Goal: Task Accomplishment & Management: Use online tool/utility

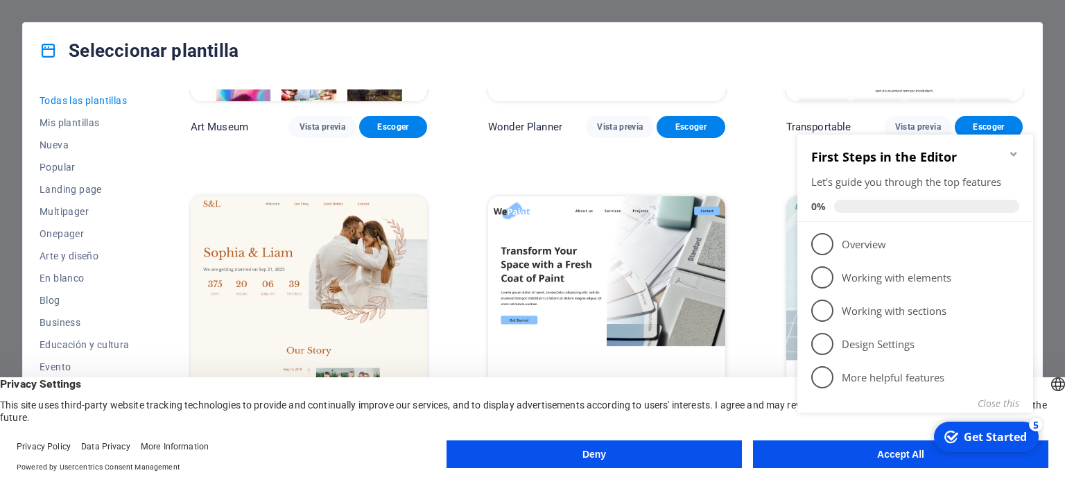
scroll to position [555, 0]
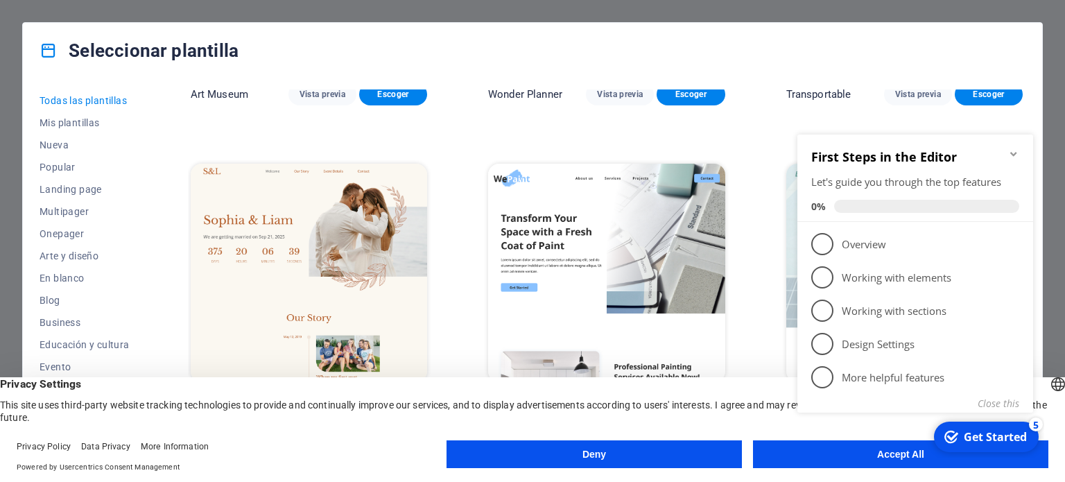
click div "checkmark Get Started 5 First Steps in the Editor Let's guide you through the t…"
click at [889, 463] on button "Accept All" at bounding box center [900, 454] width 295 height 28
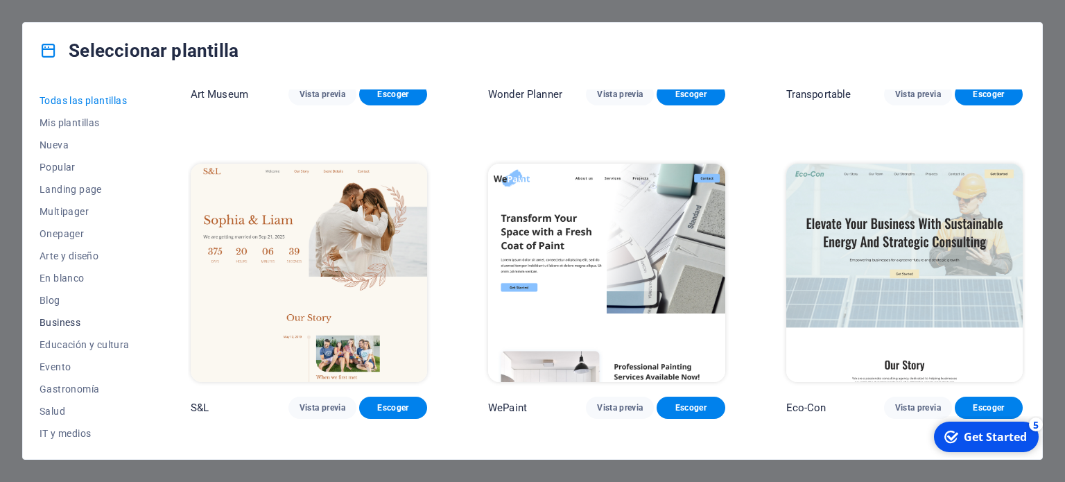
click at [58, 321] on span "Business" at bounding box center [85, 322] width 90 height 11
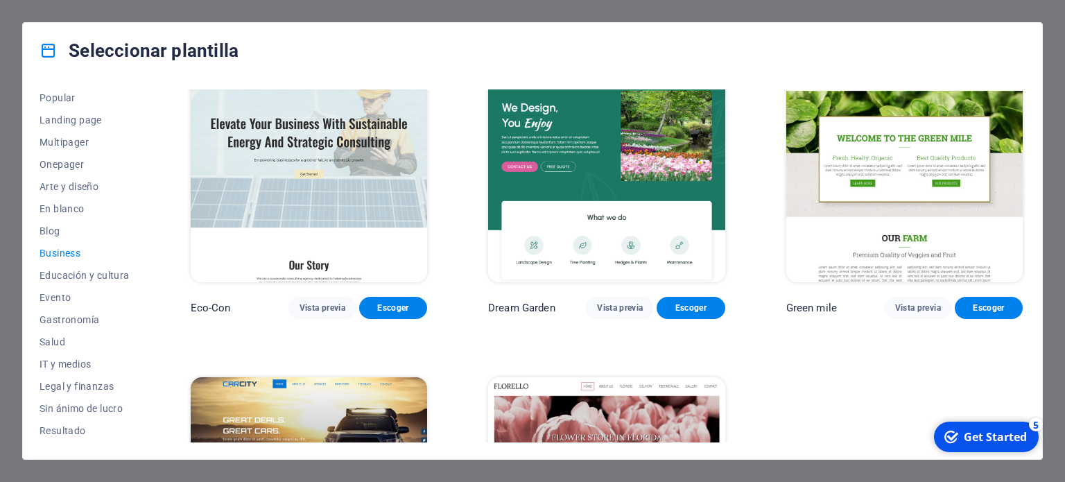
scroll to position [139, 0]
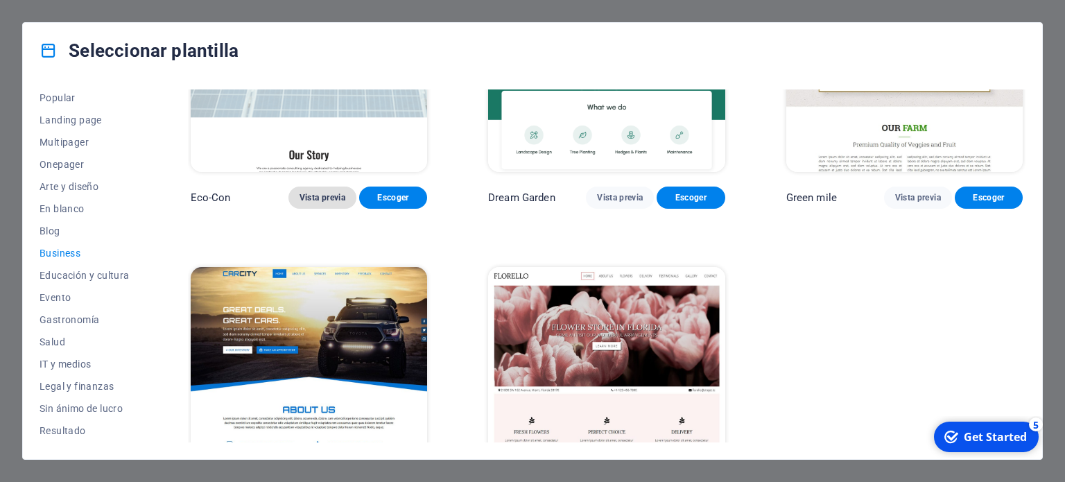
click at [326, 196] on span "Vista previa" at bounding box center [323, 197] width 46 height 11
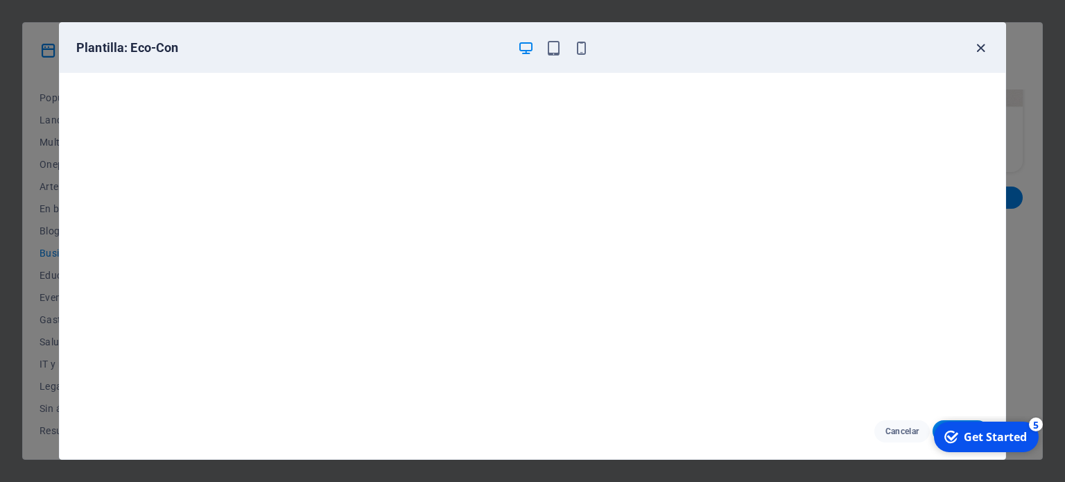
click at [978, 53] on icon "button" at bounding box center [981, 48] width 16 height 16
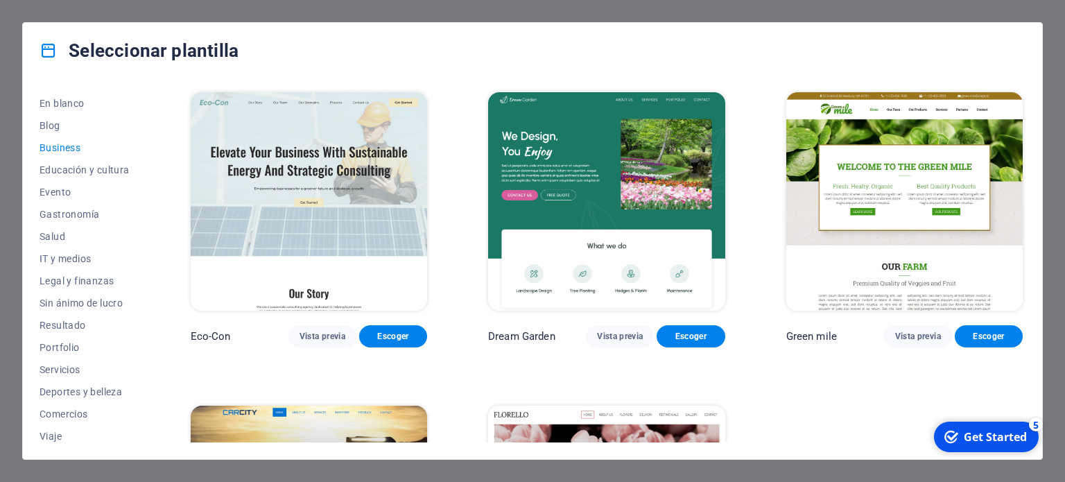
scroll to position [201, 0]
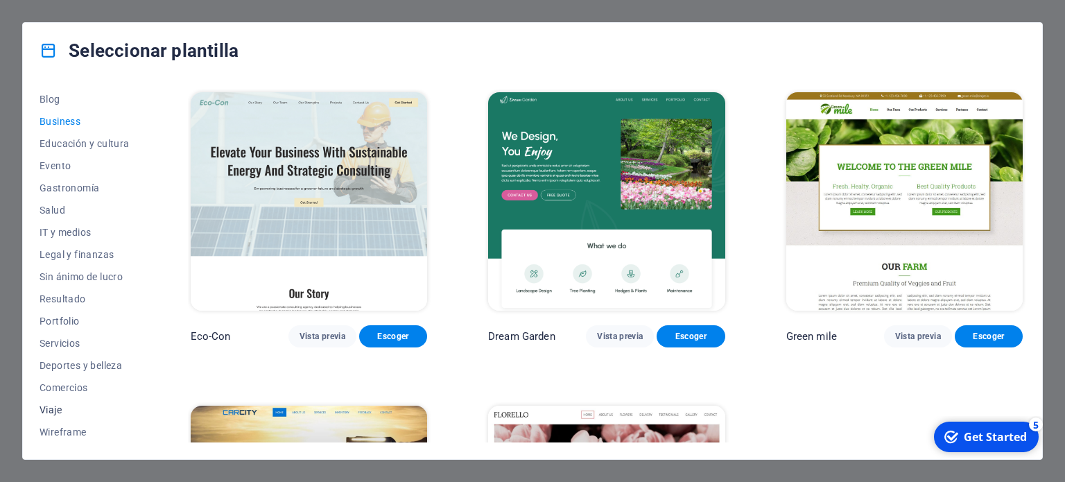
click at [50, 408] on span "Viaje" at bounding box center [85, 409] width 90 height 11
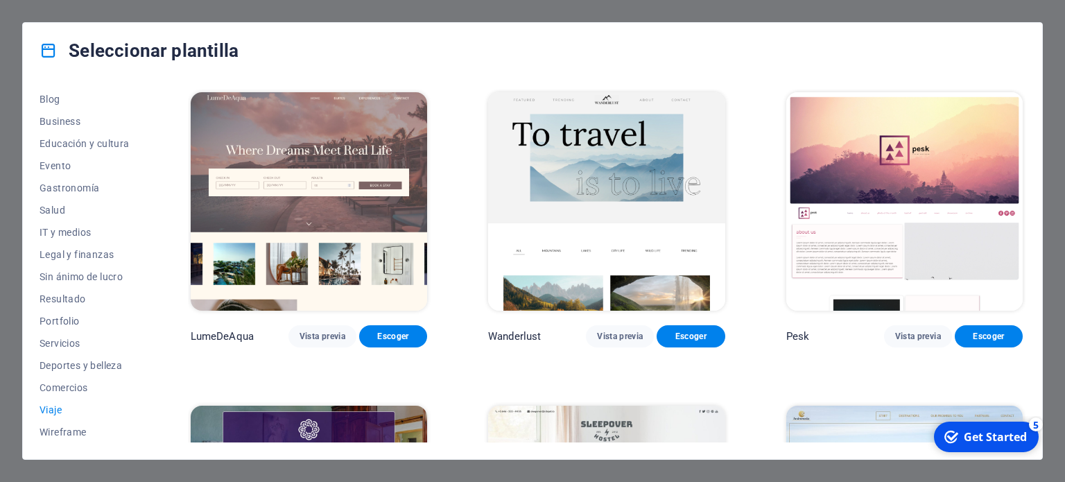
click at [623, 170] on img at bounding box center [606, 201] width 236 height 218
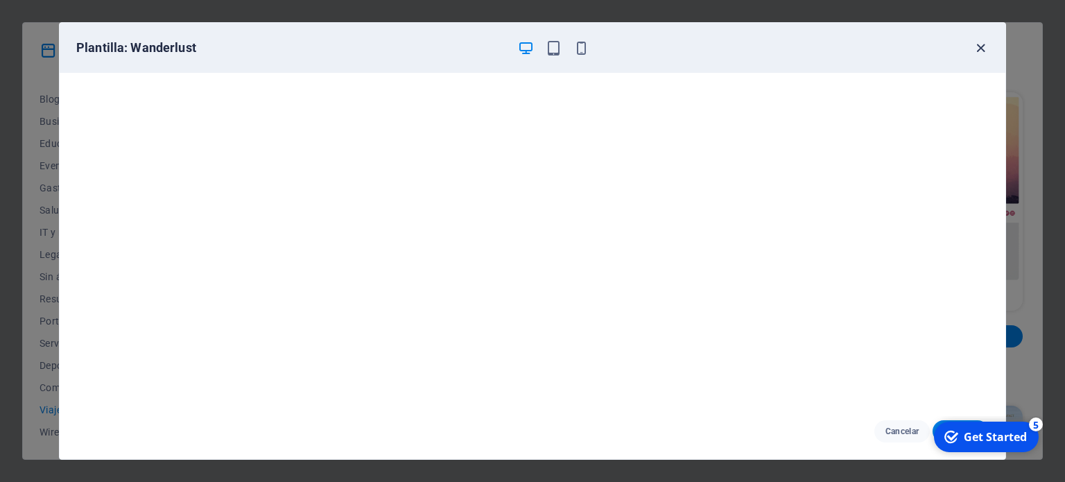
click at [981, 50] on icon "button" at bounding box center [981, 48] width 16 height 16
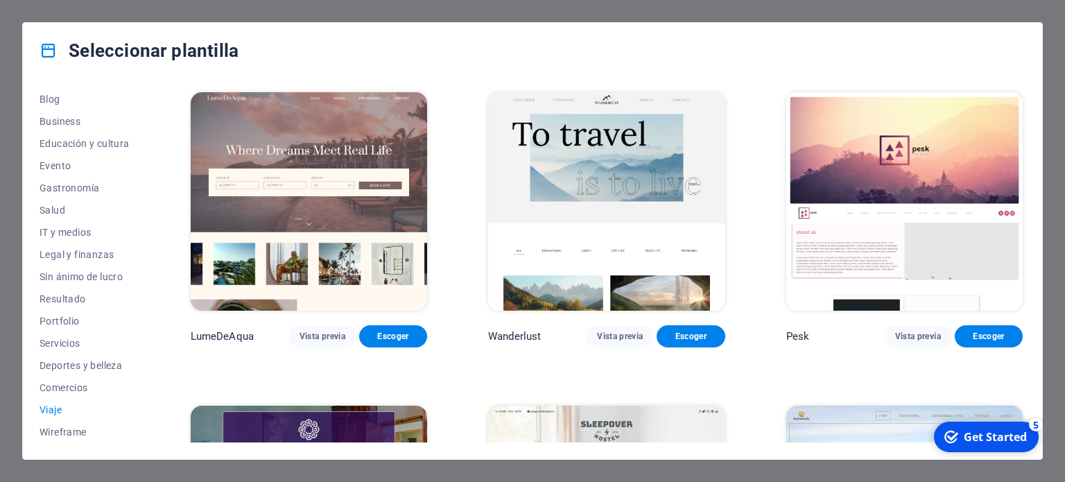
click at [372, 153] on img at bounding box center [309, 201] width 236 height 218
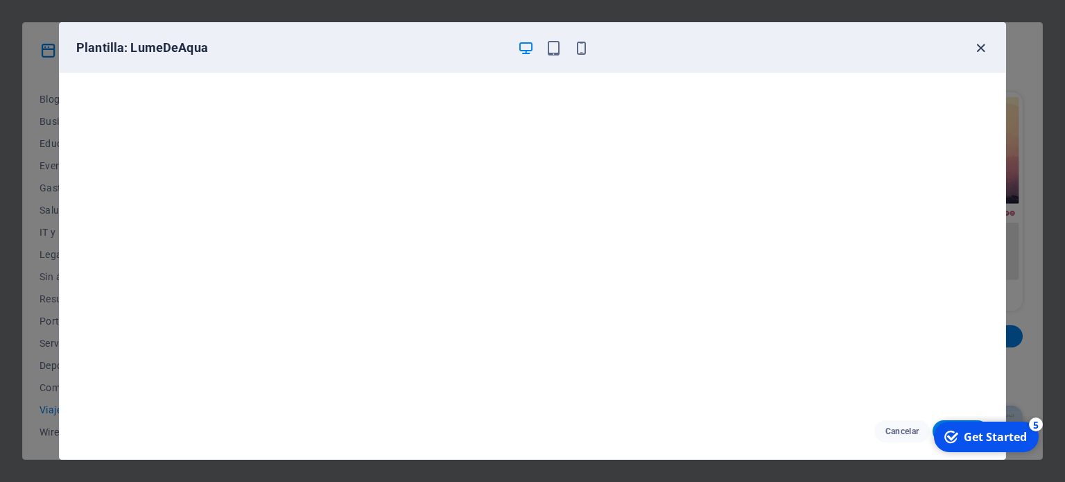
click at [982, 46] on icon "button" at bounding box center [981, 48] width 16 height 16
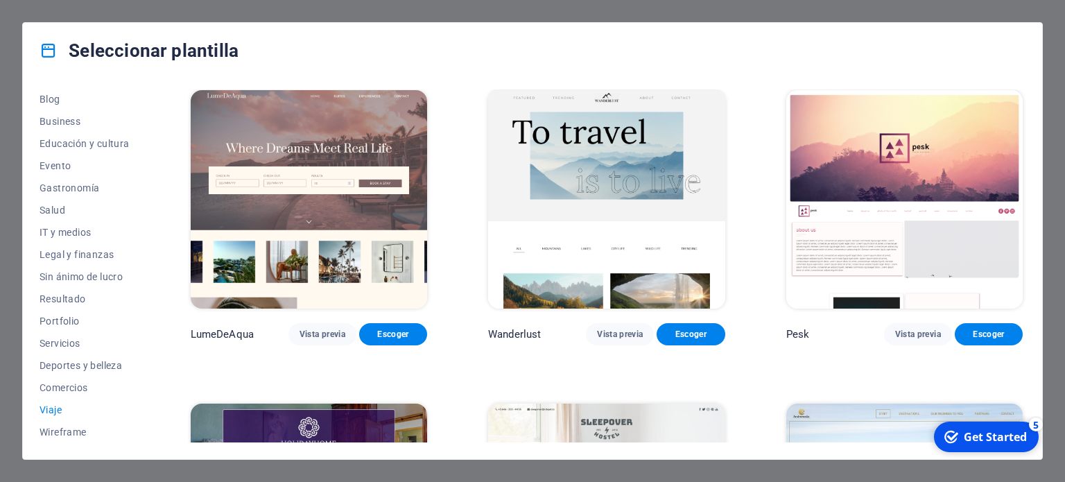
scroll to position [0, 0]
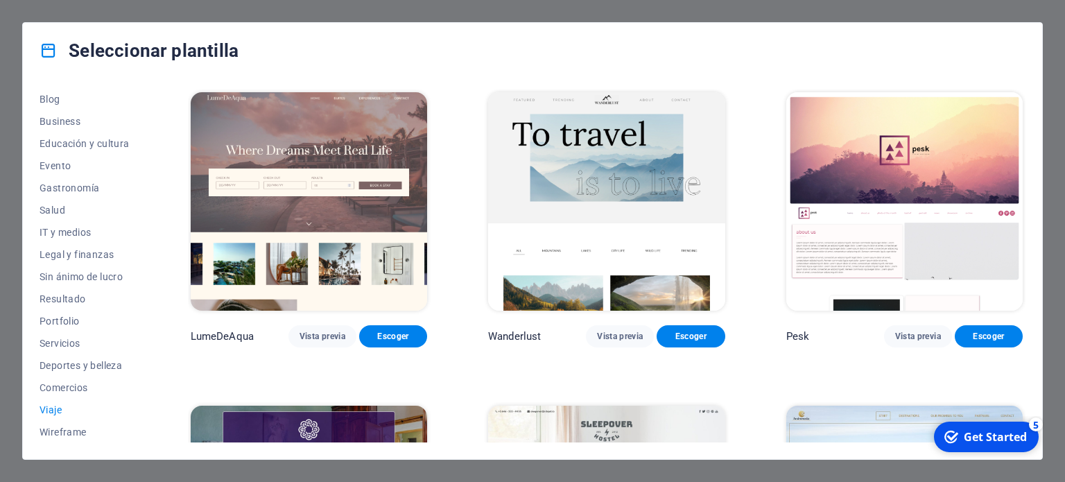
click at [610, 169] on img at bounding box center [606, 201] width 236 height 218
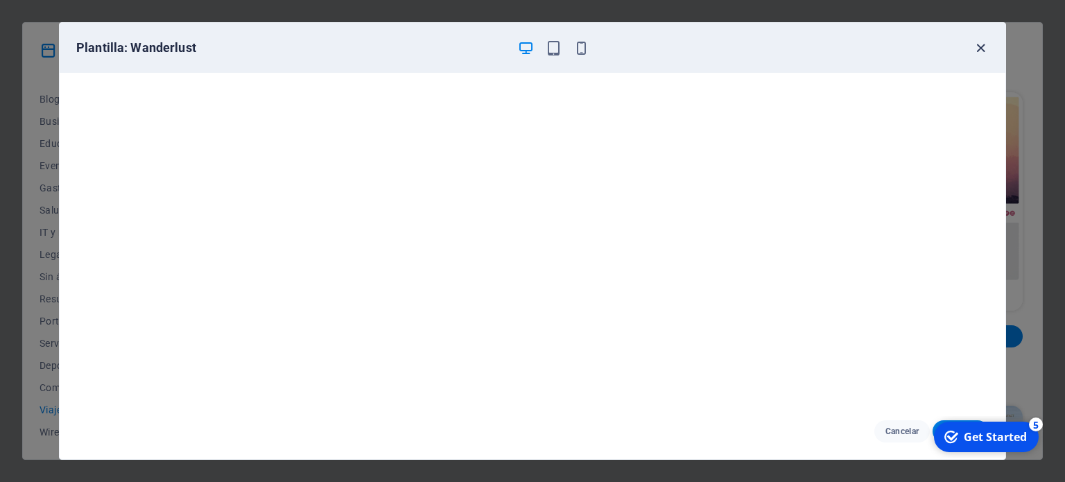
click at [979, 46] on icon "button" at bounding box center [981, 48] width 16 height 16
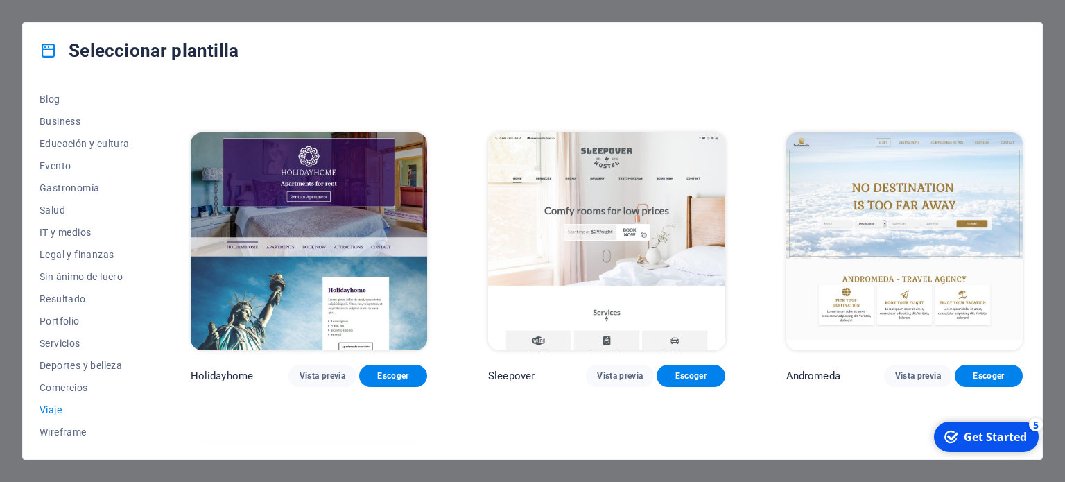
scroll to position [277, 0]
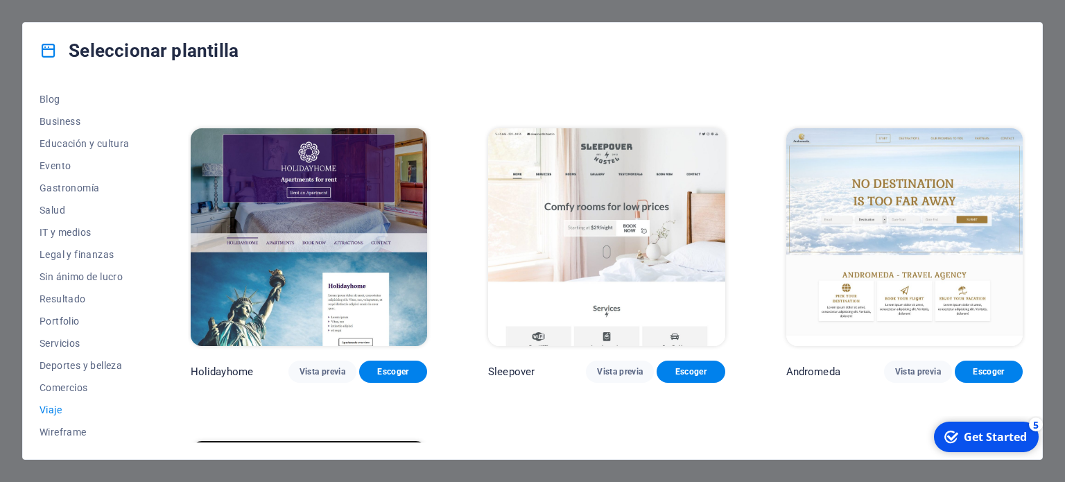
click at [911, 207] on img at bounding box center [904, 237] width 236 height 218
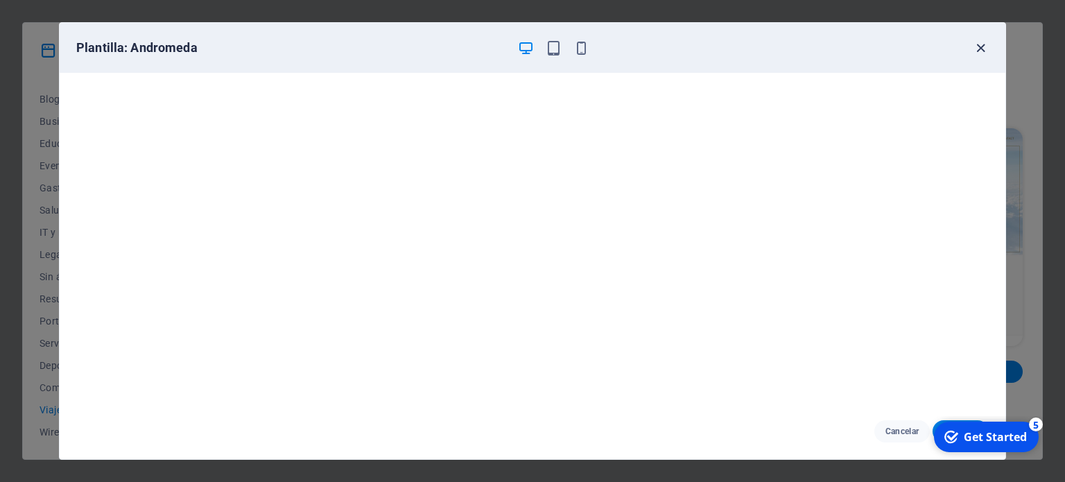
click at [978, 44] on icon "button" at bounding box center [981, 48] width 16 height 16
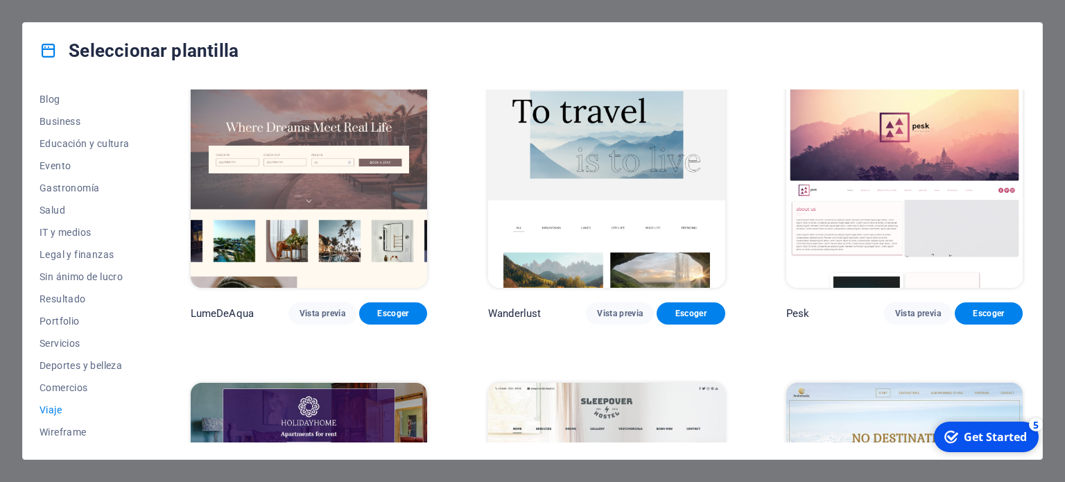
scroll to position [0, 0]
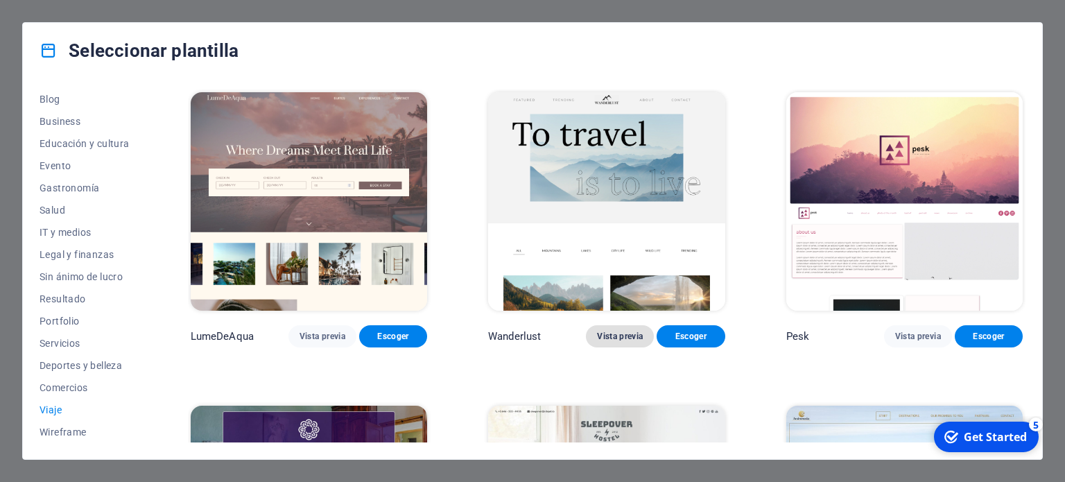
click at [615, 335] on span "Vista previa" at bounding box center [620, 336] width 46 height 11
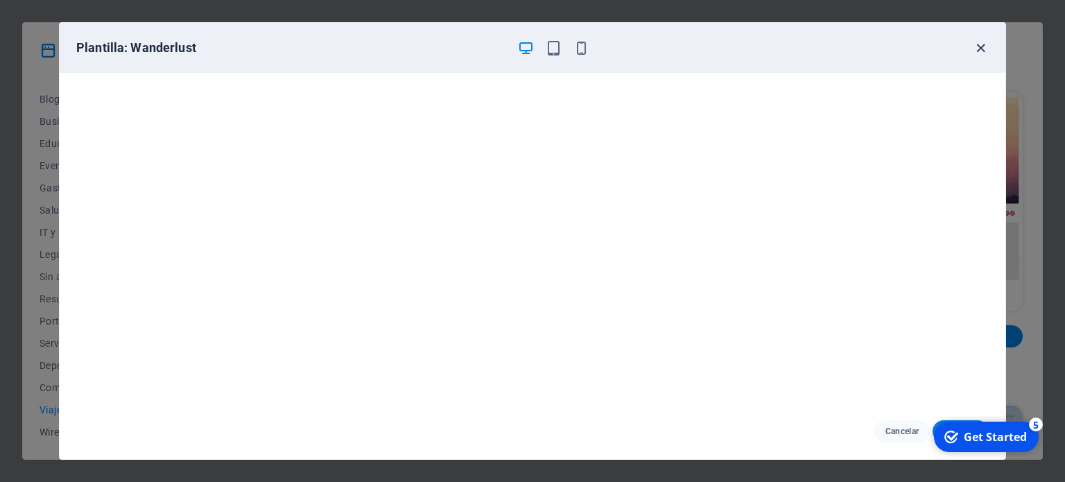
click at [978, 46] on icon "button" at bounding box center [981, 48] width 16 height 16
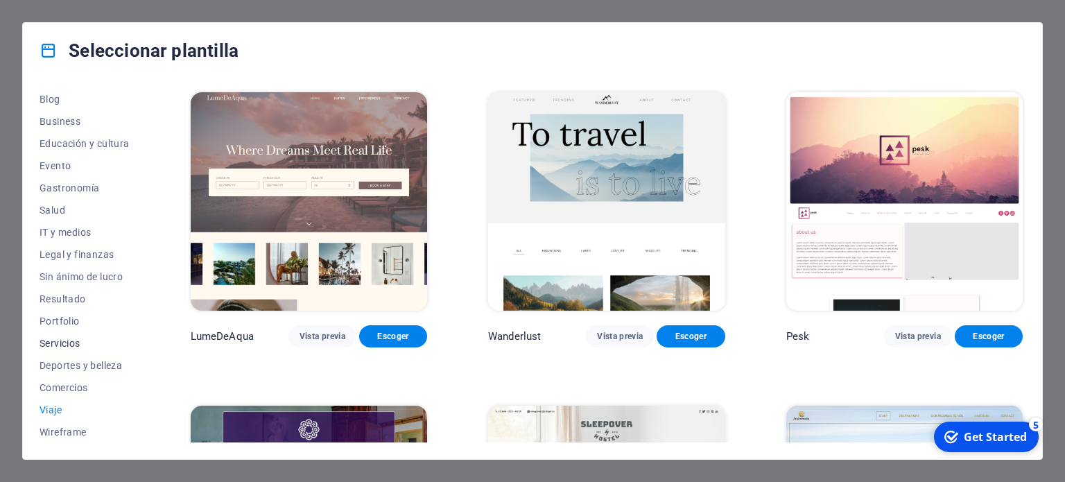
click at [59, 342] on span "Servicios" at bounding box center [85, 343] width 90 height 11
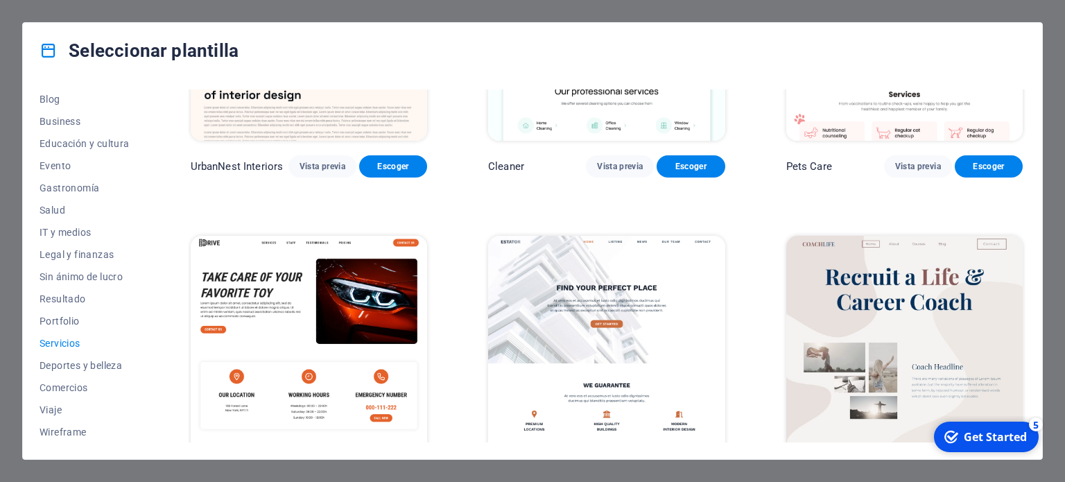
scroll to position [485, 0]
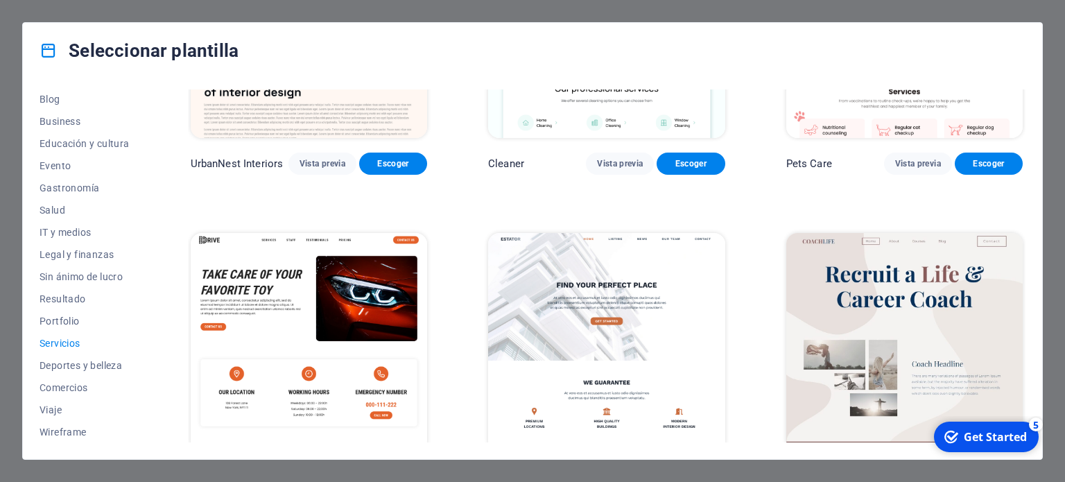
click at [804, 15] on div "Seleccionar plantilla Todas las plantillas Mis plantillas Nueva Popular Landing…" at bounding box center [532, 241] width 1065 height 482
click at [55, 166] on span "Evento" at bounding box center [85, 165] width 90 height 11
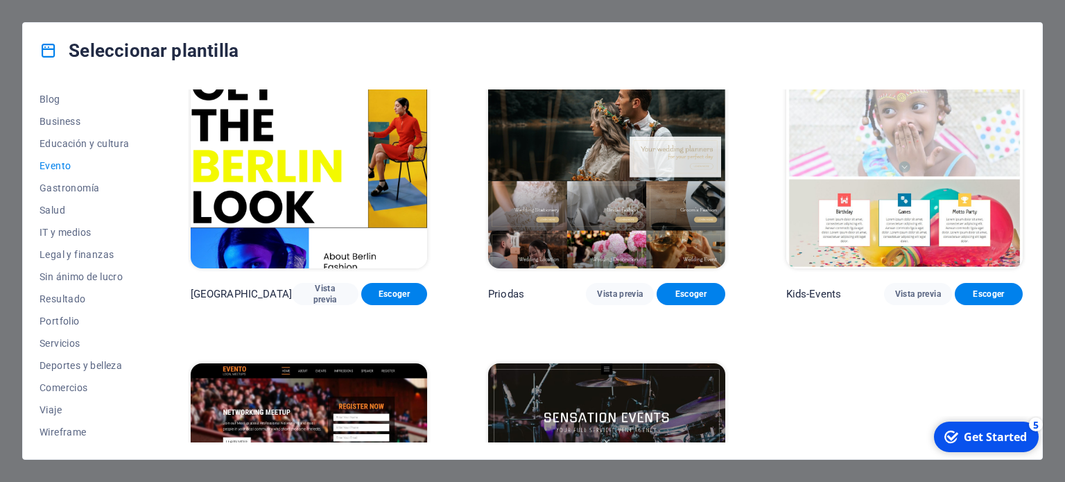
scroll to position [277, 0]
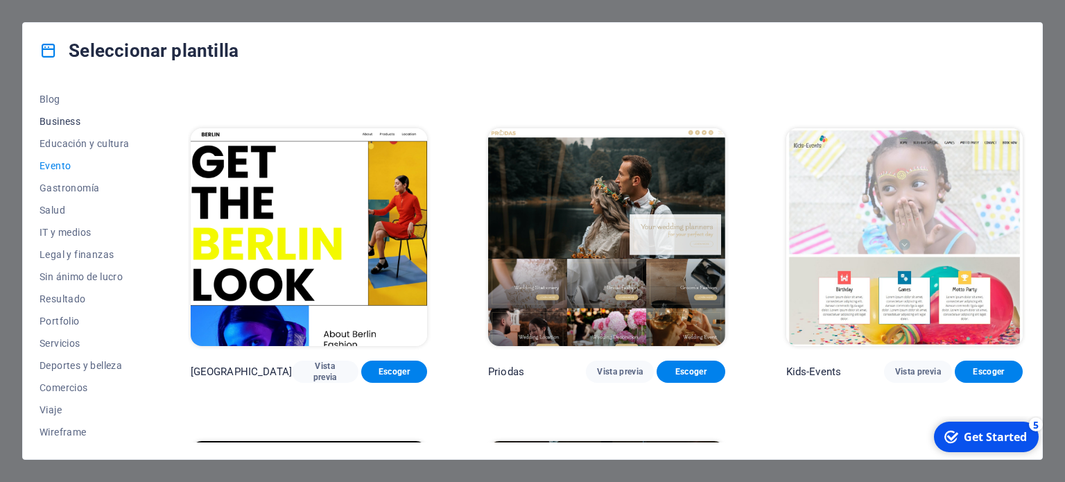
click at [66, 119] on span "Business" at bounding box center [85, 121] width 90 height 11
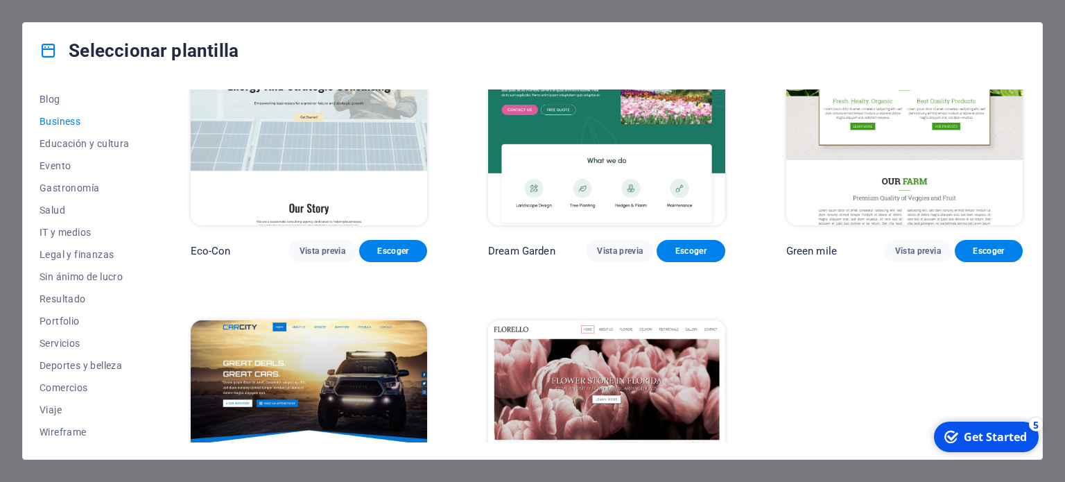
scroll to position [214, 0]
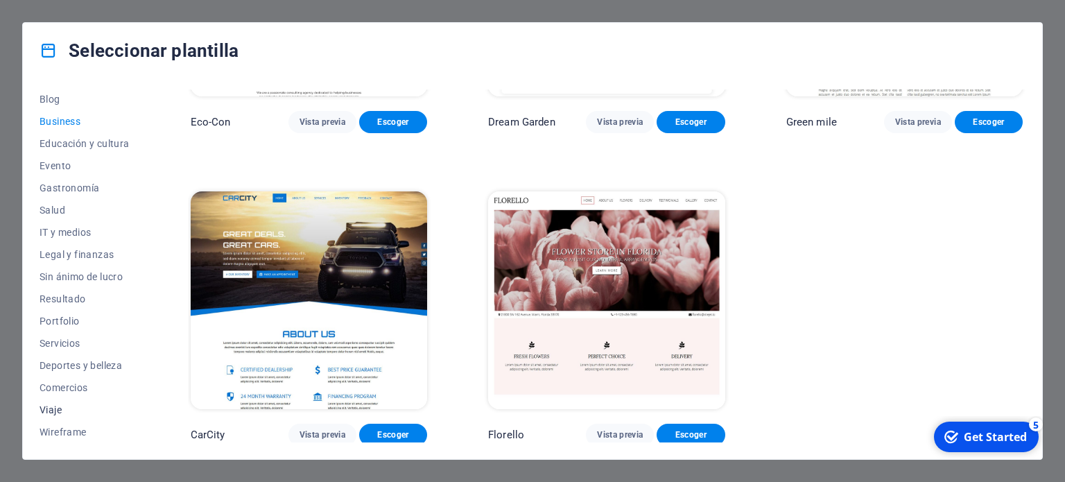
click at [51, 412] on span "Viaje" at bounding box center [85, 409] width 90 height 11
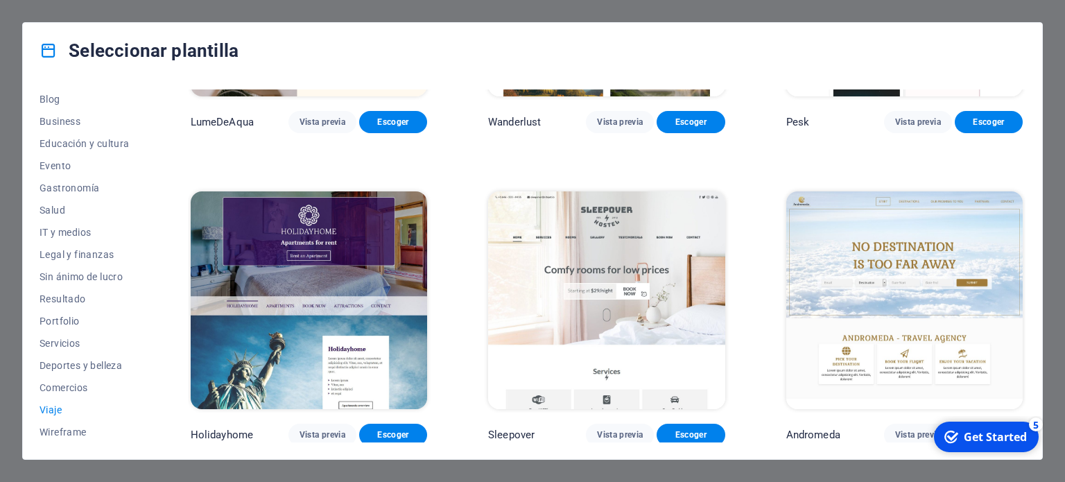
click at [45, 404] on span "Viaje" at bounding box center [85, 409] width 90 height 11
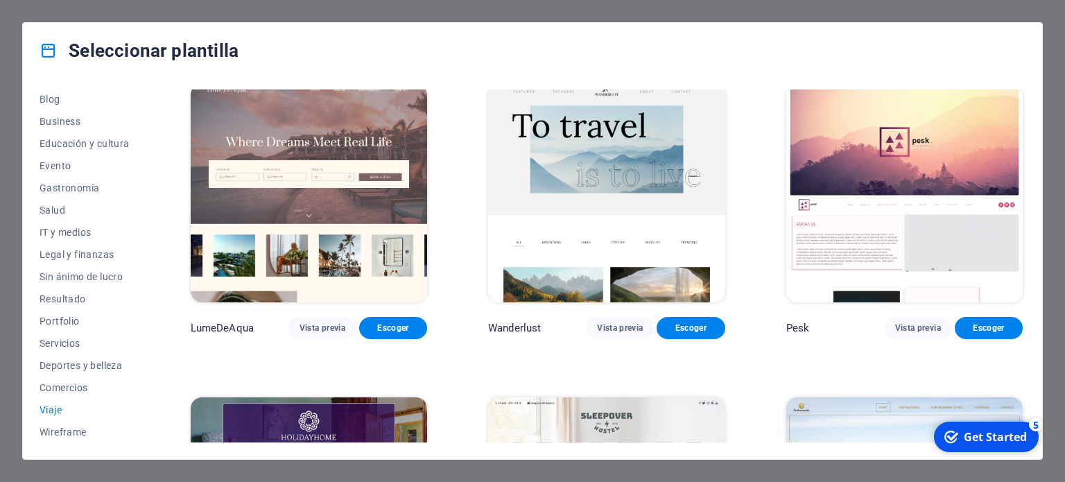
scroll to position [0, 0]
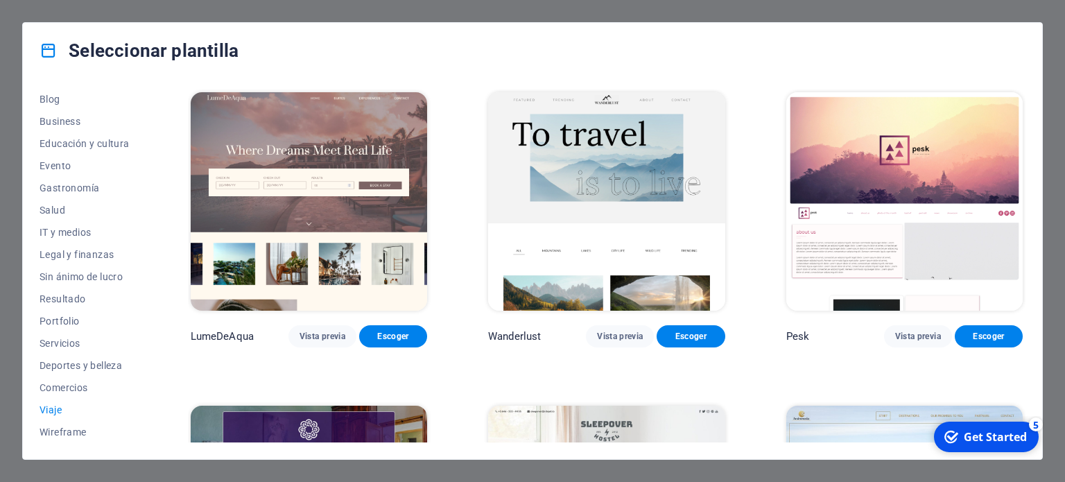
click at [632, 180] on img at bounding box center [606, 201] width 236 height 218
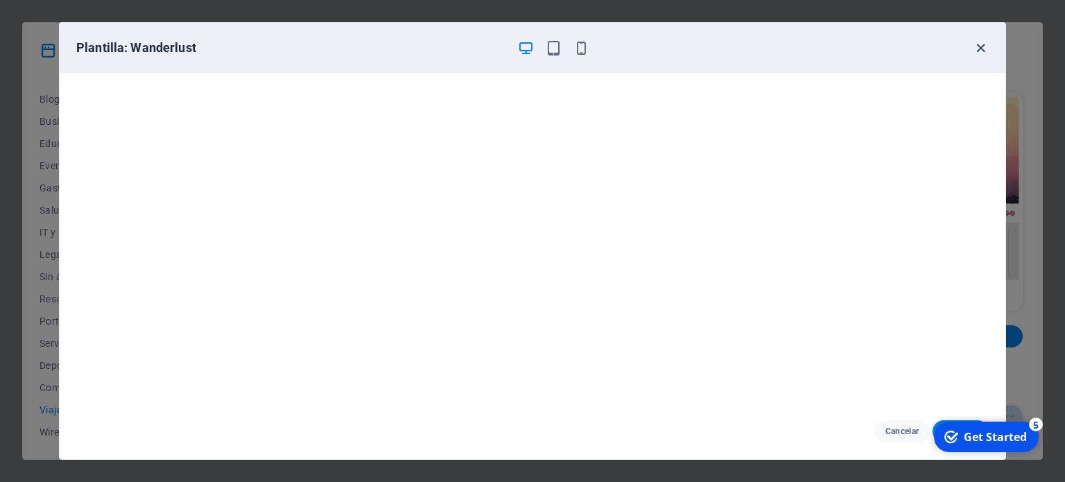
click at [982, 44] on icon "button" at bounding box center [981, 48] width 16 height 16
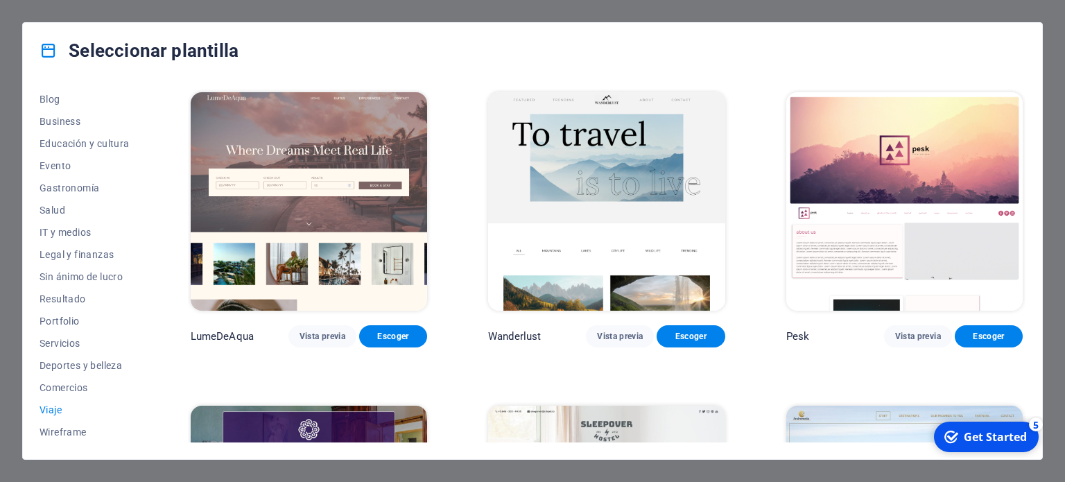
click at [1003, 15] on div "Seleccionar plantilla Todas las plantillas Mis plantillas Nueva Popular Landing…" at bounding box center [532, 241] width 1065 height 482
click at [277, 472] on div "Seleccionar plantilla Todas las plantillas Mis plantillas Nueva Popular Landing…" at bounding box center [532, 241] width 1065 height 482
drag, startPoint x: 739, startPoint y: 56, endPoint x: 758, endPoint y: 46, distance: 22.0
click at [743, 53] on div "Seleccionar plantilla" at bounding box center [532, 50] width 1019 height 55
click at [47, 101] on span "Blog" at bounding box center [85, 99] width 90 height 11
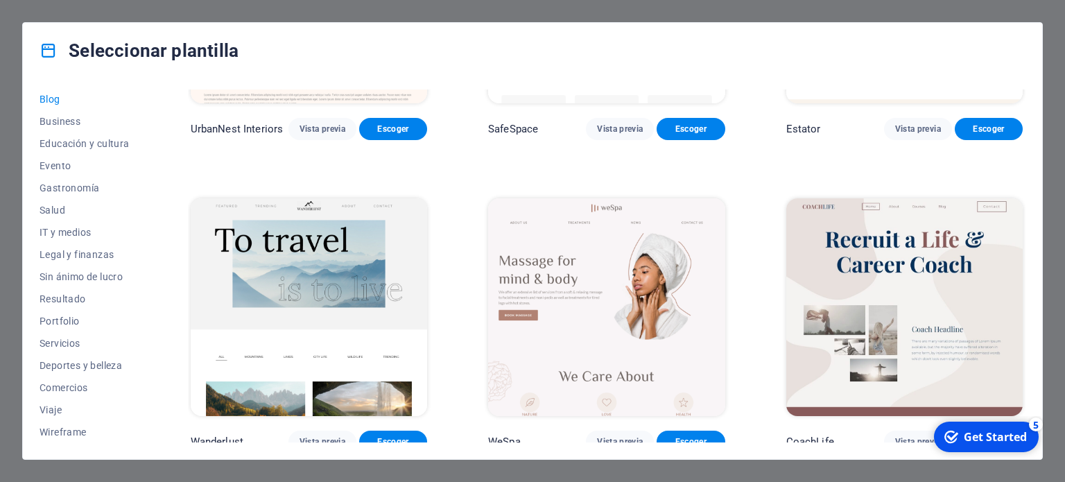
scroll to position [832, 0]
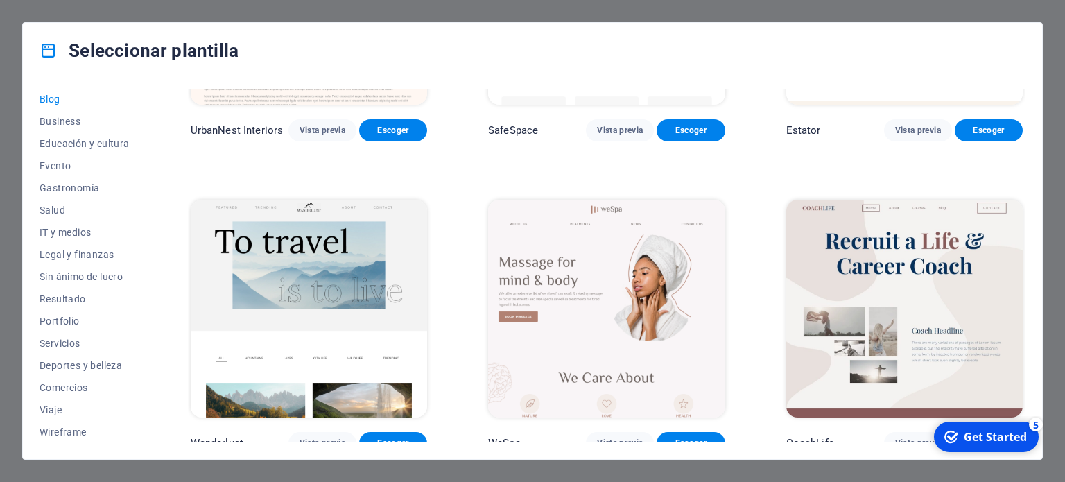
click at [990, 12] on div "Seleccionar plantilla Todas las plantillas Mis plantillas Nueva Popular Landing…" at bounding box center [532, 241] width 1065 height 482
click at [49, 52] on icon at bounding box center [49, 51] width 18 height 18
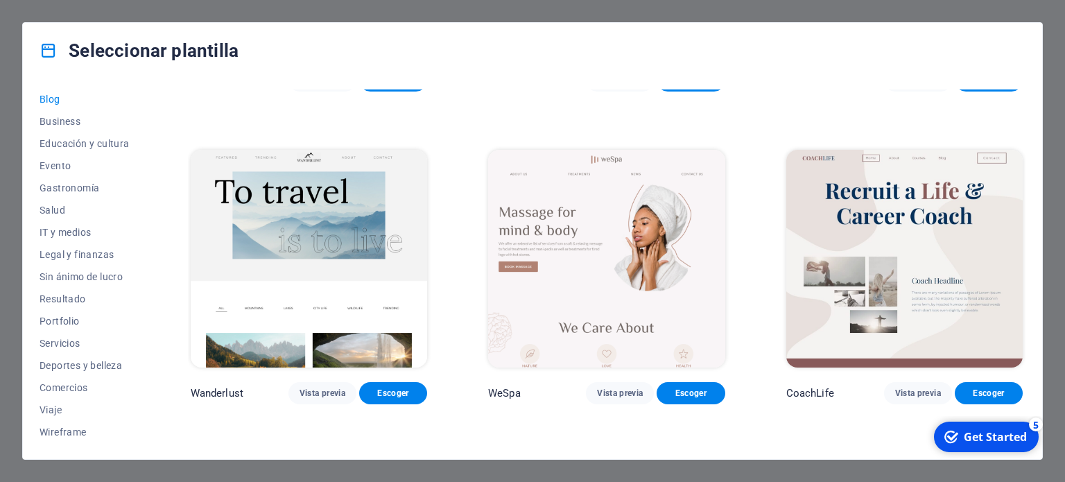
scroll to position [1110, 0]
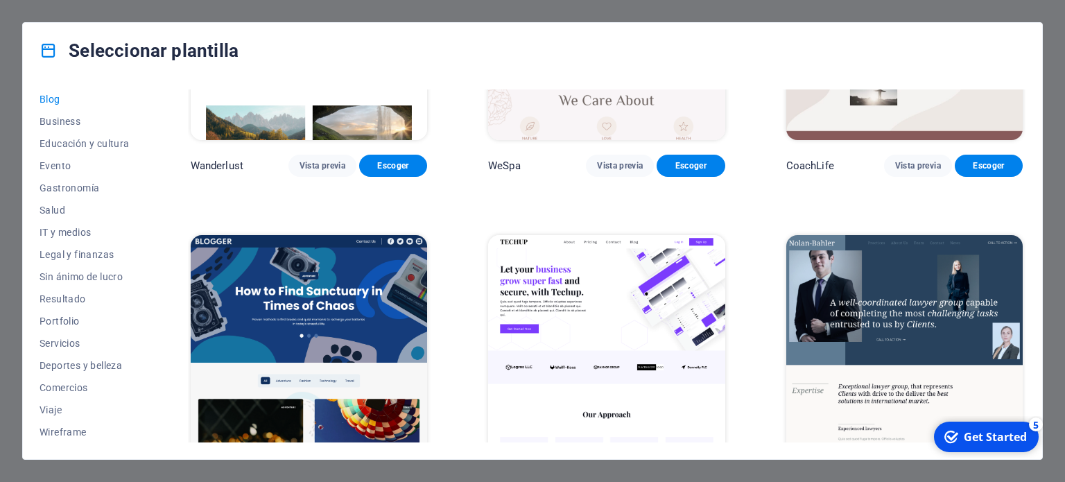
click at [1008, 16] on div "Seleccionar plantilla Todas las plantillas Mis plantillas Nueva Popular Landing…" at bounding box center [532, 241] width 1065 height 482
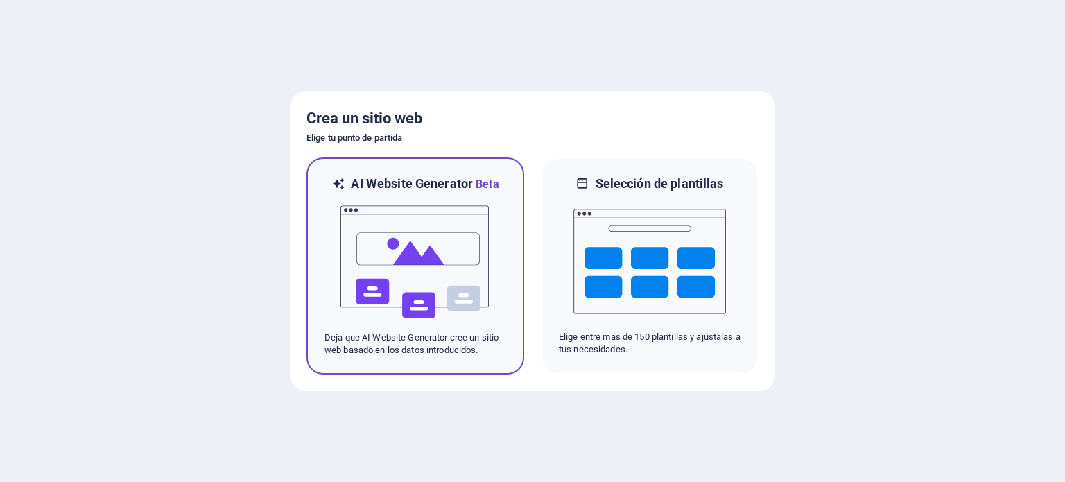
click at [413, 259] on img at bounding box center [415, 262] width 153 height 139
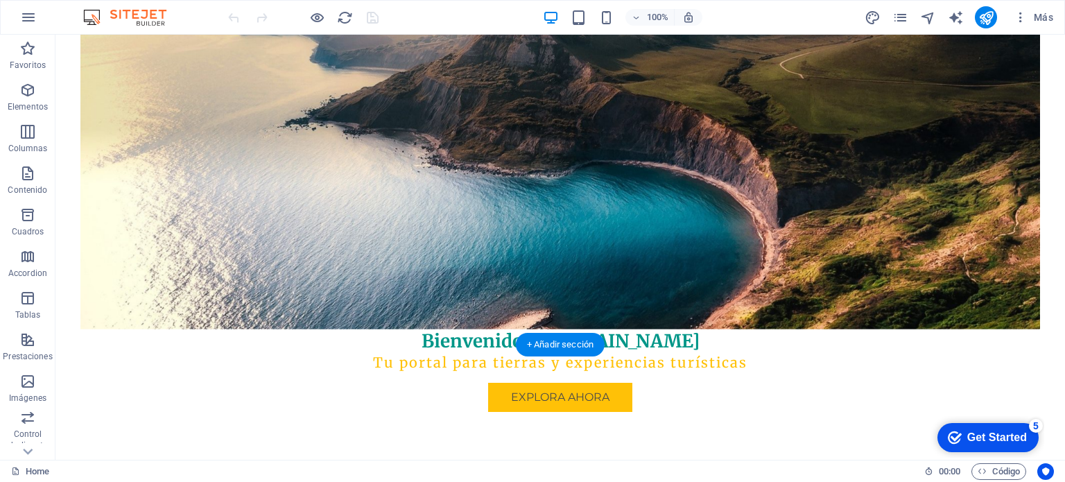
scroll to position [208, 0]
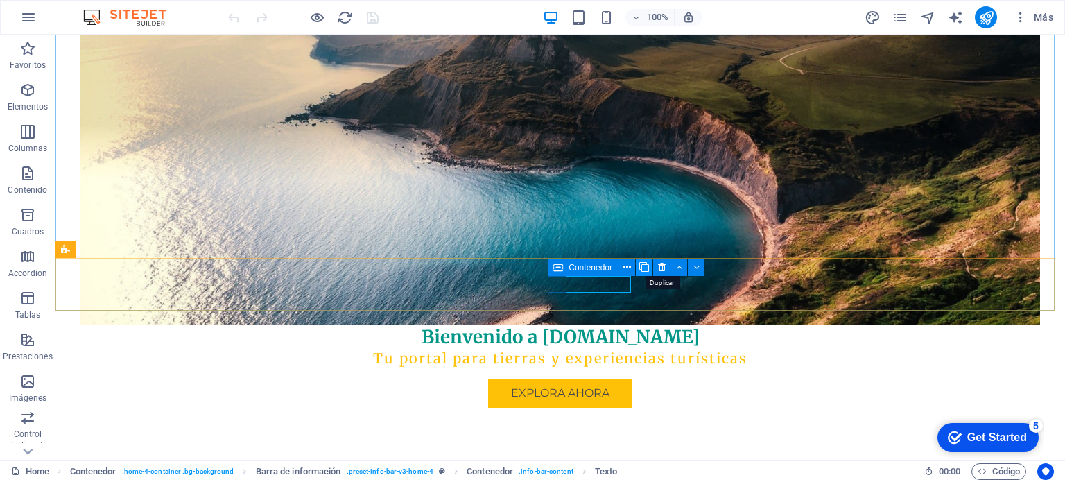
click at [646, 270] on icon at bounding box center [644, 267] width 10 height 15
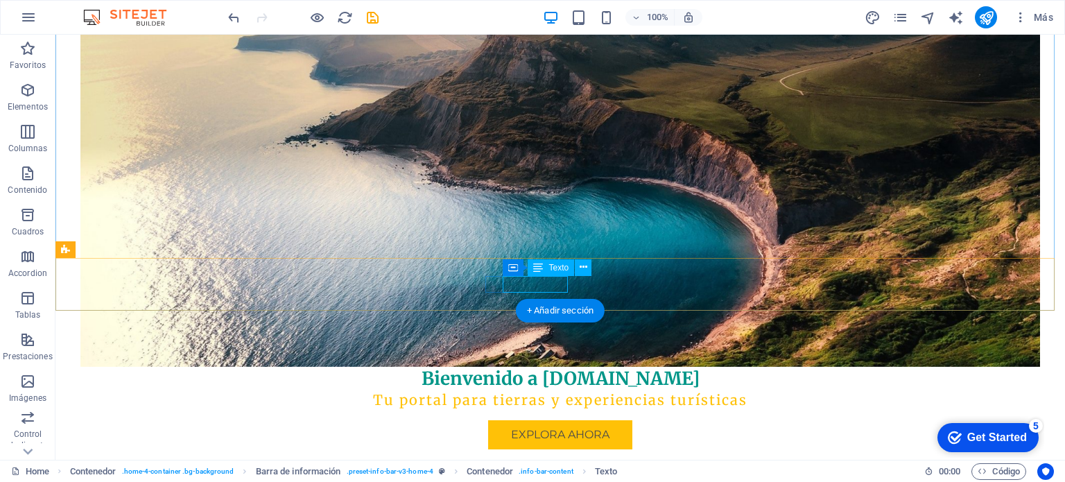
click at [513, 269] on span "Contenedor" at bounding box center [528, 268] width 44 height 8
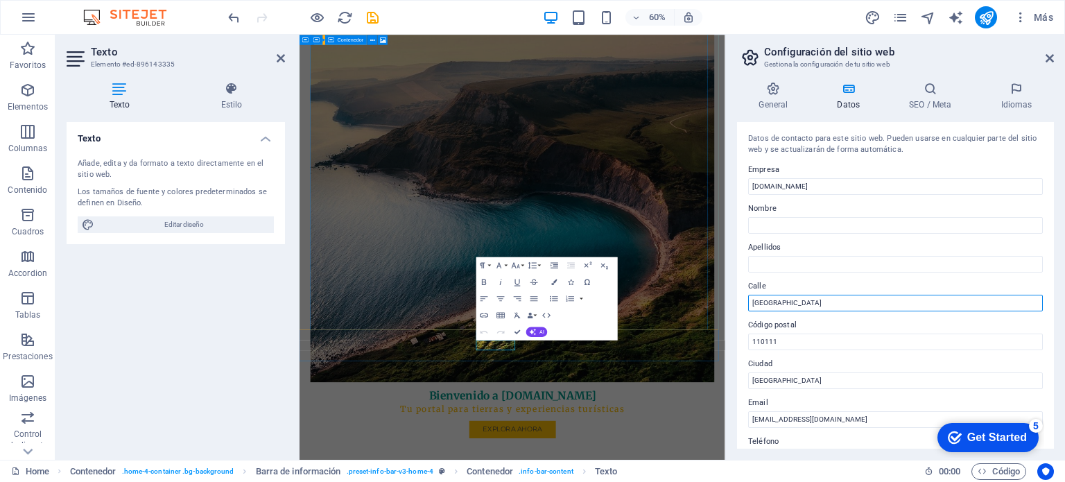
drag, startPoint x: 1148, startPoint y: 337, endPoint x: 991, endPoint y: 494, distance: 222.6
drag, startPoint x: 825, startPoint y: 299, endPoint x: 752, endPoint y: 305, distance: 73.8
click at [752, 307] on input "[GEOGRAPHIC_DATA]" at bounding box center [895, 303] width 295 height 17
type input "La Finquita, [GEOGRAPHIC_DATA], [GEOGRAPHIC_DATA], [GEOGRAPHIC_DATA]"
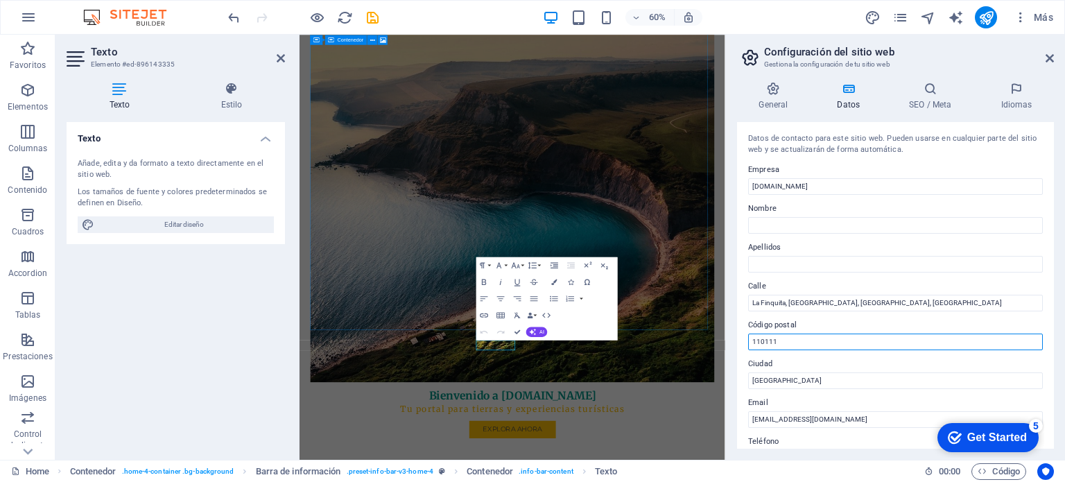
drag, startPoint x: 1082, startPoint y: 380, endPoint x: 1002, endPoint y: 540, distance: 178.9
type input "446017"
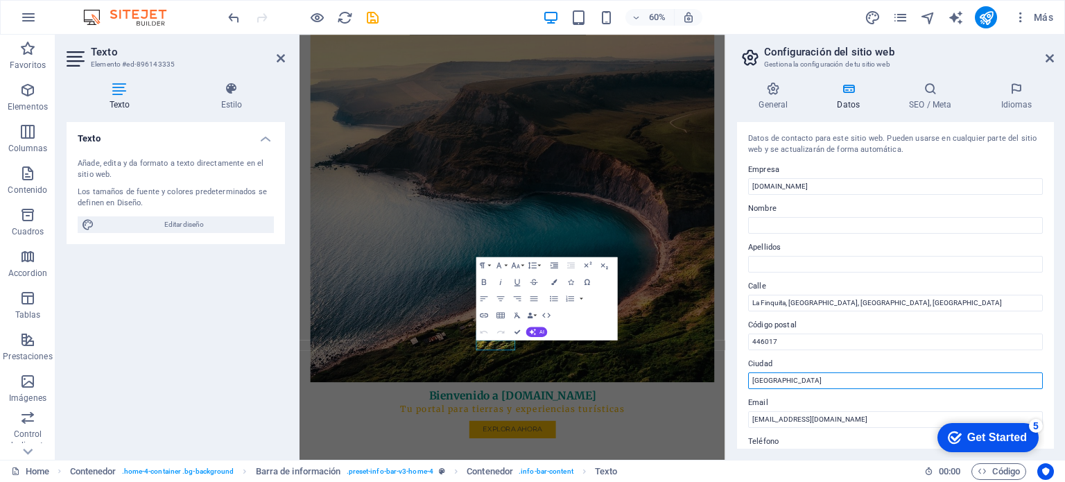
click at [796, 376] on input "[GEOGRAPHIC_DATA]" at bounding box center [895, 380] width 295 height 17
drag, startPoint x: 780, startPoint y: 375, endPoint x: 742, endPoint y: 381, distance: 38.6
click at [742, 381] on div "Datos de contacto para este sitio web. Pueden usarse en cualquier parte del sit…" at bounding box center [895, 285] width 317 height 327
type input "Dibulla"
click at [794, 445] on label "Teléfono" at bounding box center [895, 441] width 295 height 17
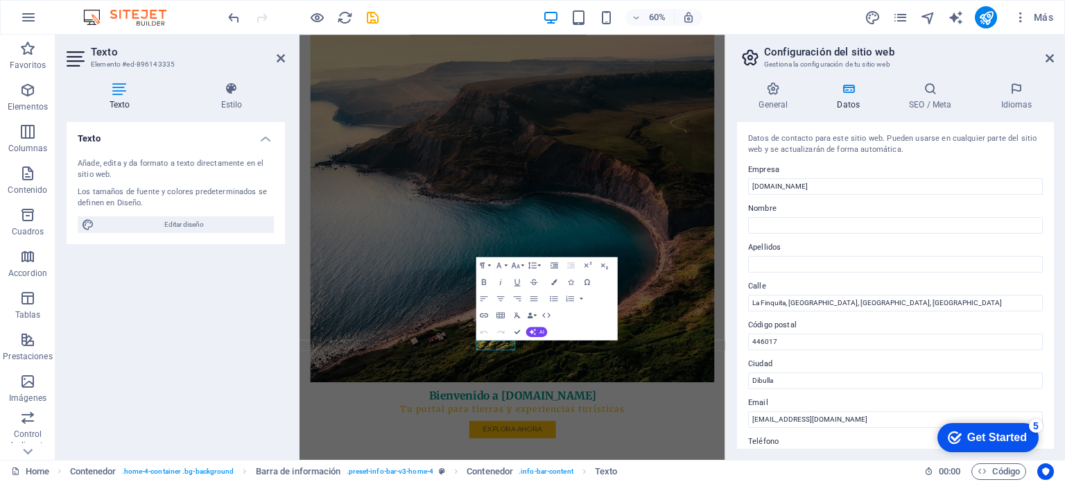
click at [794, 450] on input "[PHONE_NUMBER]" at bounding box center [895, 458] width 295 height 17
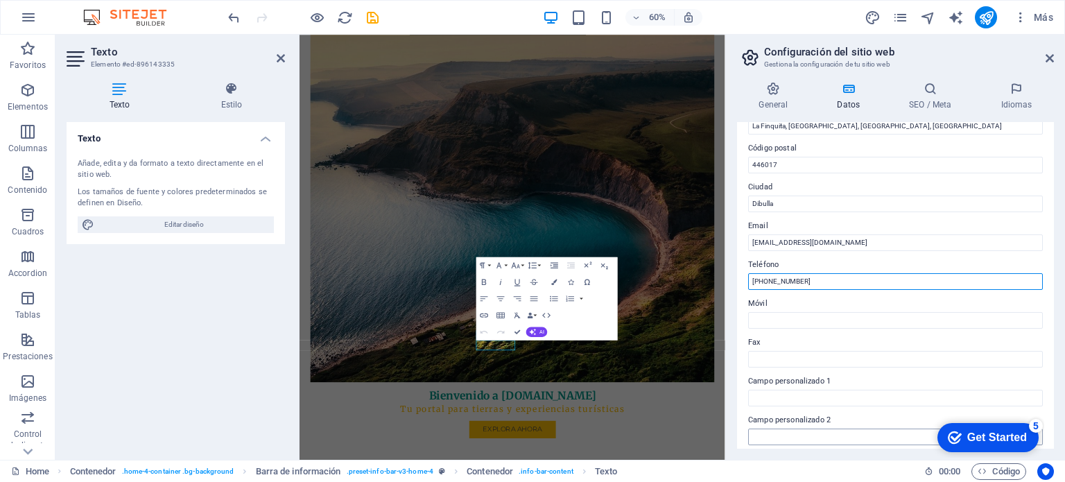
scroll to position [173, 0]
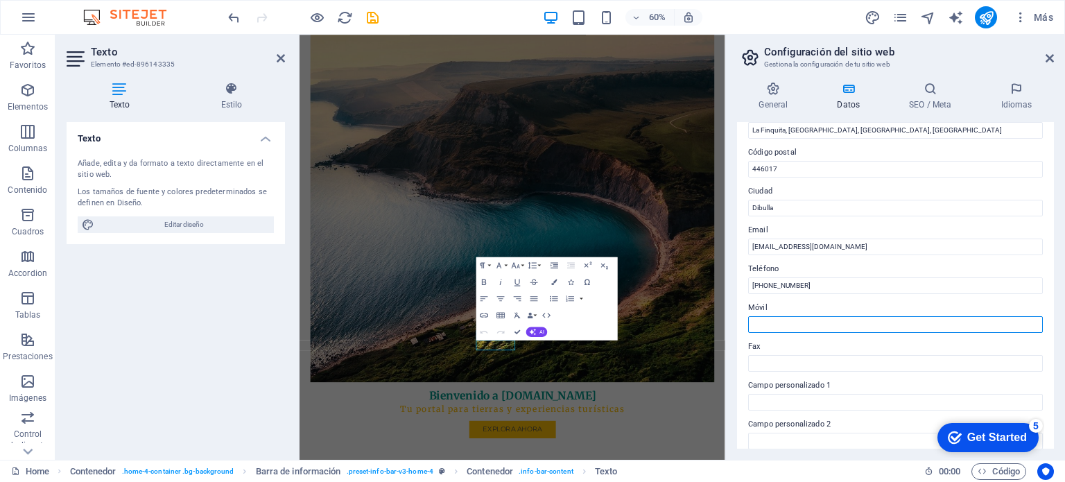
click at [804, 322] on input "Móvil" at bounding box center [895, 324] width 295 height 17
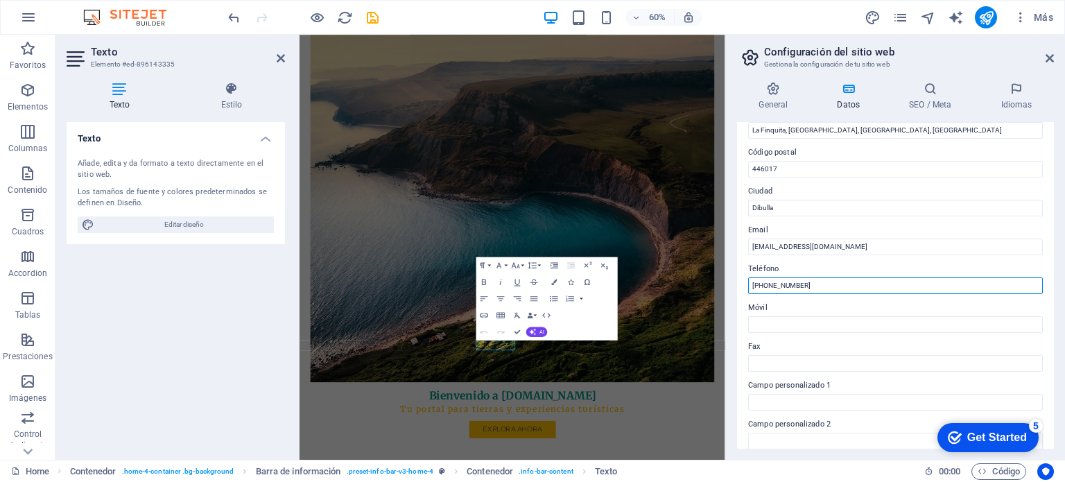
click at [757, 280] on input "[PHONE_NUMBER]" at bounding box center [895, 285] width 295 height 17
drag, startPoint x: 766, startPoint y: 280, endPoint x: 820, endPoint y: 276, distance: 54.2
click at [820, 276] on div "Teléfono [PHONE_NUMBER]" at bounding box center [895, 277] width 295 height 33
type input "[PHONE_NUMBER]"
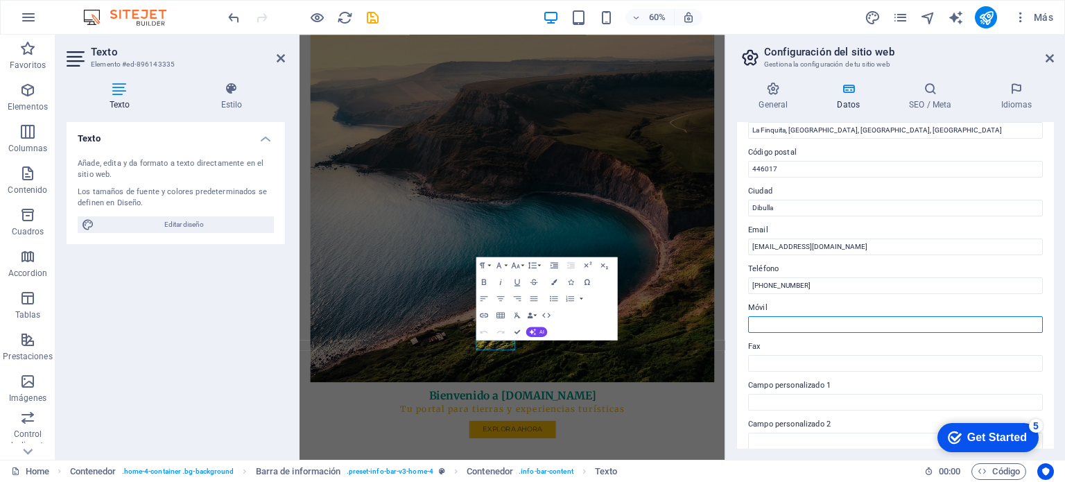
click at [788, 327] on input "Móvil" at bounding box center [895, 324] width 295 height 17
click at [778, 322] on input "[PHONE_NUMBER]" at bounding box center [895, 324] width 295 height 17
type input "[PHONE_NUMBER]"
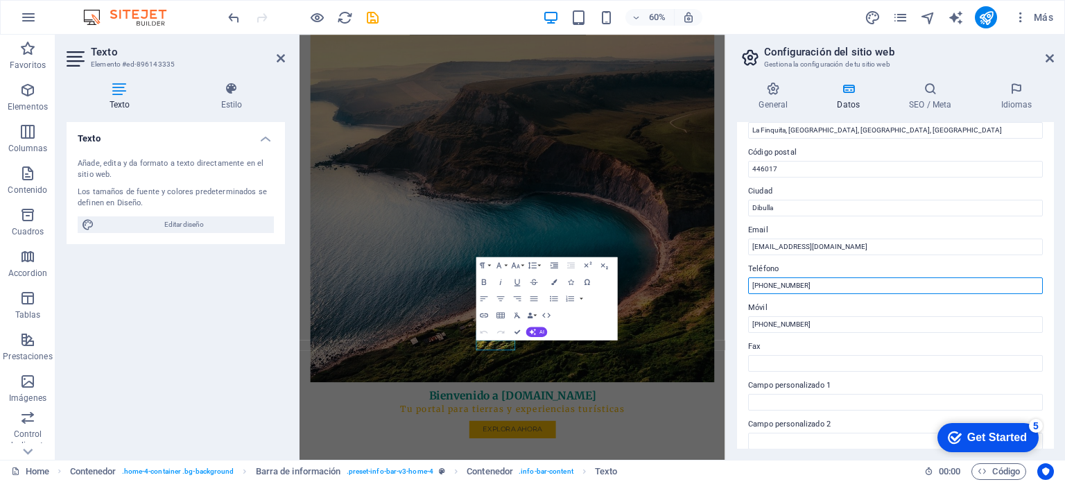
click at [776, 278] on input "[PHONE_NUMBER]" at bounding box center [895, 285] width 295 height 17
click at [777, 282] on input "[PHONE_NUMBER]" at bounding box center [895, 285] width 295 height 17
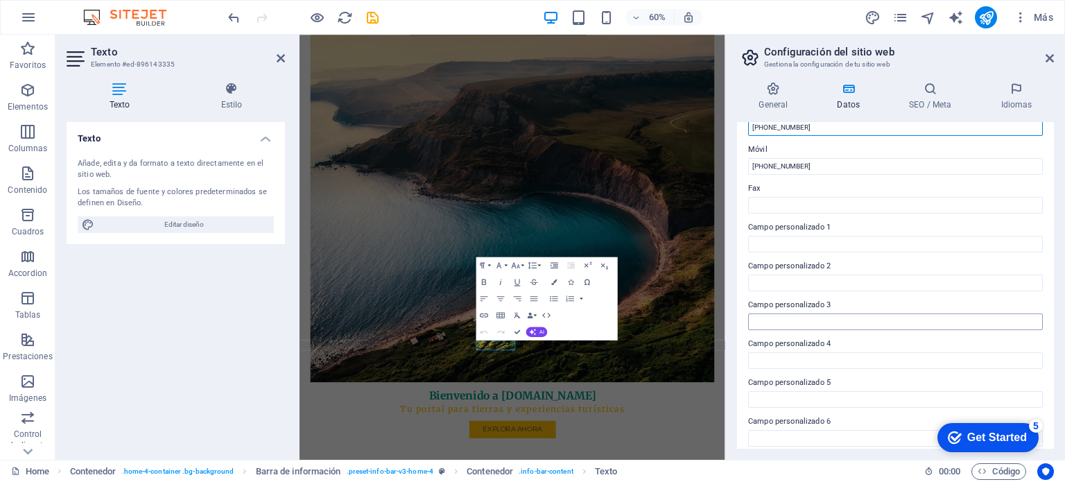
scroll to position [338, 0]
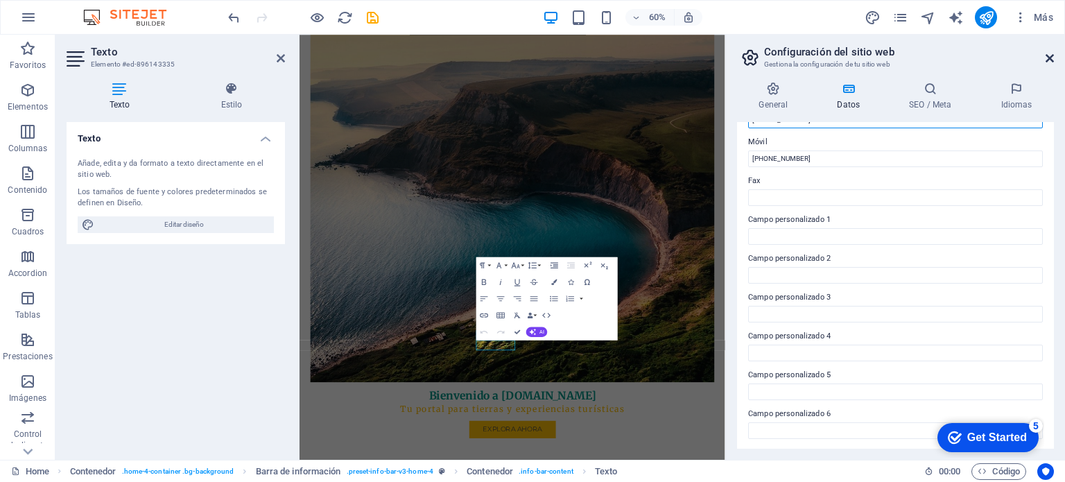
type input "[PHONE_NUMBER]"
click at [1050, 60] on icon at bounding box center [1050, 58] width 8 height 11
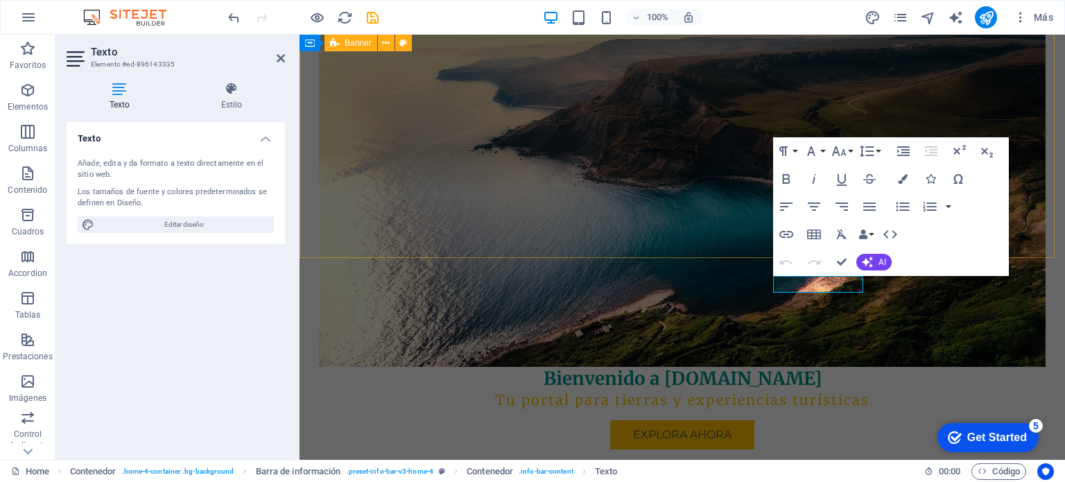
click at [698, 235] on figure at bounding box center [682, 173] width 727 height 388
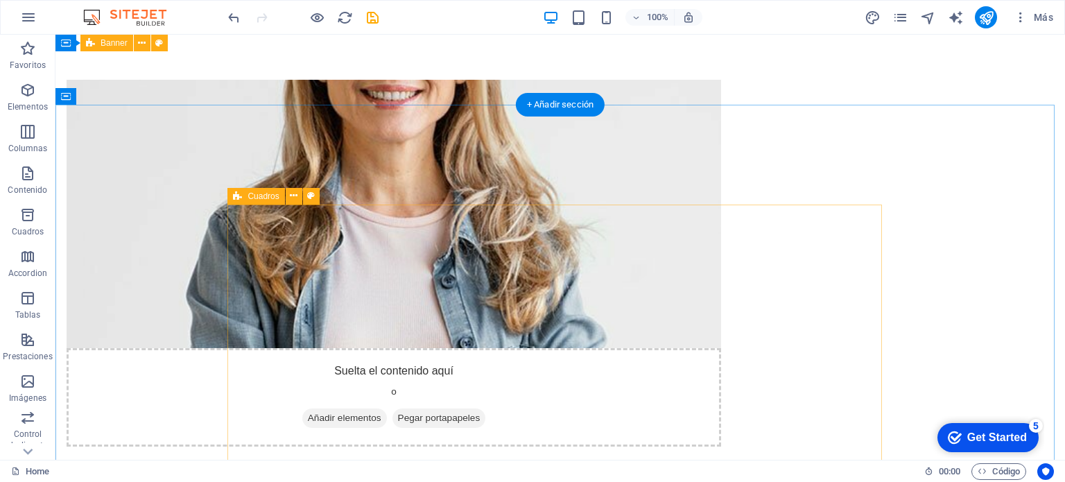
scroll to position [832, 0]
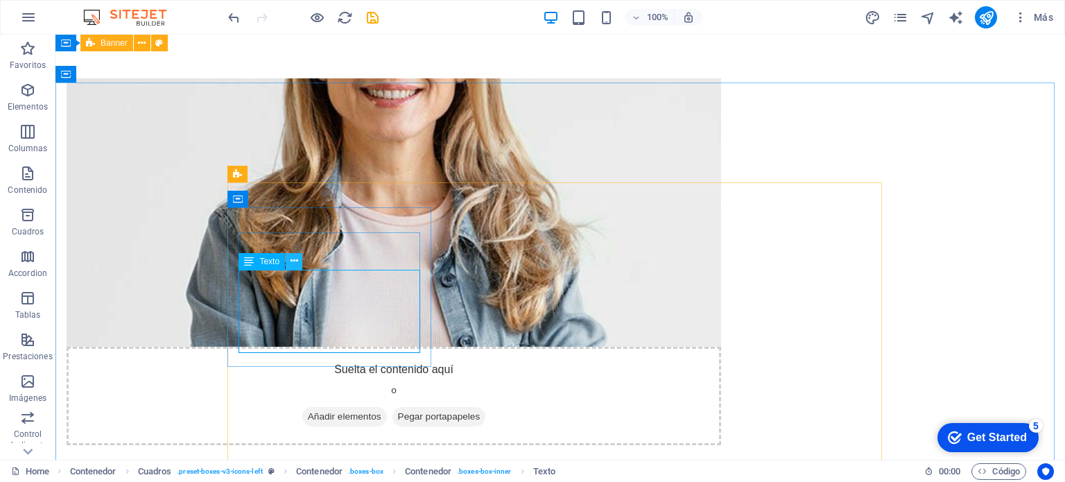
click at [294, 259] on icon at bounding box center [295, 261] width 8 height 15
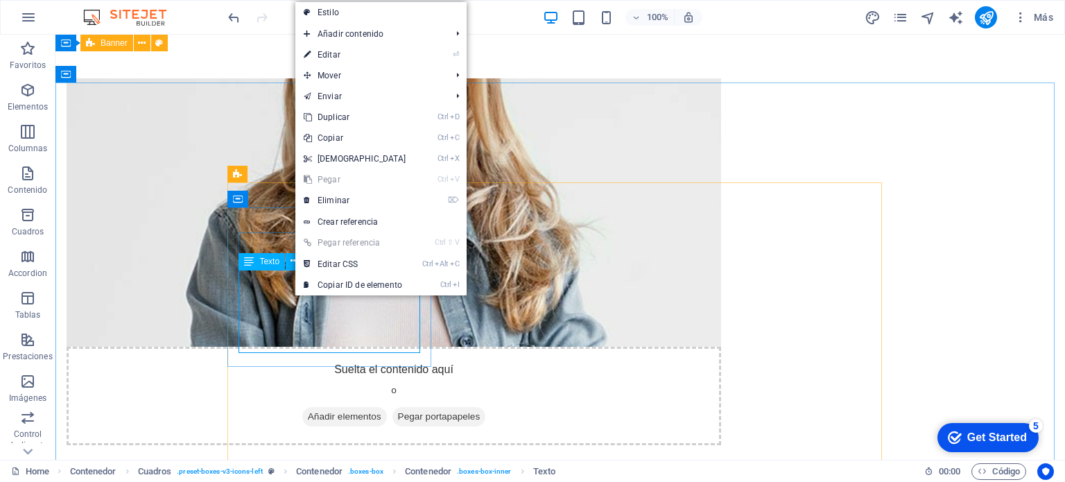
click at [250, 263] on icon at bounding box center [249, 261] width 10 height 17
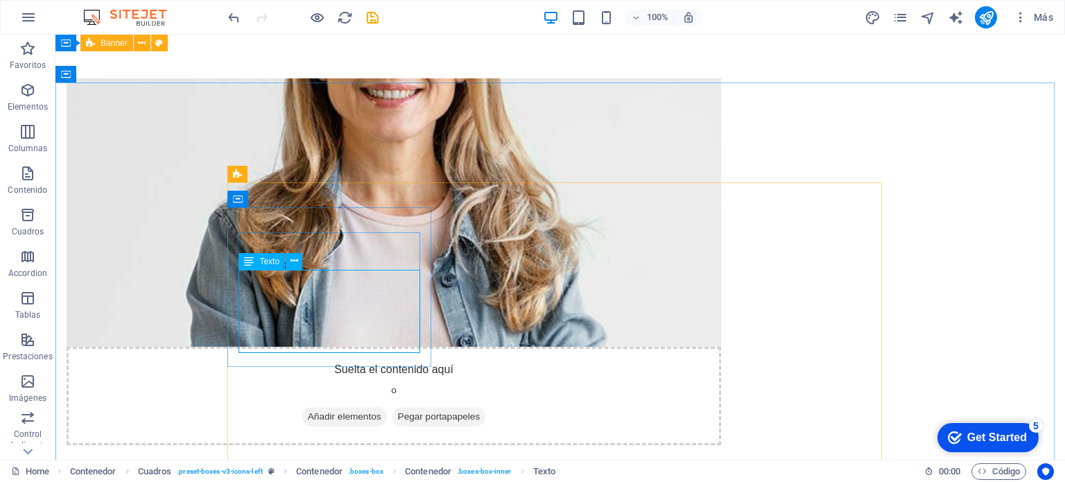
click at [250, 263] on icon at bounding box center [249, 261] width 10 height 17
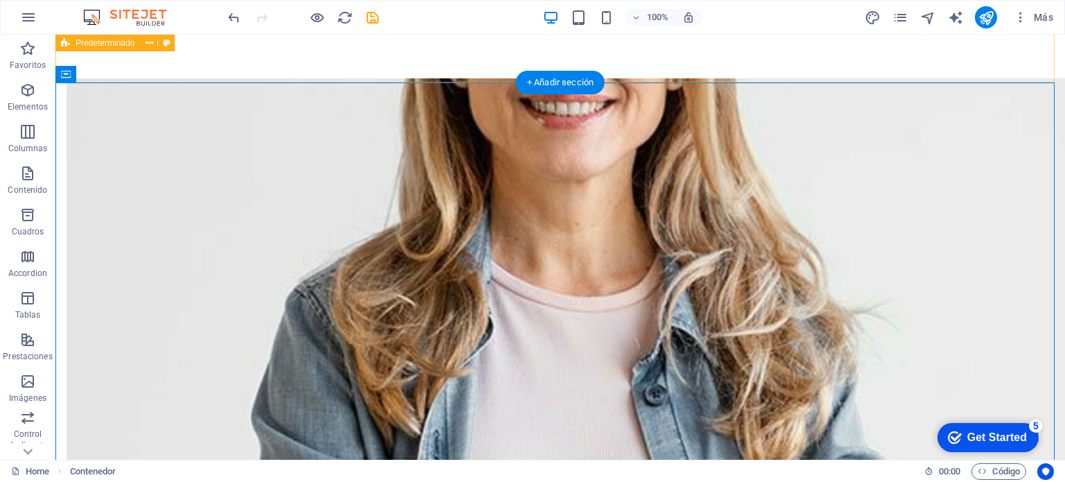
click at [361, 60] on div "Suelta el contenido aquí o Añadir elementos Pegar portapapeles Sobre Nosotros E…" at bounding box center [560, 360] width 1010 height 675
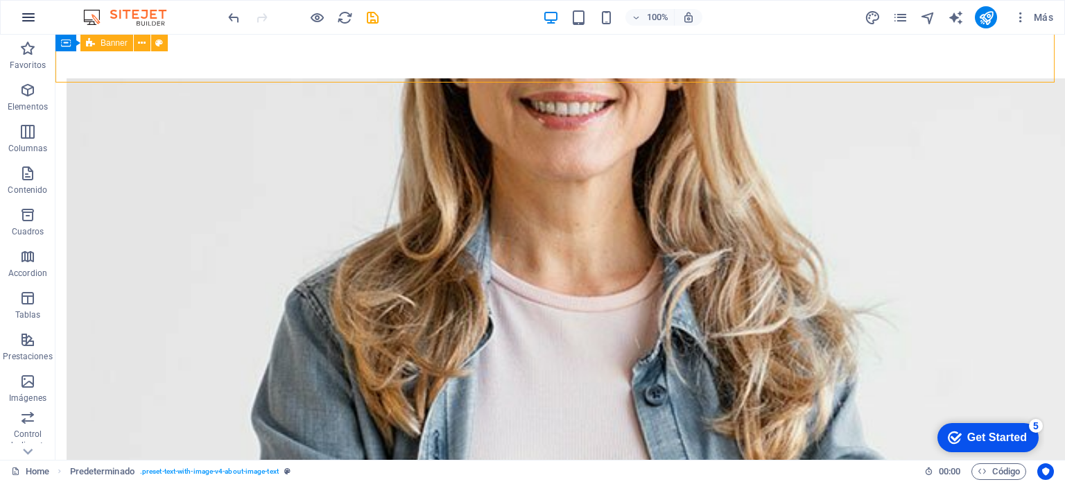
click at [27, 21] on icon "button" at bounding box center [28, 17] width 17 height 17
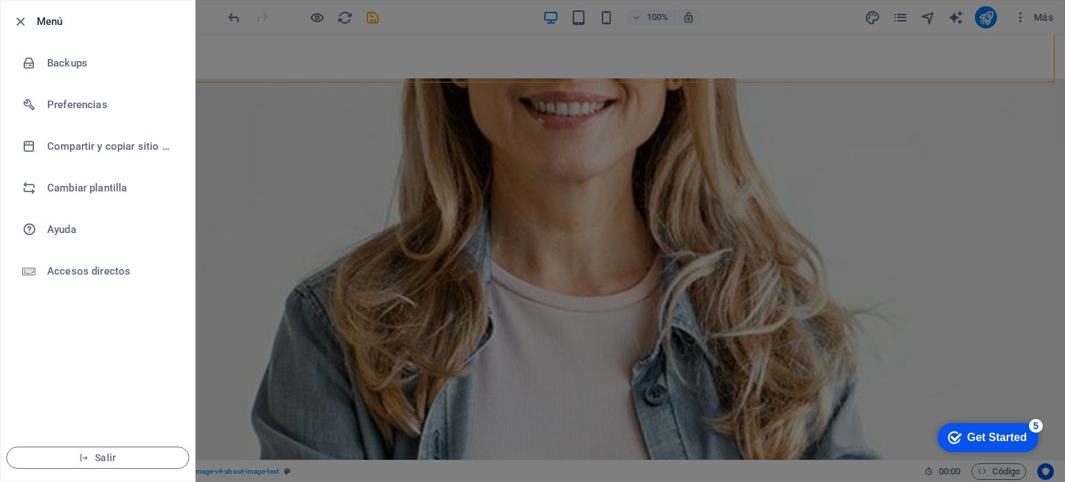
click at [269, 49] on div at bounding box center [532, 241] width 1065 height 482
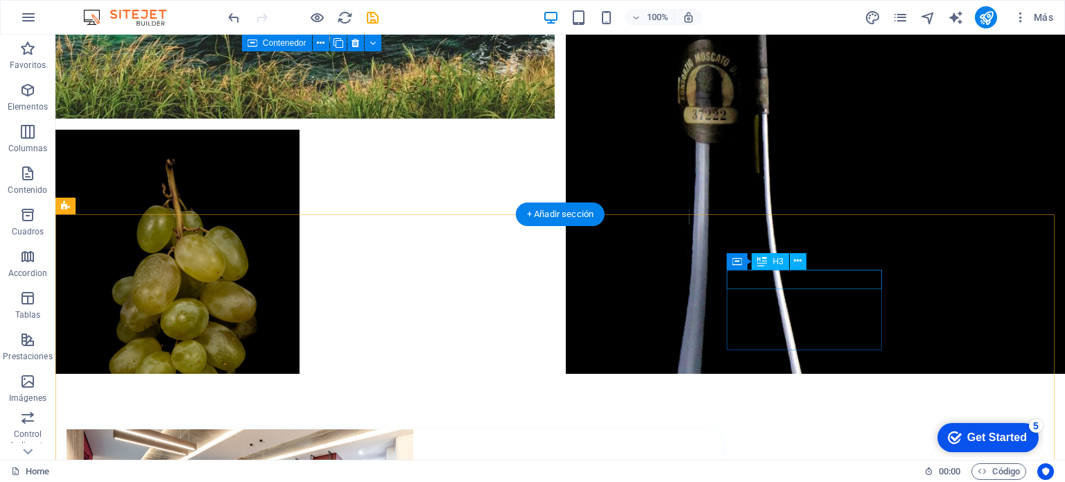
scroll to position [3189, 0]
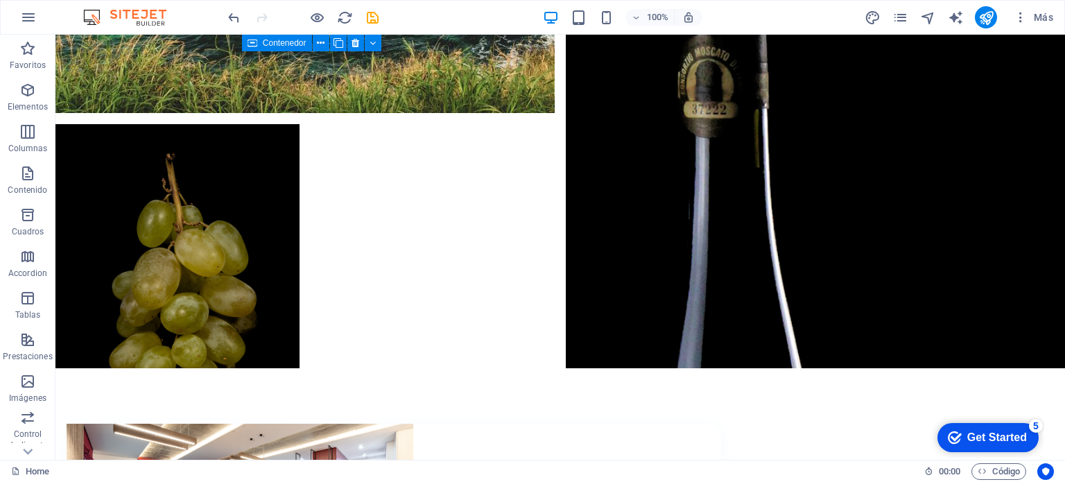
click at [983, 438] on div "Get Started" at bounding box center [997, 437] width 60 height 12
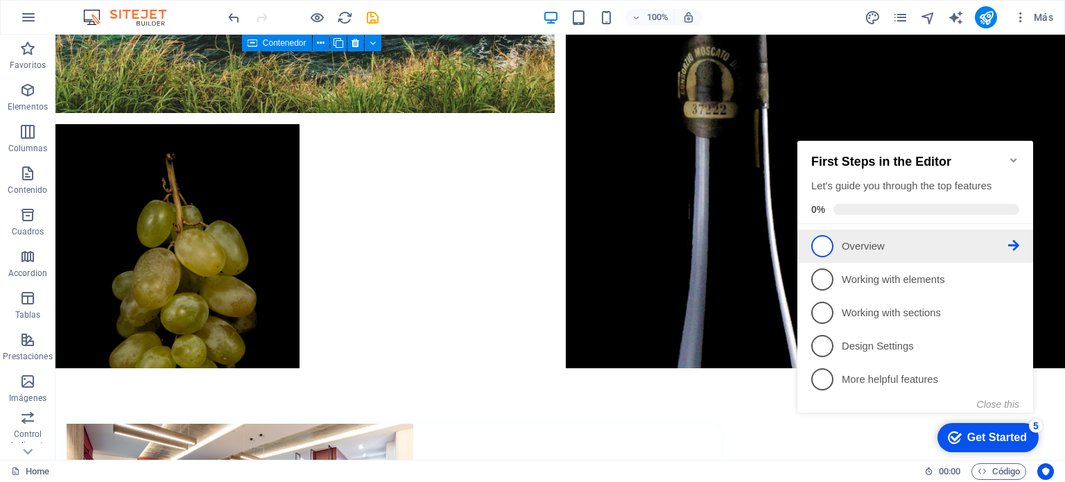
click at [829, 243] on span "1" at bounding box center [822, 246] width 22 height 22
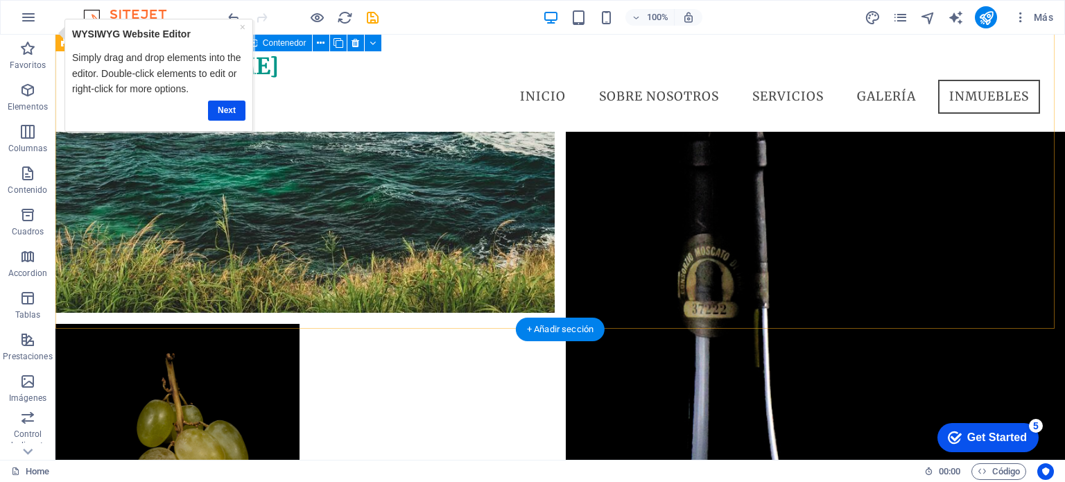
scroll to position [2911, 0]
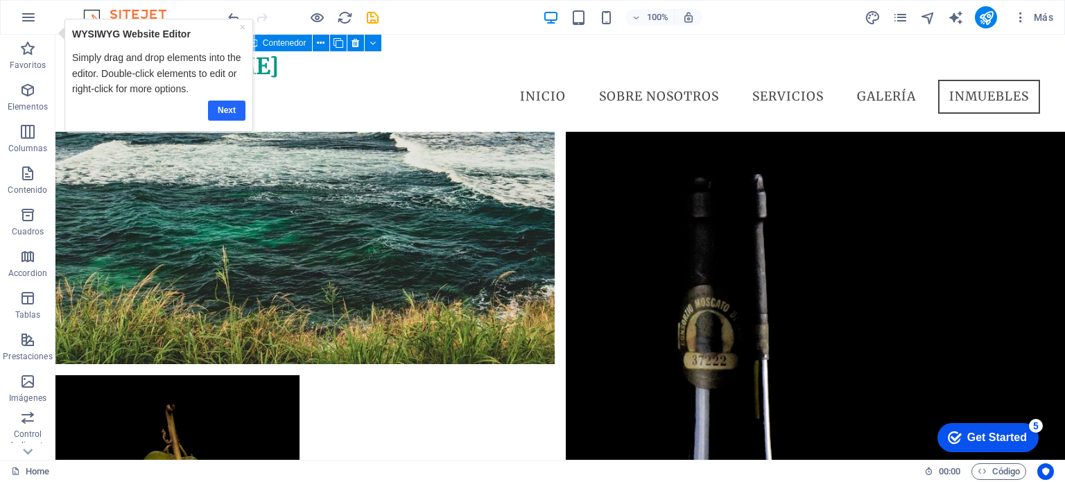
click at [229, 111] on link "Next" at bounding box center [226, 110] width 37 height 20
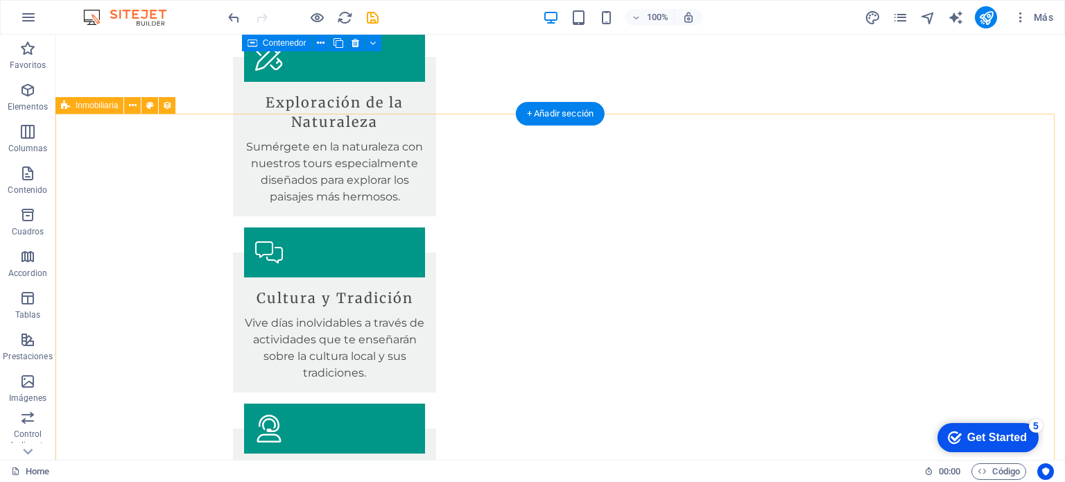
scroll to position [2149, 0]
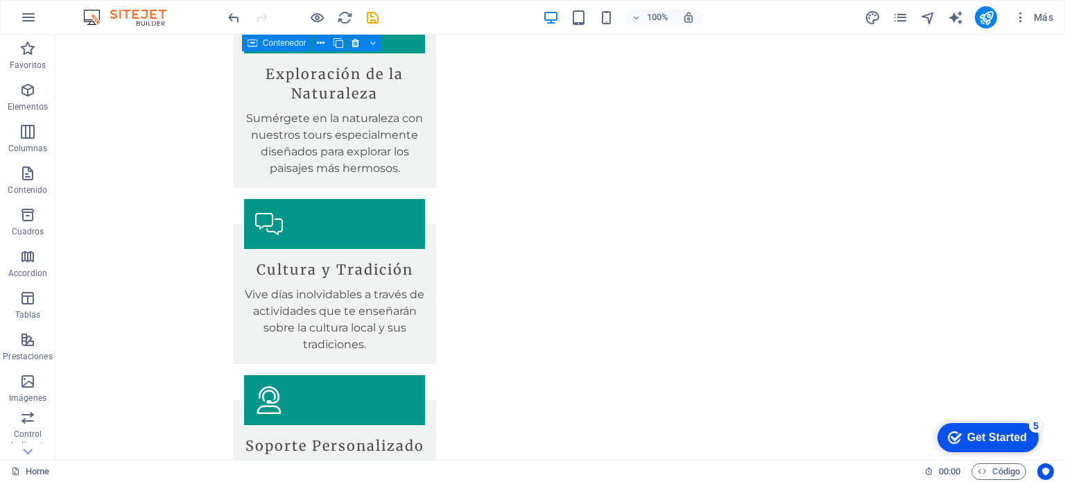
click at [1018, 432] on div "Get Started" at bounding box center [997, 437] width 60 height 12
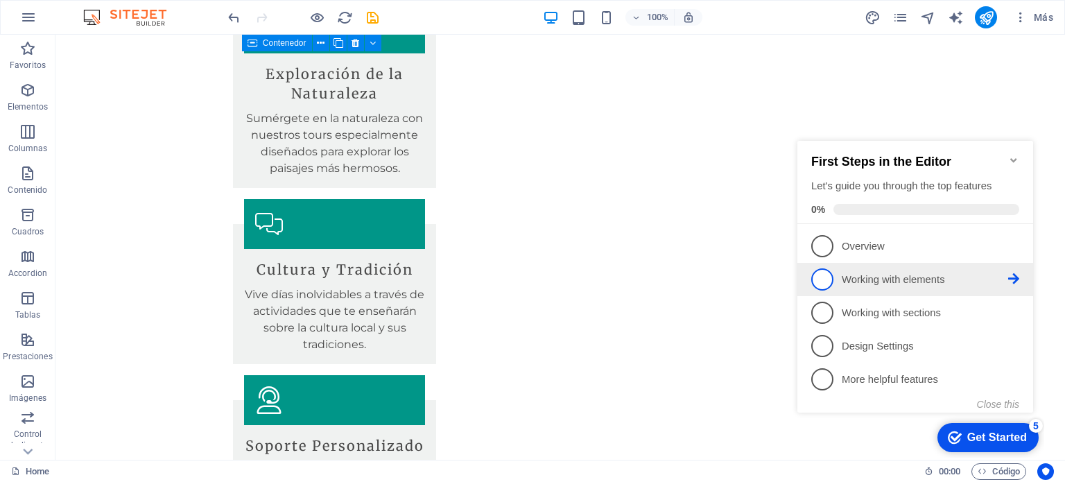
click at [825, 275] on span "2" at bounding box center [822, 279] width 22 height 22
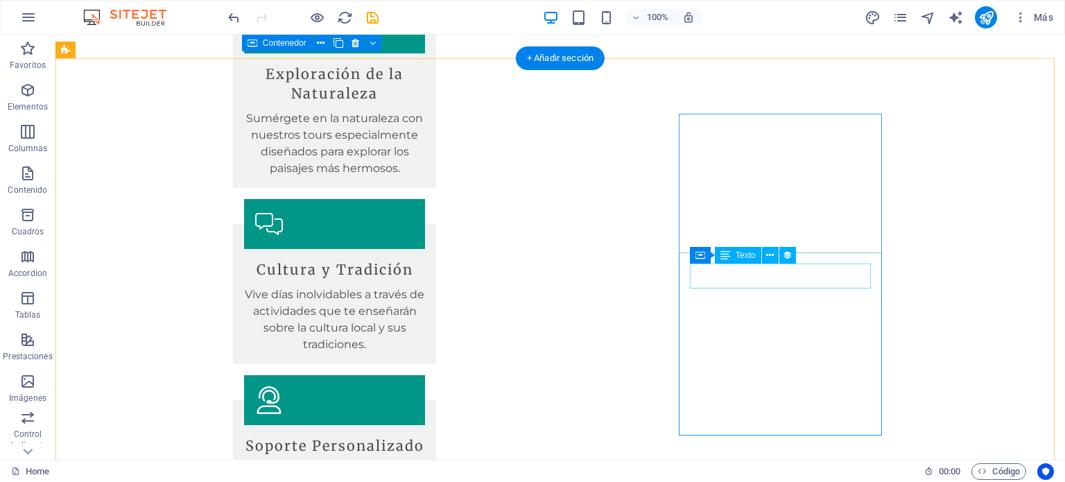
scroll to position [0, 0]
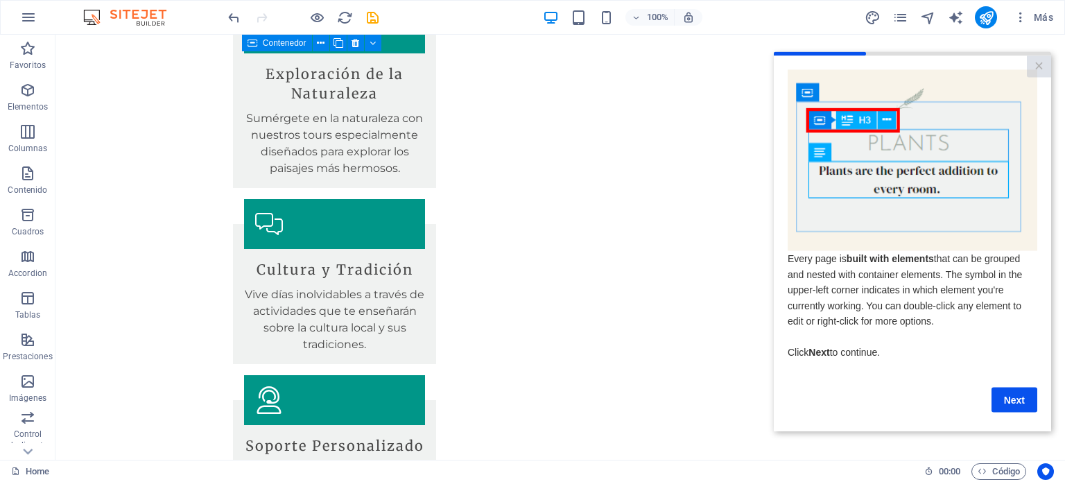
click at [1009, 401] on link "Next" at bounding box center [1015, 399] width 46 height 25
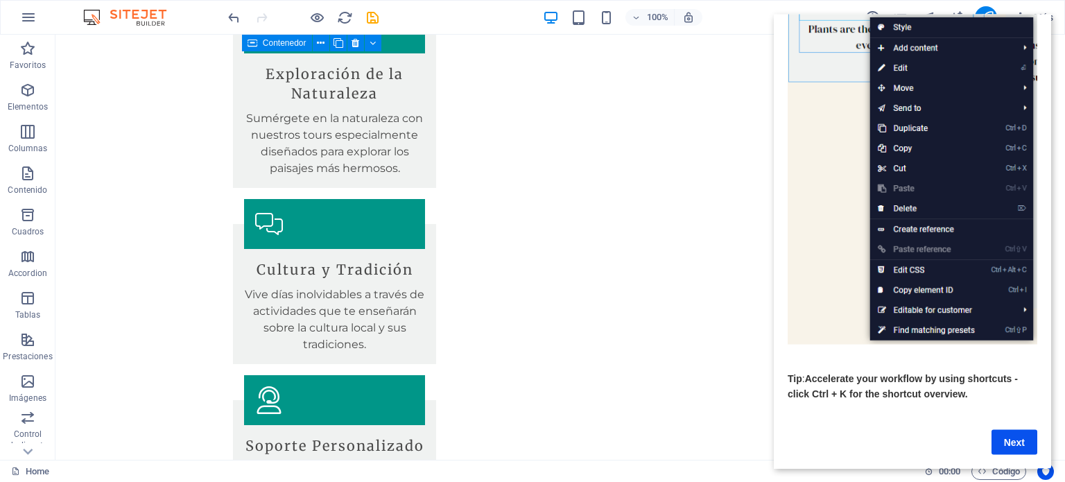
scroll to position [147, 0]
click at [1009, 429] on link "Next" at bounding box center [1015, 441] width 46 height 25
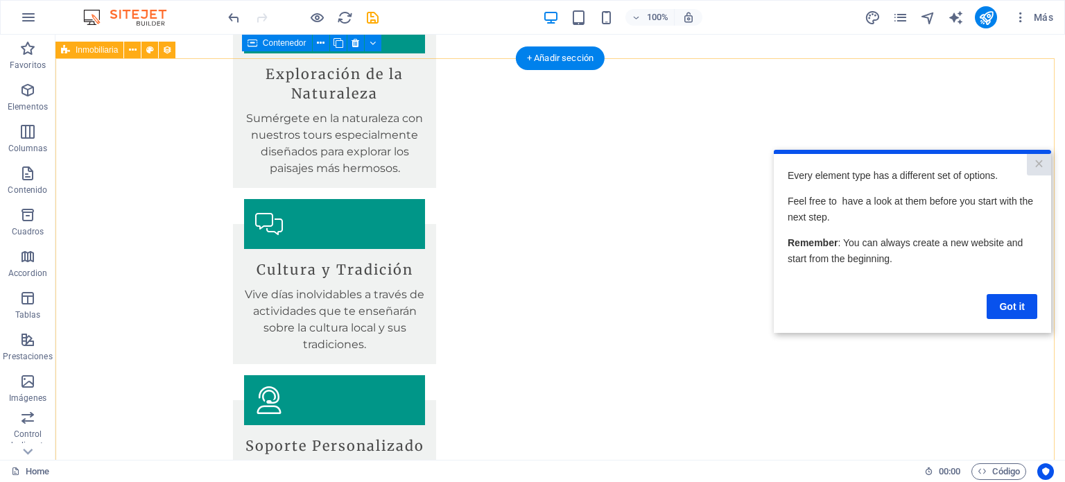
scroll to position [0, 0]
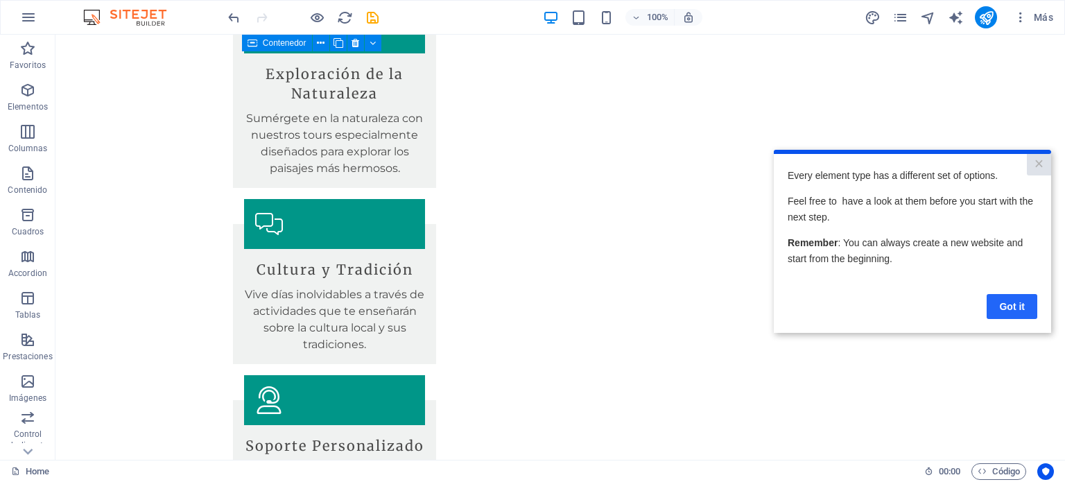
click at [1015, 302] on link "Got it" at bounding box center [1012, 305] width 51 height 25
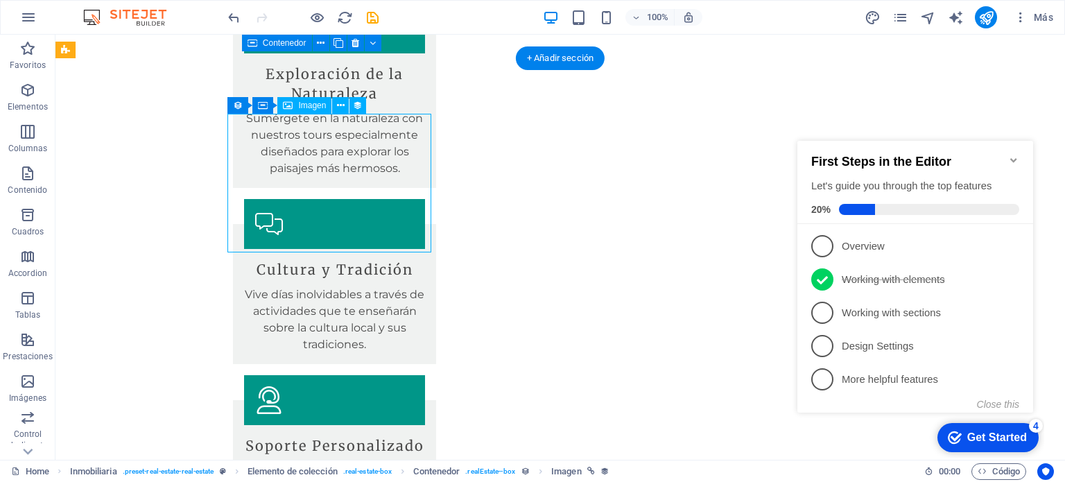
select select "px"
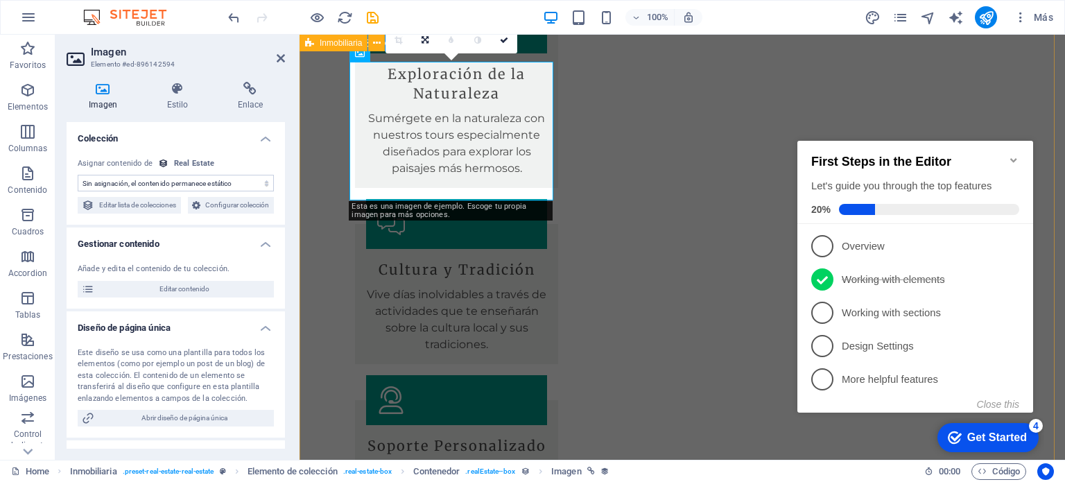
scroll to position [2088, 0]
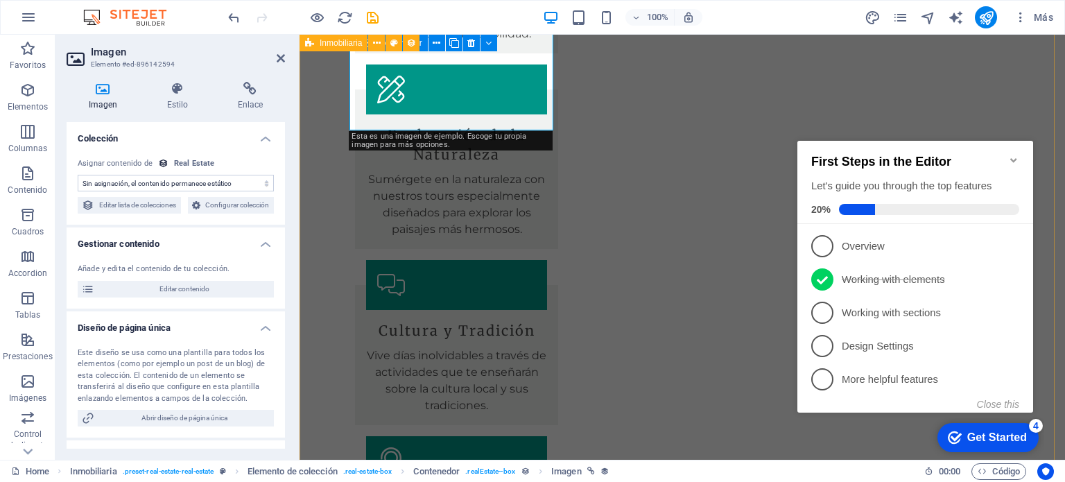
select select "image"
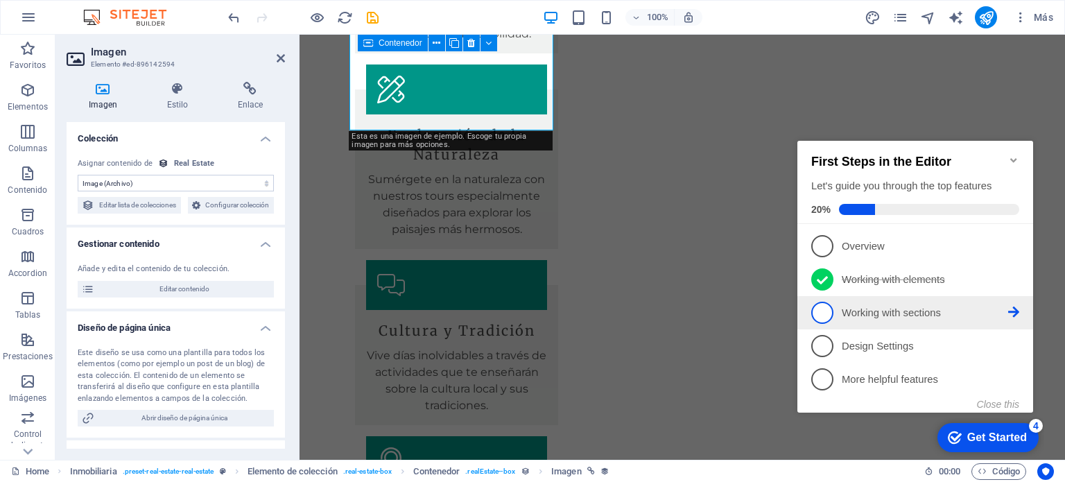
click at [822, 309] on span "3" at bounding box center [822, 313] width 22 height 22
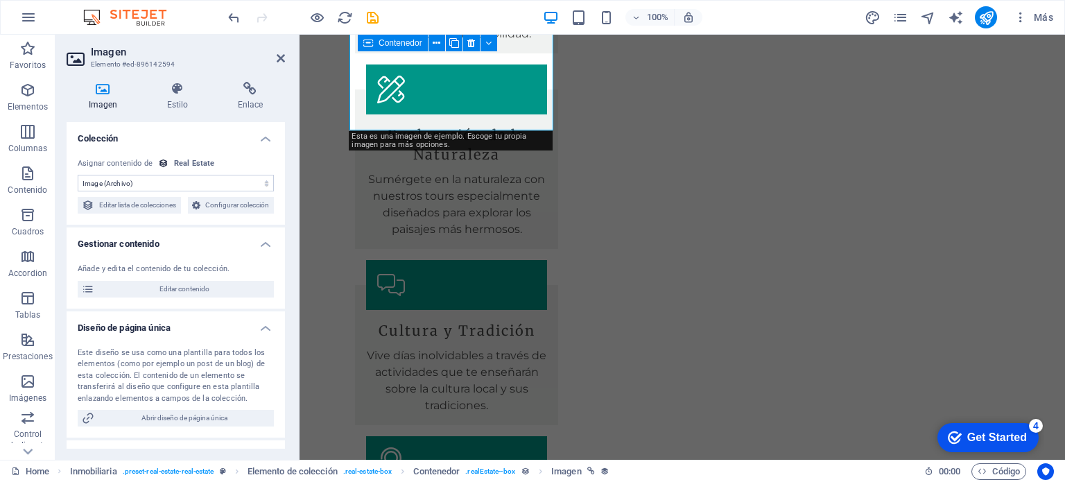
scroll to position [0, 0]
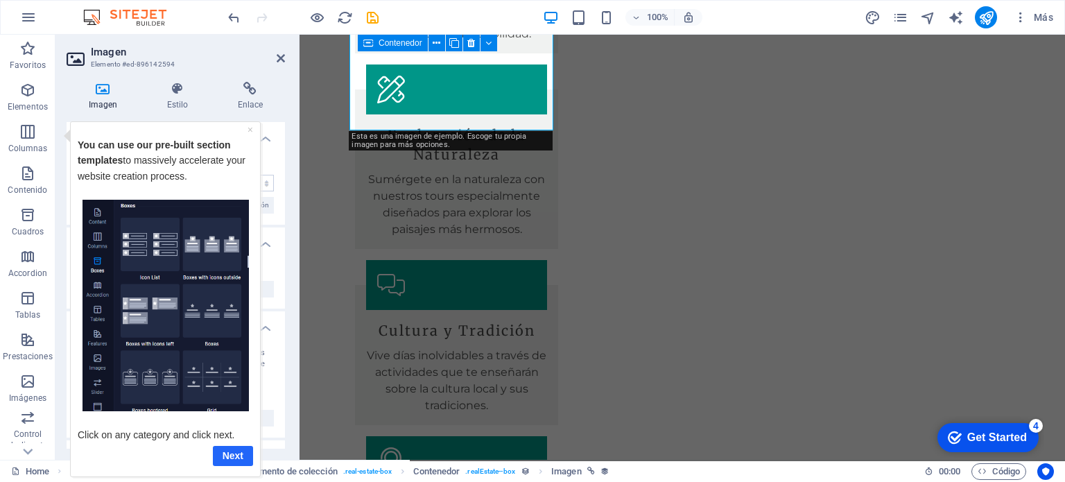
click at [228, 454] on link "Next" at bounding box center [233, 455] width 40 height 20
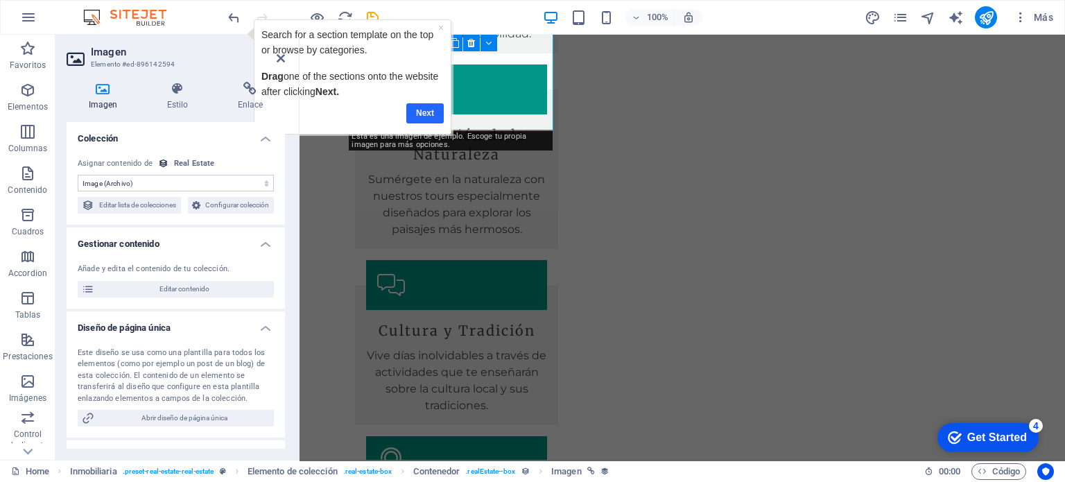
click at [419, 113] on link "Next" at bounding box center [424, 113] width 37 height 20
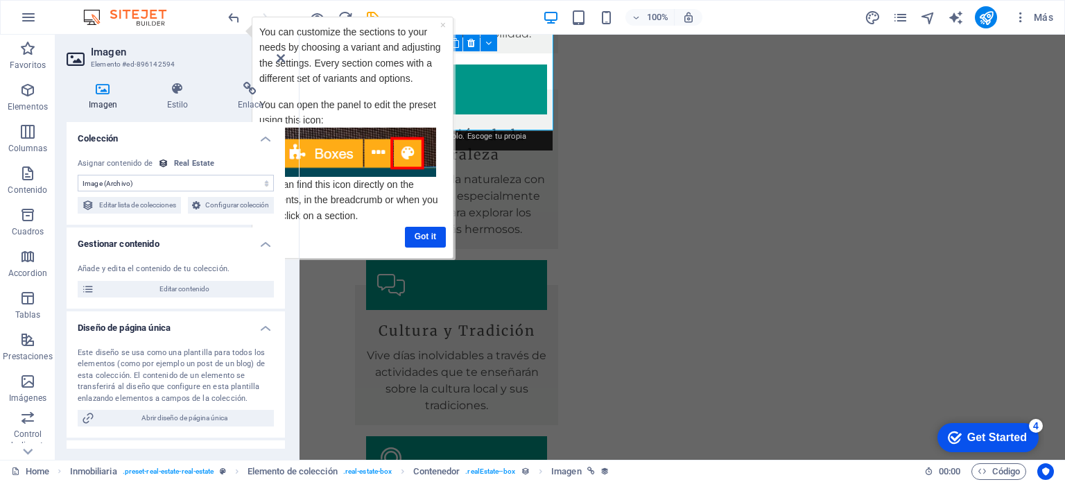
click at [1015, 426] on div "checkmark Get Started 4" at bounding box center [988, 437] width 101 height 29
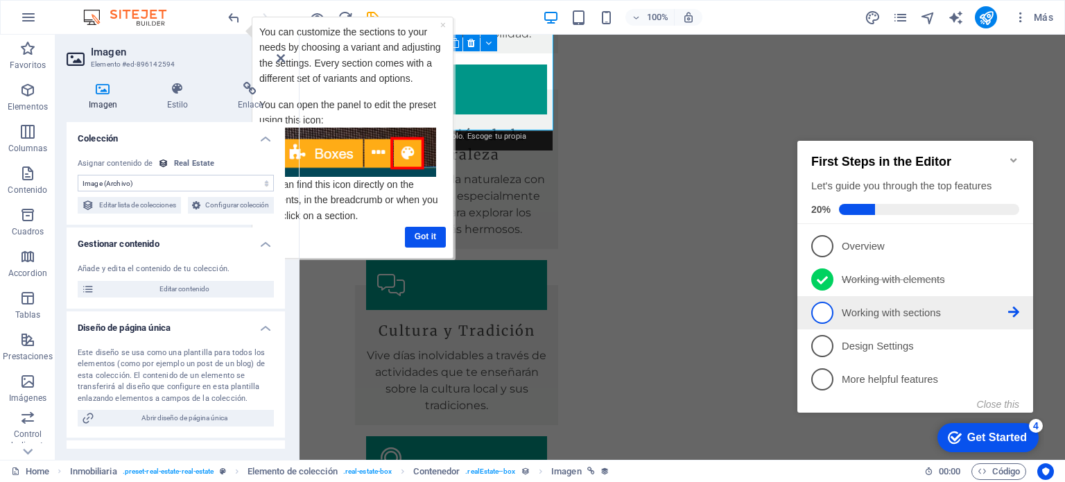
click at [824, 307] on span "3" at bounding box center [822, 313] width 22 height 22
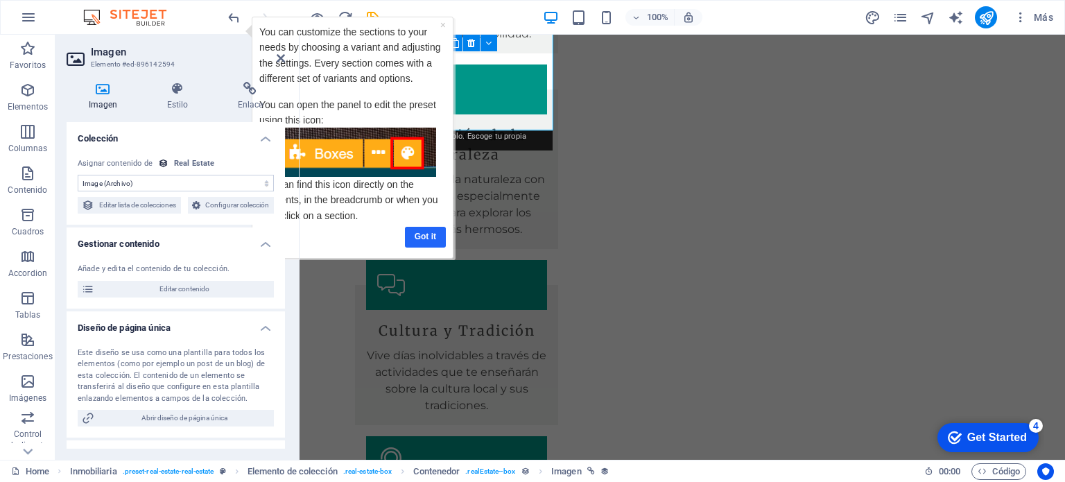
click at [422, 231] on link "Got it" at bounding box center [425, 236] width 41 height 20
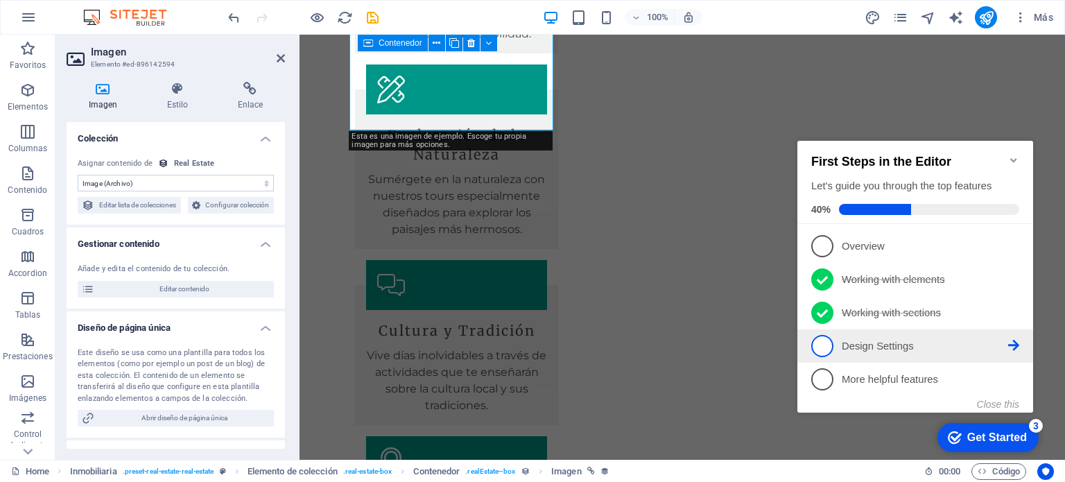
click at [825, 337] on span "4" at bounding box center [822, 346] width 22 height 22
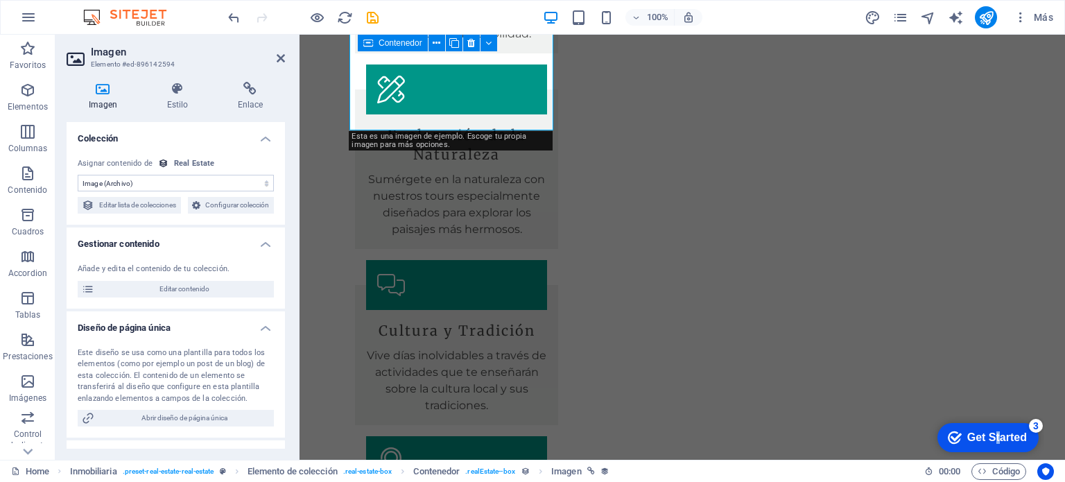
drag, startPoint x: 994, startPoint y: 435, endPoint x: 1130, endPoint y: 718, distance: 313.6
click at [995, 435] on div "Get Started" at bounding box center [997, 437] width 60 height 12
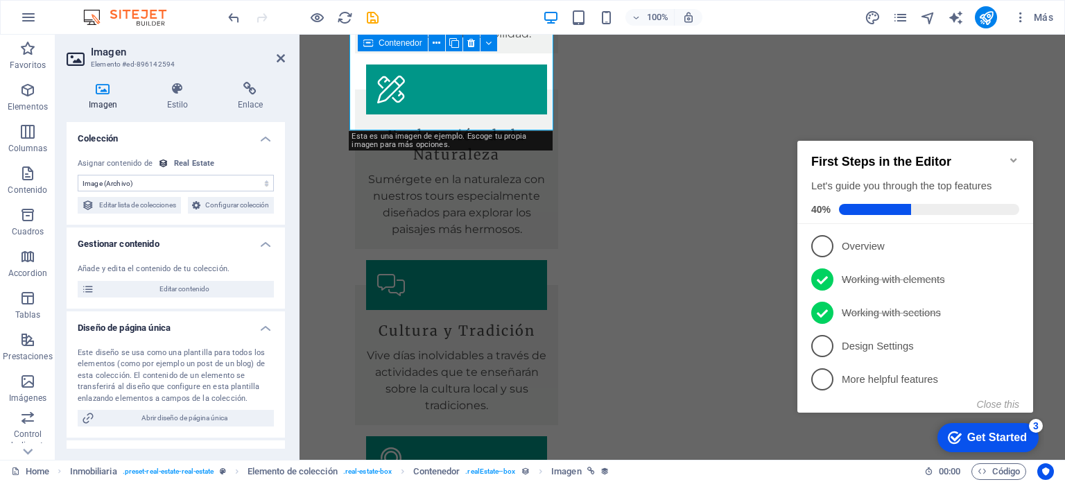
click at [872, 342] on p "Design Settings - incomplete" at bounding box center [925, 346] width 166 height 15
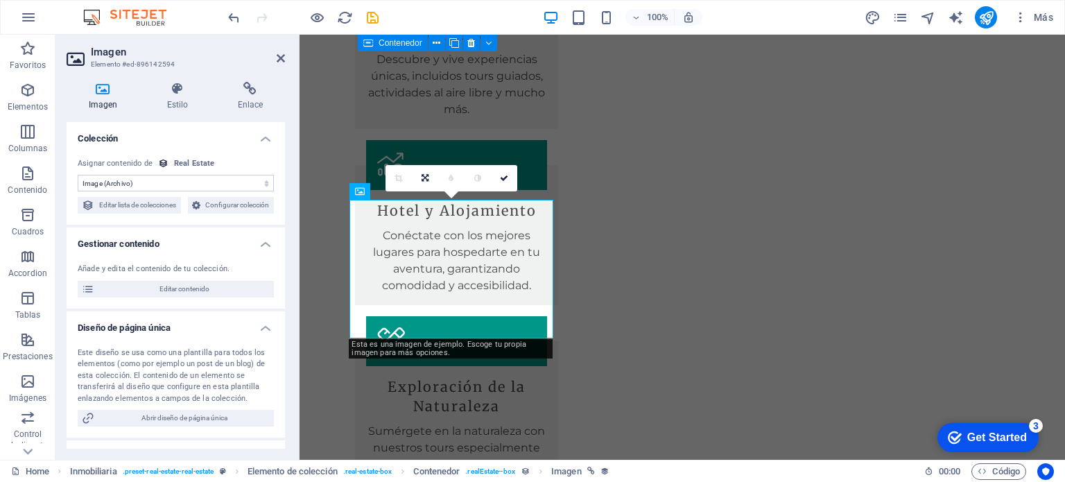
scroll to position [1880, 0]
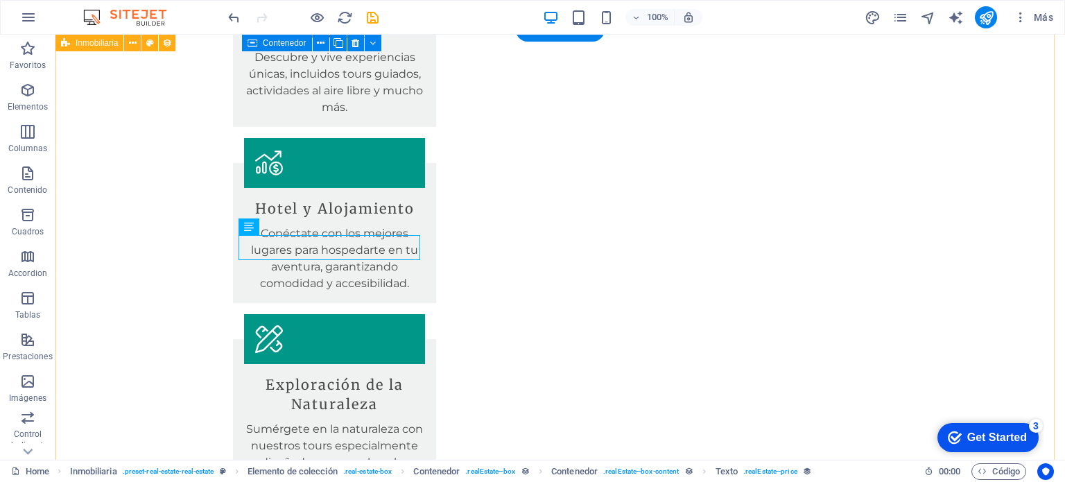
scroll to position [2177, 0]
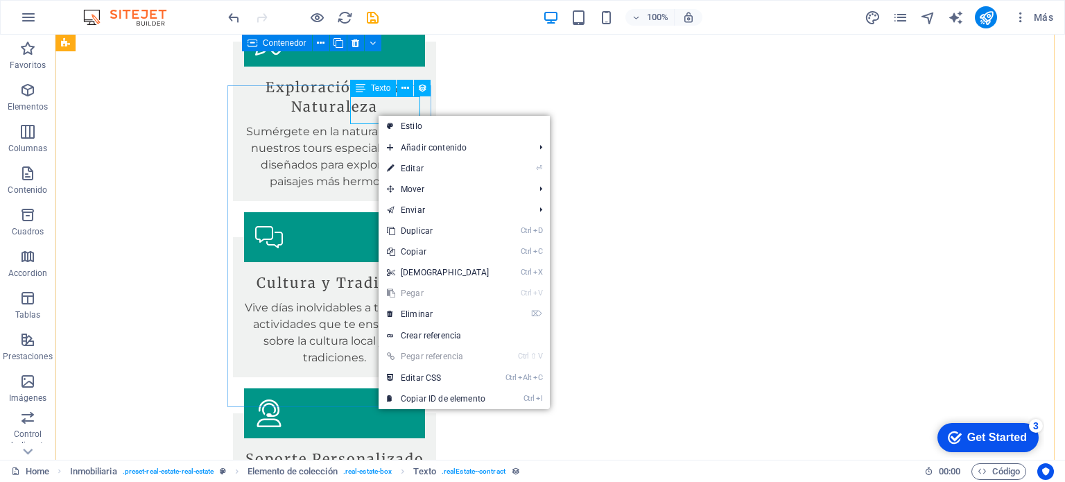
click at [379, 92] on span "Texto" at bounding box center [381, 88] width 20 height 8
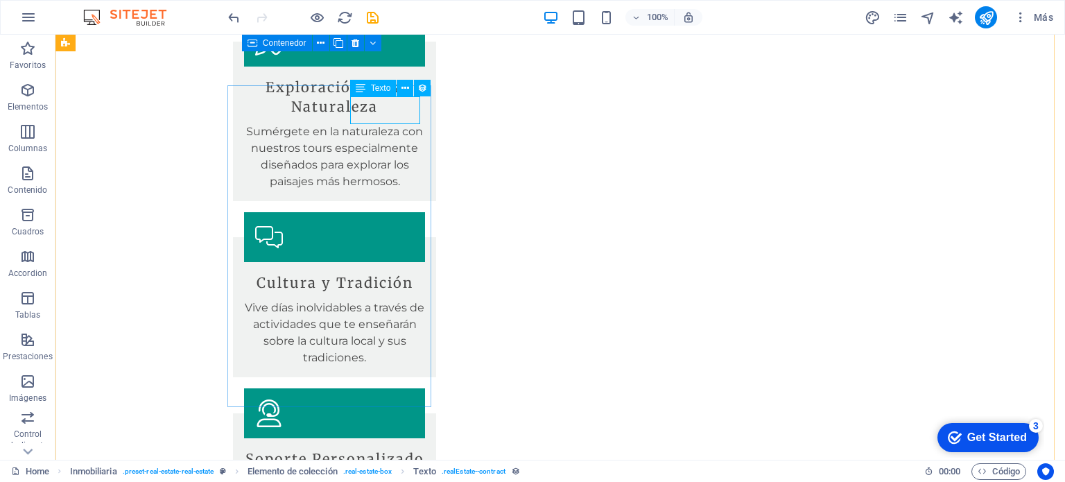
click at [379, 87] on span "Texto" at bounding box center [381, 88] width 20 height 8
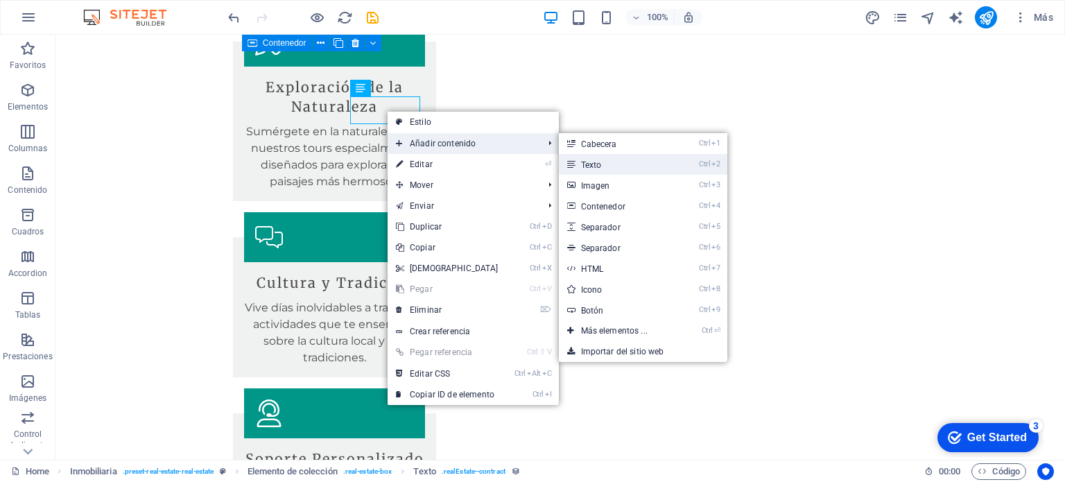
click at [601, 157] on link "Ctrl 2 Texto" at bounding box center [617, 164] width 117 height 21
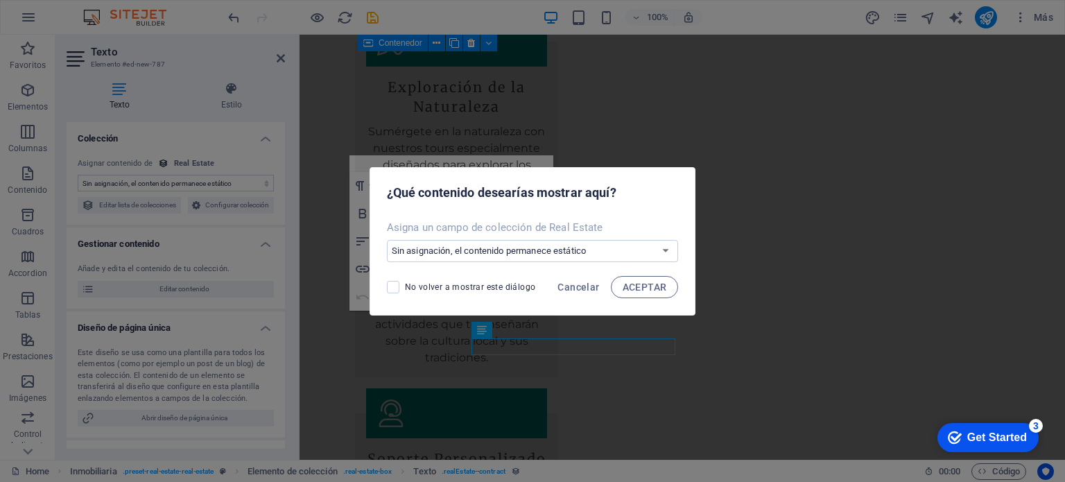
scroll to position [1994, 0]
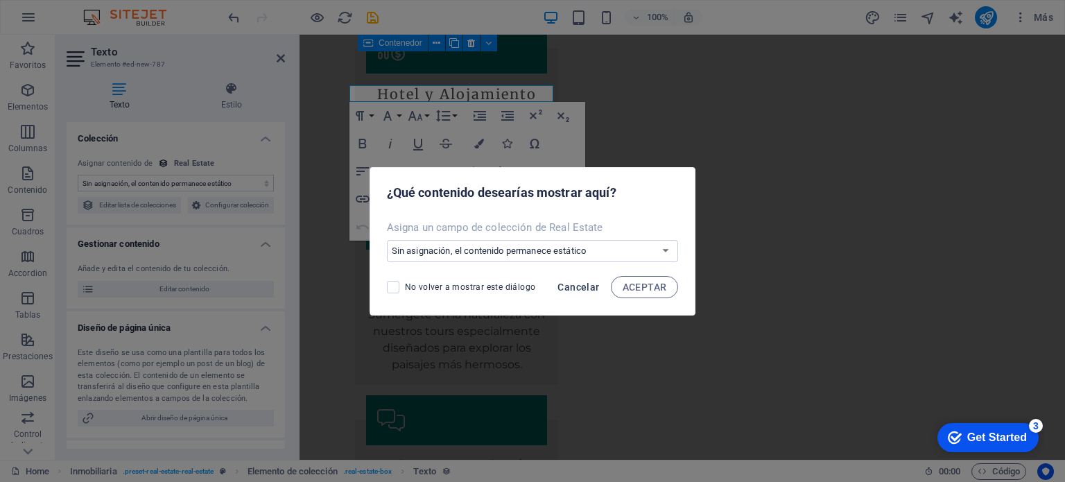
click at [571, 285] on span "Cancelar" at bounding box center [579, 287] width 42 height 11
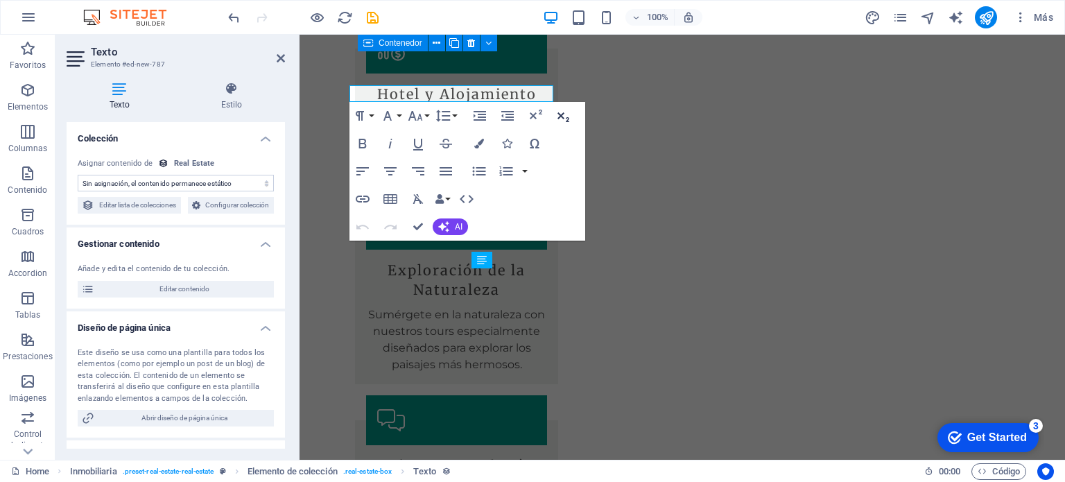
click at [564, 117] on icon "button" at bounding box center [563, 115] width 17 height 17
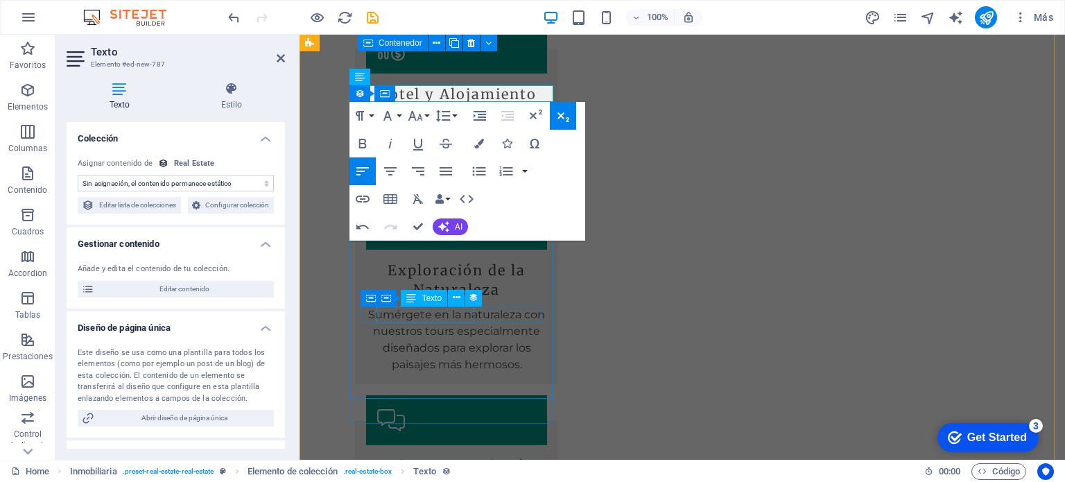
drag, startPoint x: 469, startPoint y: 313, endPoint x: 718, endPoint y: 311, distance: 249.0
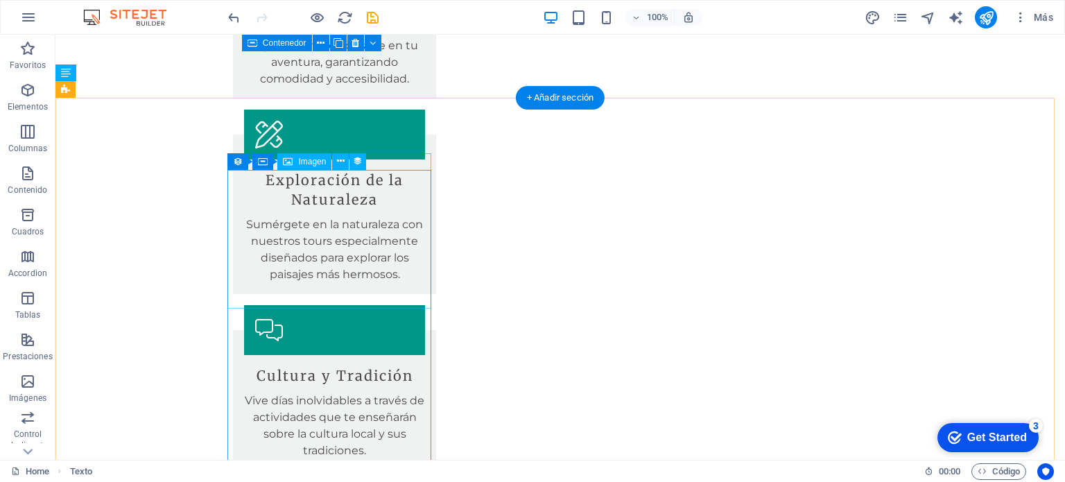
scroll to position [2176, 0]
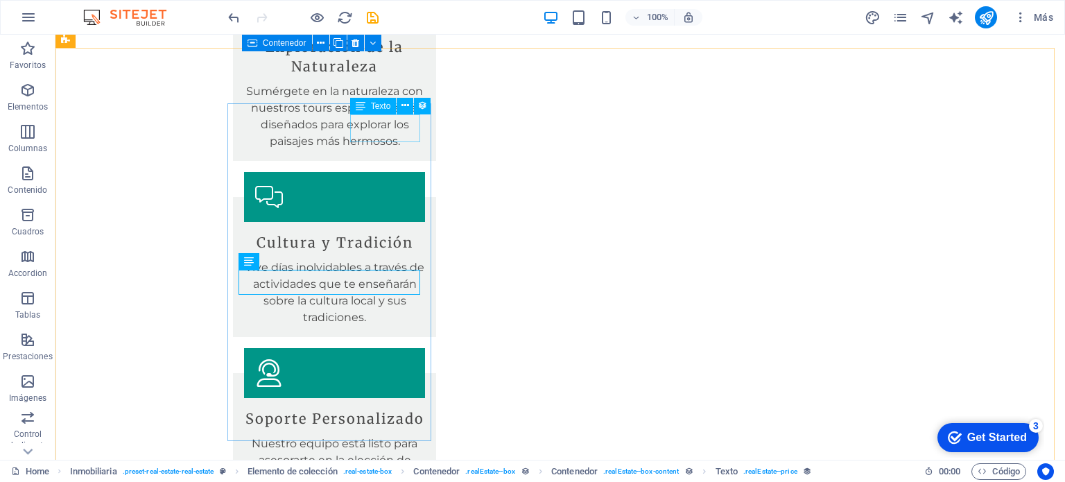
click at [381, 105] on span "Texto" at bounding box center [381, 106] width 20 height 8
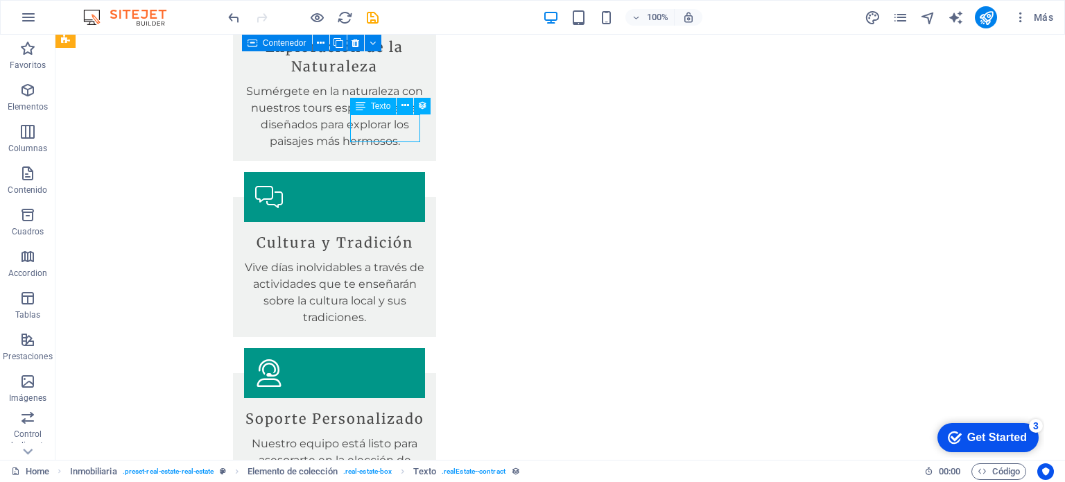
click at [381, 105] on span "Texto" at bounding box center [381, 106] width 20 height 8
click at [360, 107] on icon at bounding box center [361, 106] width 10 height 17
click at [406, 105] on icon at bounding box center [406, 105] width 8 height 15
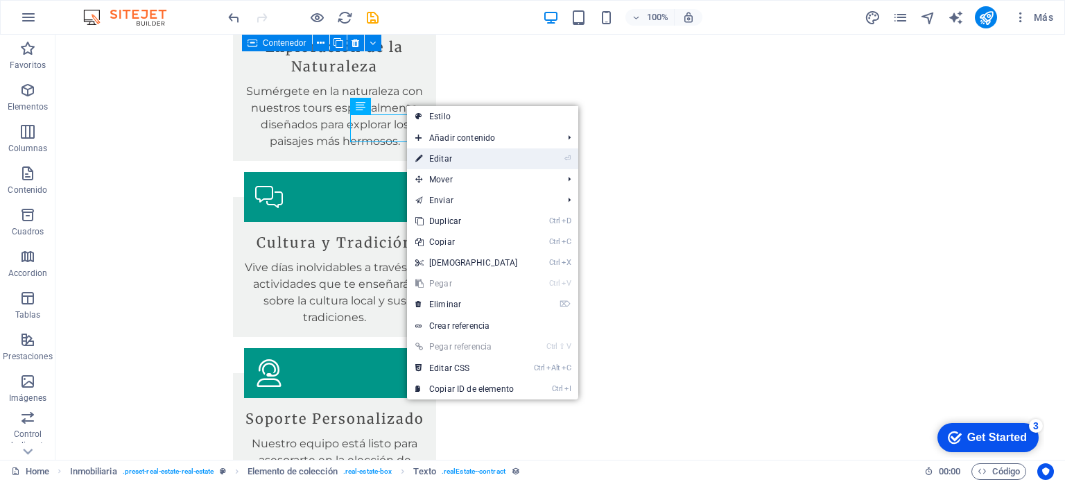
click at [424, 155] on link "⏎ Editar" at bounding box center [466, 158] width 119 height 21
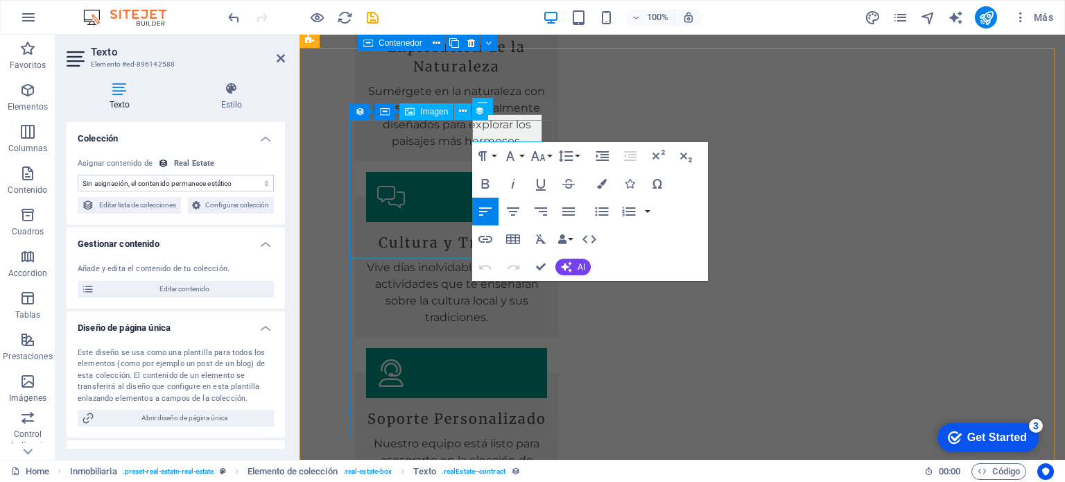
scroll to position [1993, 0]
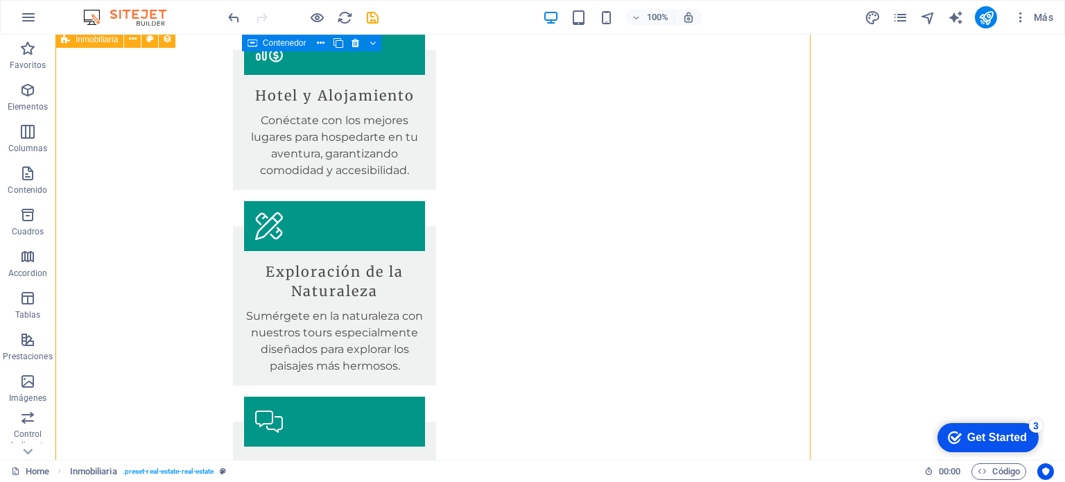
scroll to position [2176, 0]
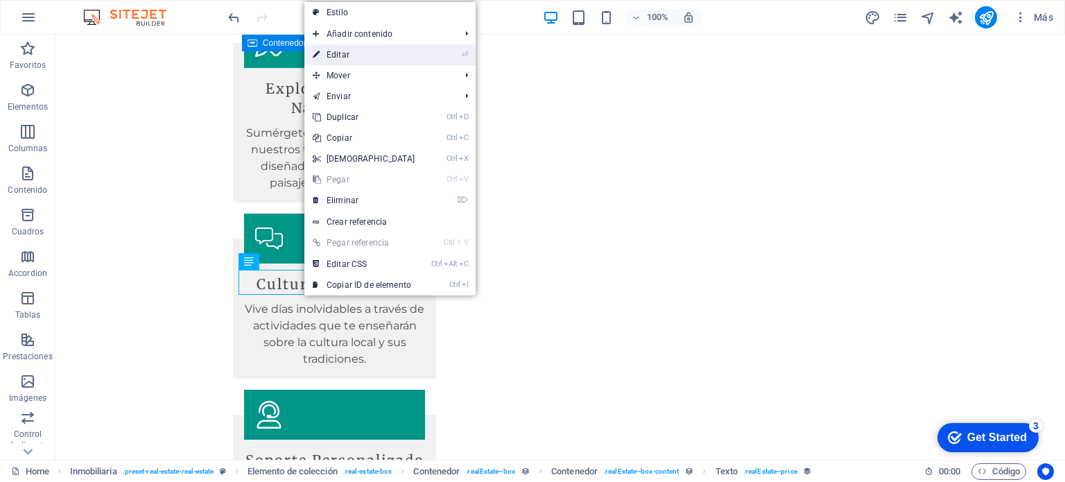
click at [344, 58] on link "⏎ Editar" at bounding box center [363, 54] width 119 height 21
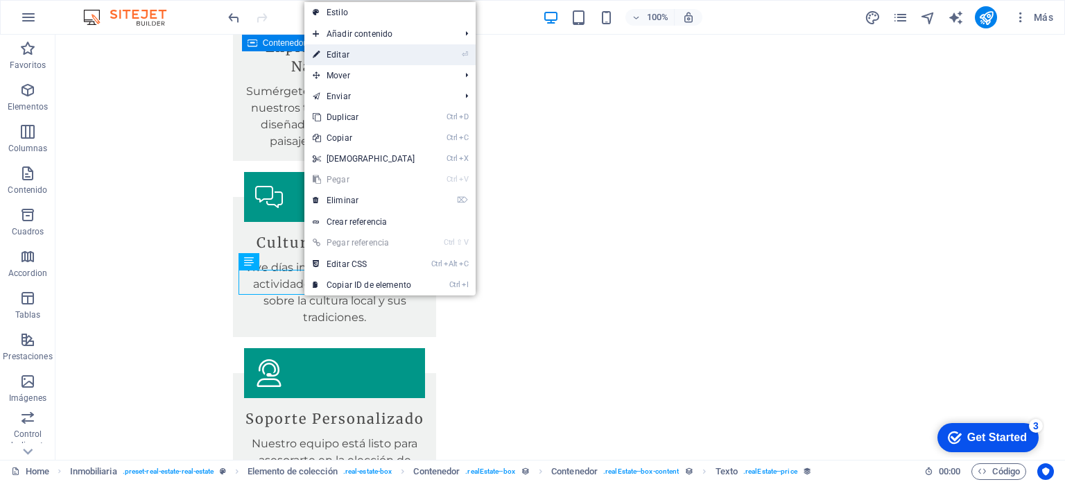
scroll to position [1993, 0]
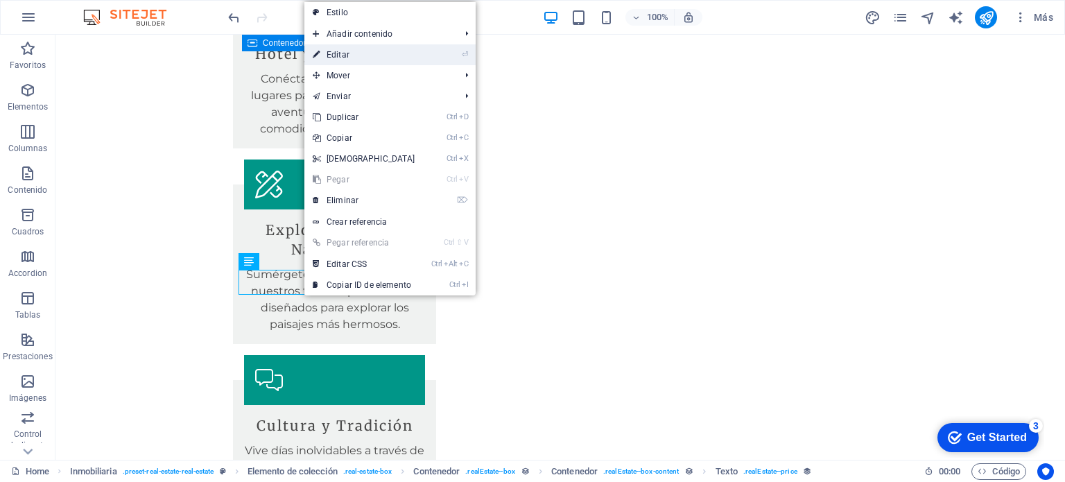
select select "price"
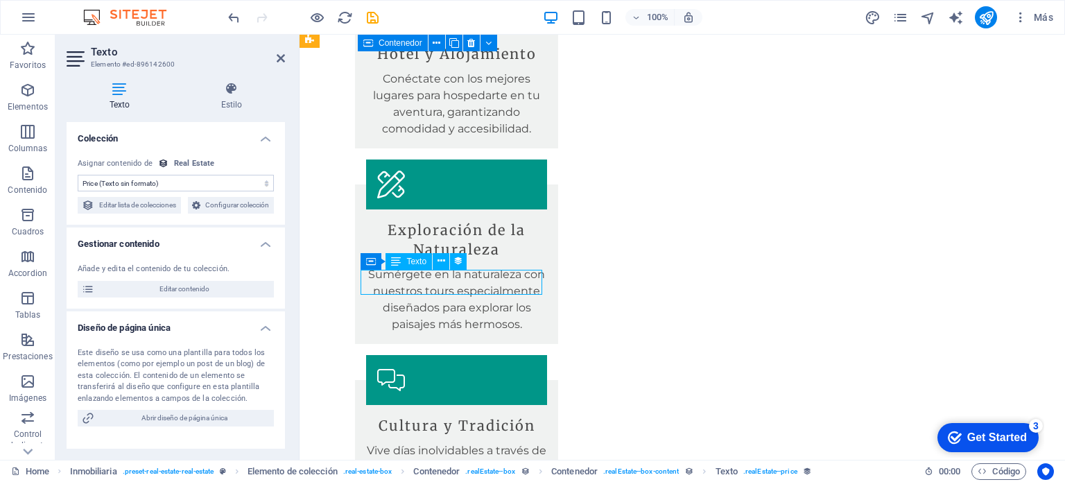
click at [408, 266] on span "Texto" at bounding box center [416, 261] width 20 height 8
click at [404, 261] on div "Texto" at bounding box center [409, 261] width 46 height 17
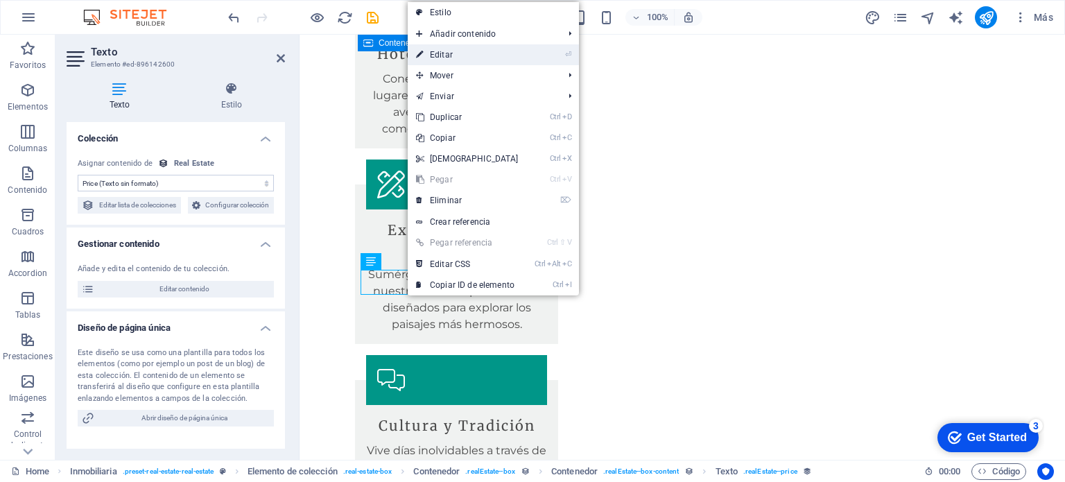
click at [450, 54] on link "⏎ Editar" at bounding box center [467, 54] width 119 height 21
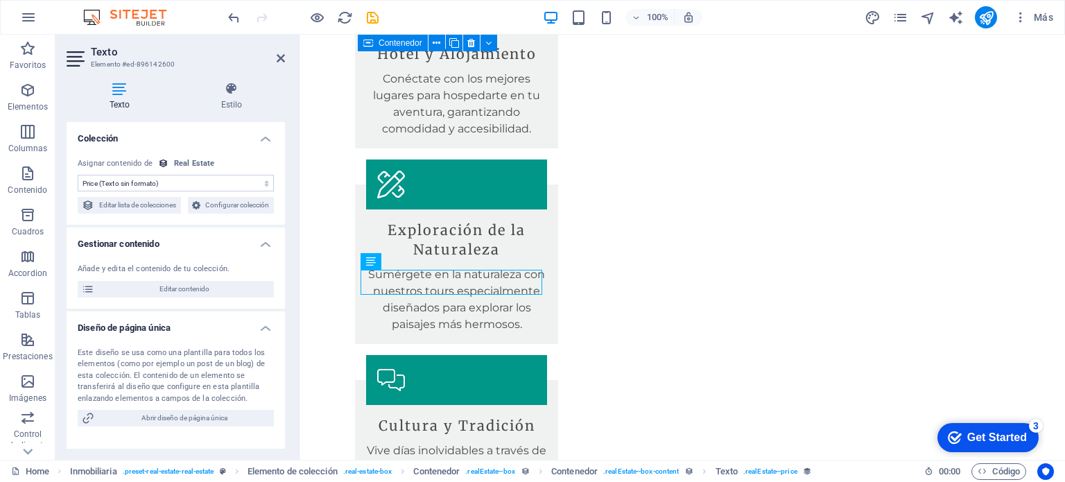
click at [228, 180] on select "Sin asignación, el contenido permanece estático Creado a las (Fecha) Actualizad…" at bounding box center [176, 183] width 196 height 17
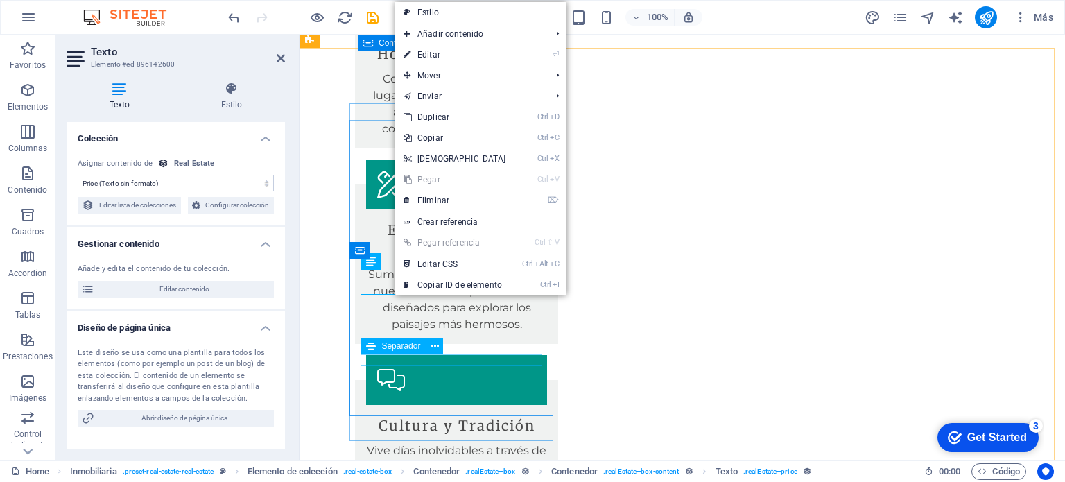
click at [411, 352] on div "Separador" at bounding box center [393, 346] width 65 height 17
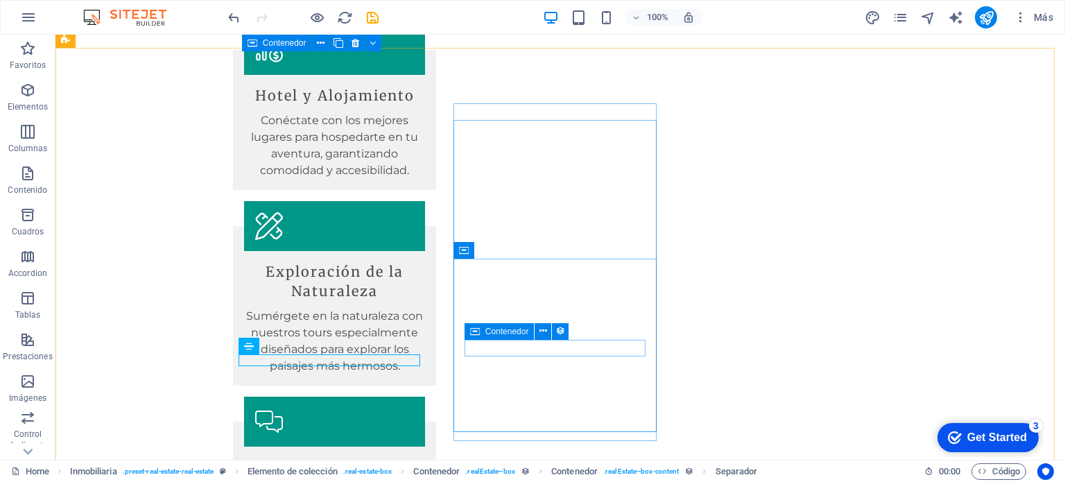
scroll to position [2176, 0]
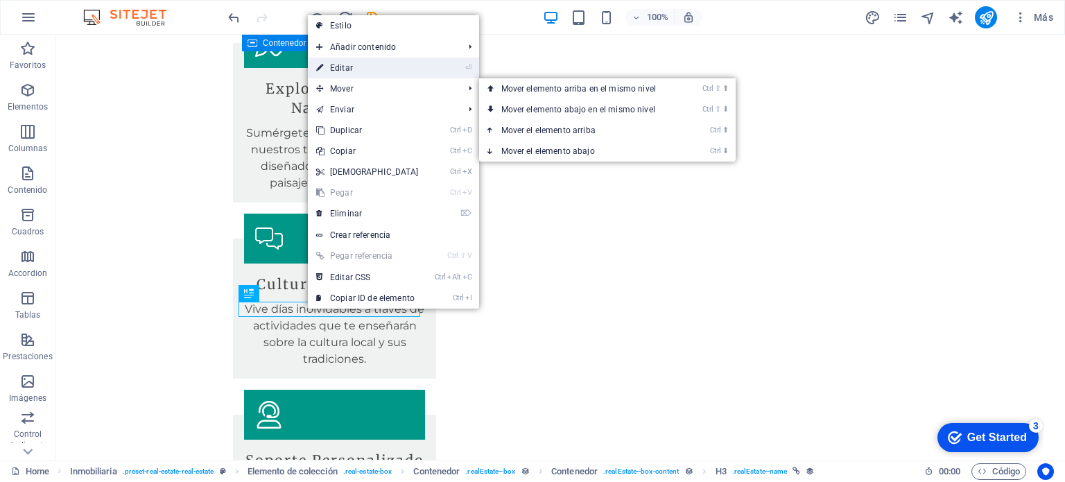
click at [344, 69] on link "⏎ Editar" at bounding box center [367, 68] width 119 height 21
select select "name"
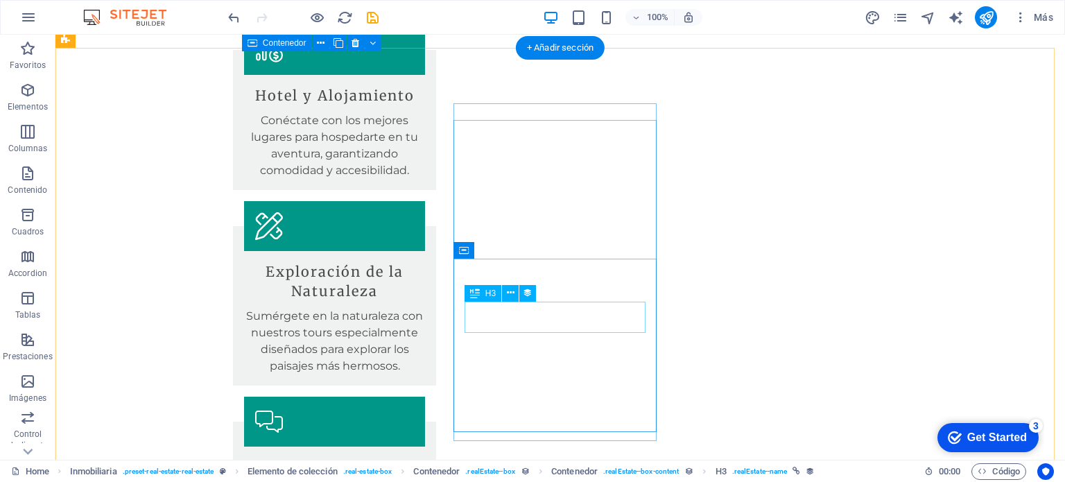
scroll to position [2176, 0]
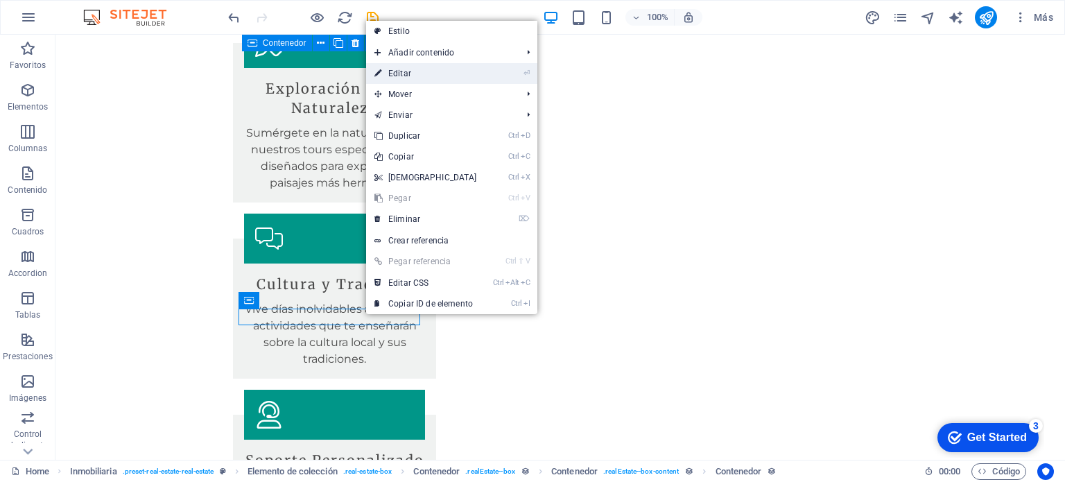
drag, startPoint x: 397, startPoint y: 67, endPoint x: 97, endPoint y: 32, distance: 301.6
click at [397, 67] on link "⏎ Editar" at bounding box center [425, 73] width 119 height 21
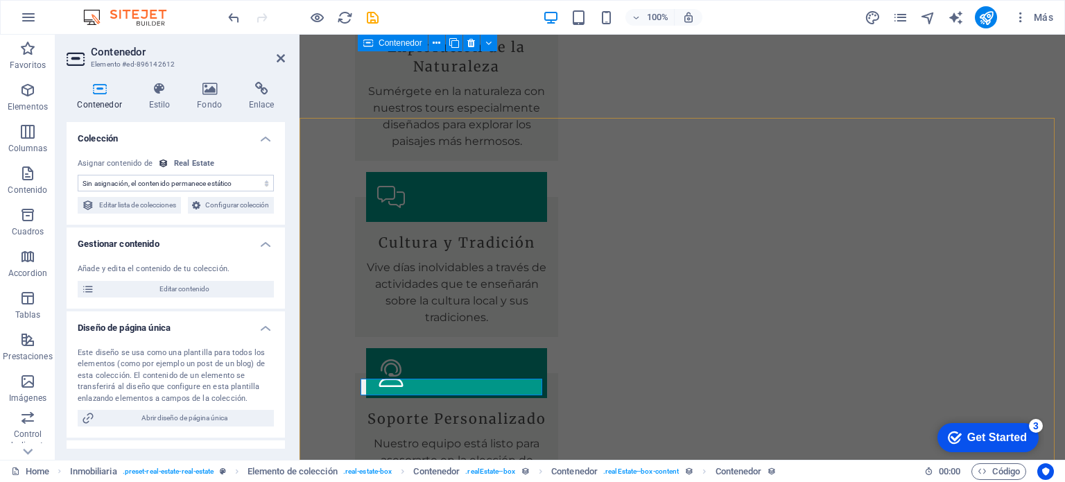
scroll to position [1993, 0]
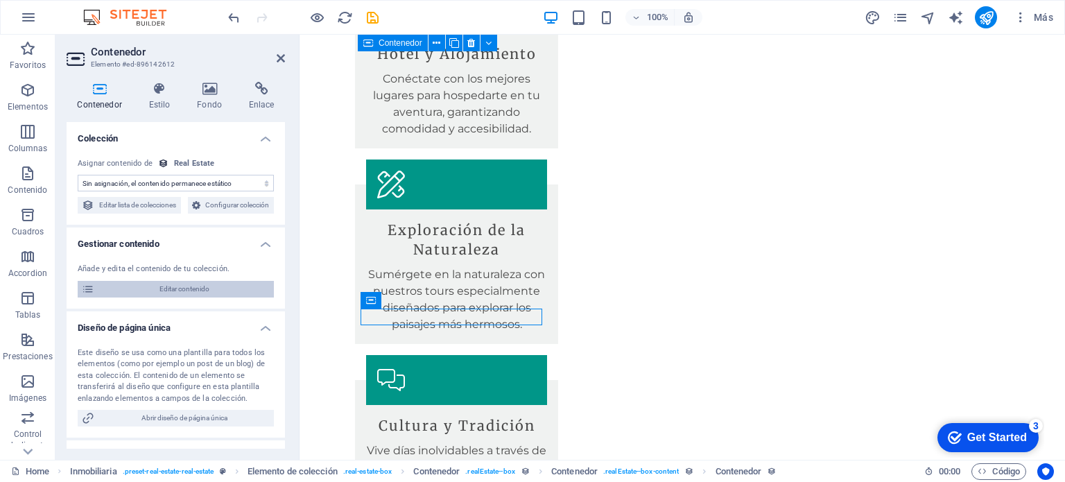
click at [209, 297] on span "Editar contenido" at bounding box center [183, 289] width 171 height 17
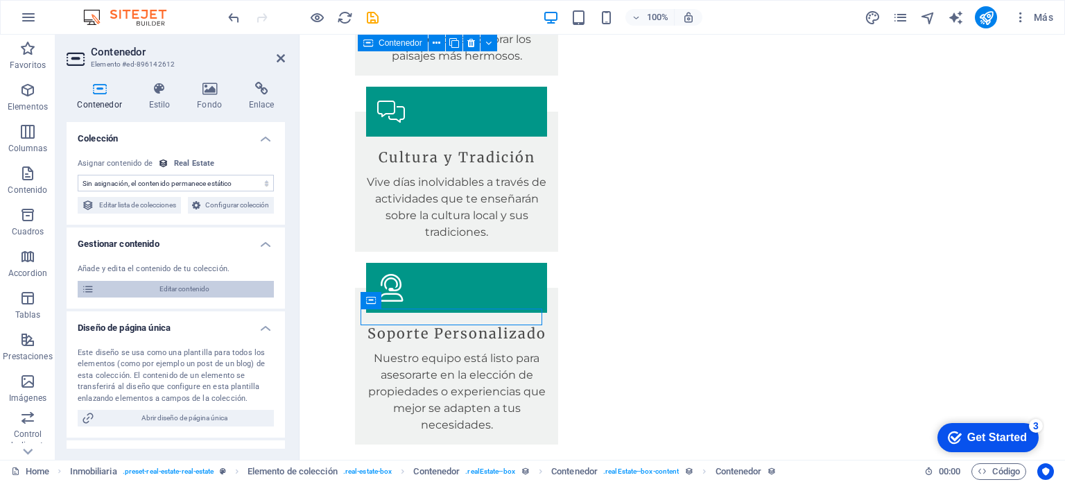
scroll to position [0, 0]
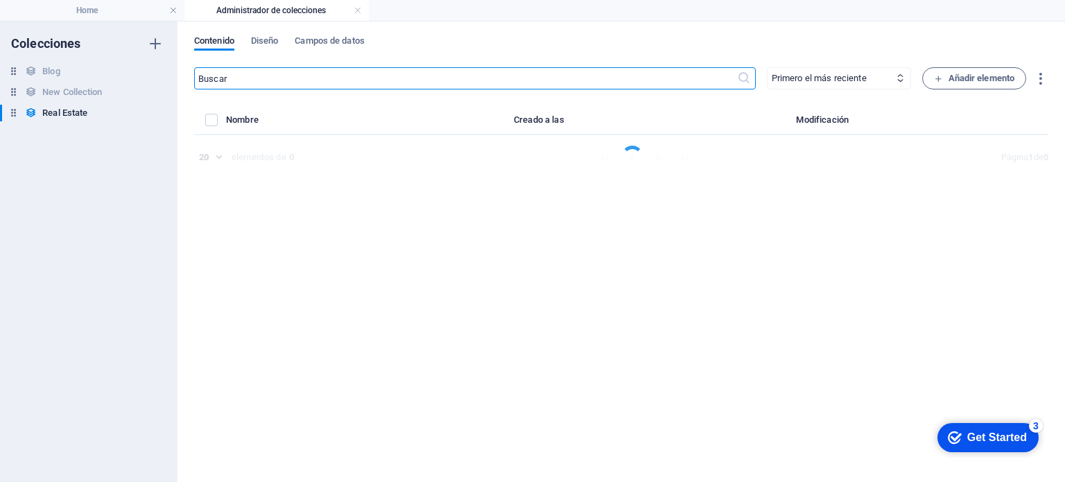
select select "Office"
select select "For Rent"
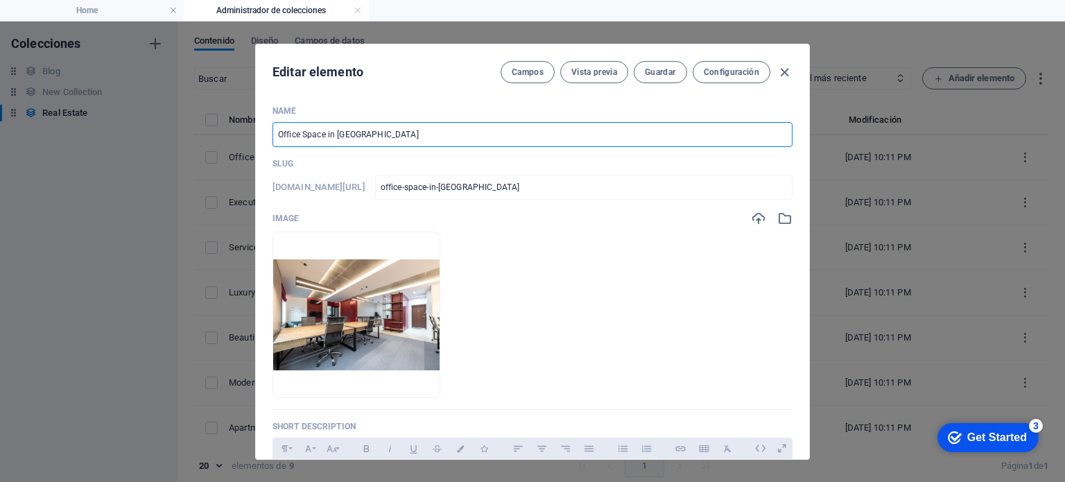
drag, startPoint x: 391, startPoint y: 132, endPoint x: 263, endPoint y: 83, distance: 137.7
click at [249, 137] on div "Editar elemento [PERSON_NAME] Vista previa Guardar Configuración Name Office Sp…" at bounding box center [532, 251] width 1065 height 460
type input "T"
type input "t"
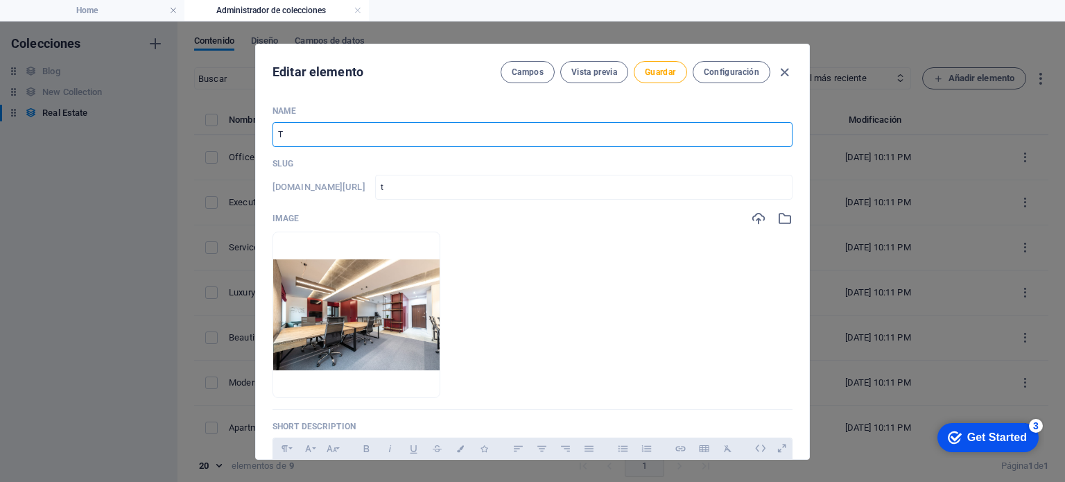
type input "Te"
type input "te"
type input "Ter"
type input "ter"
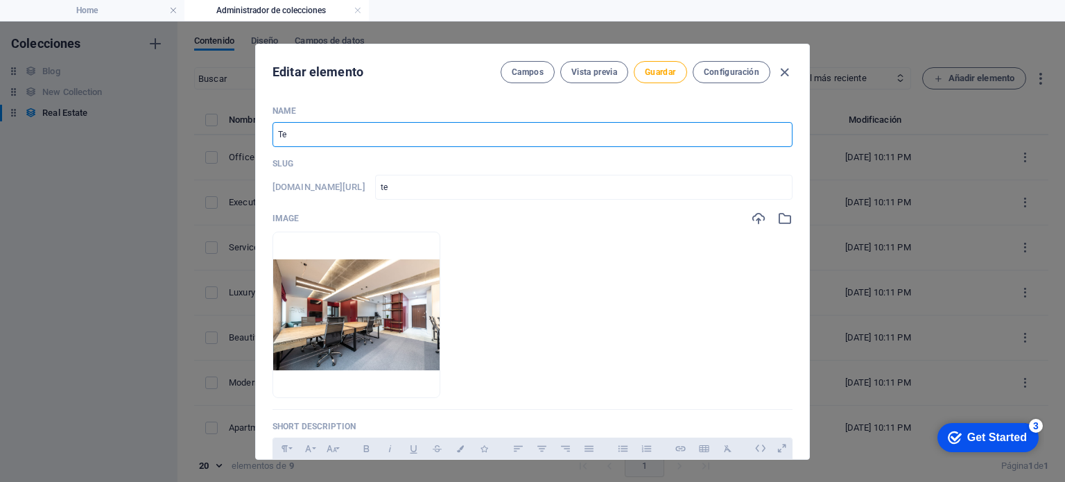
type input "ter"
type input "Terr"
type input "terr"
type input "Terre"
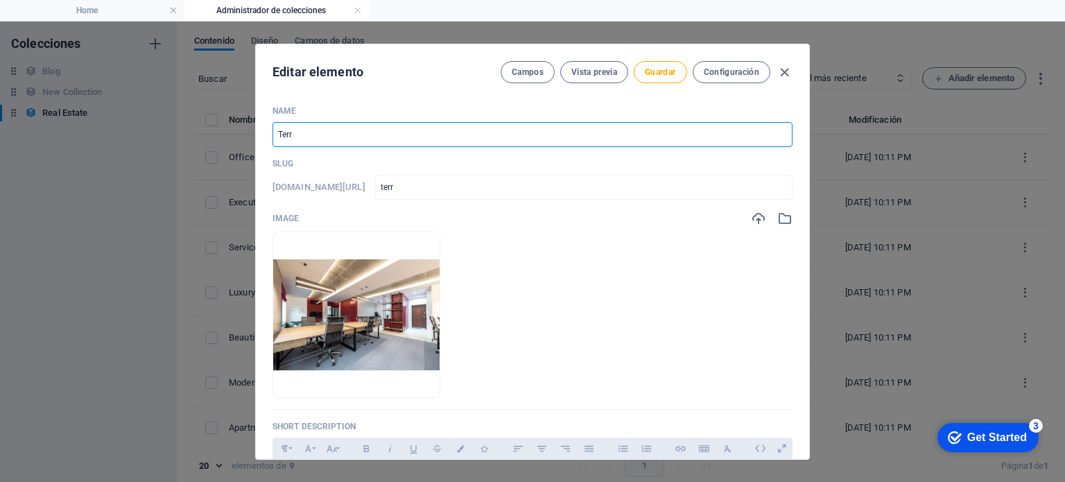
type input "terre"
type input "Terren"
type input "terren"
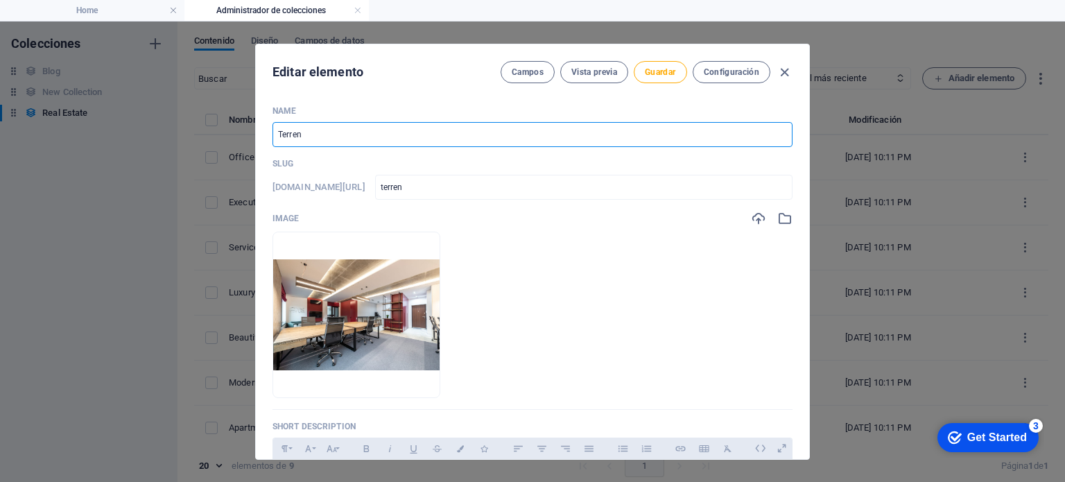
type input "Terreno"
type input "terreno"
type input "Terreno y"
type input "terreno-y"
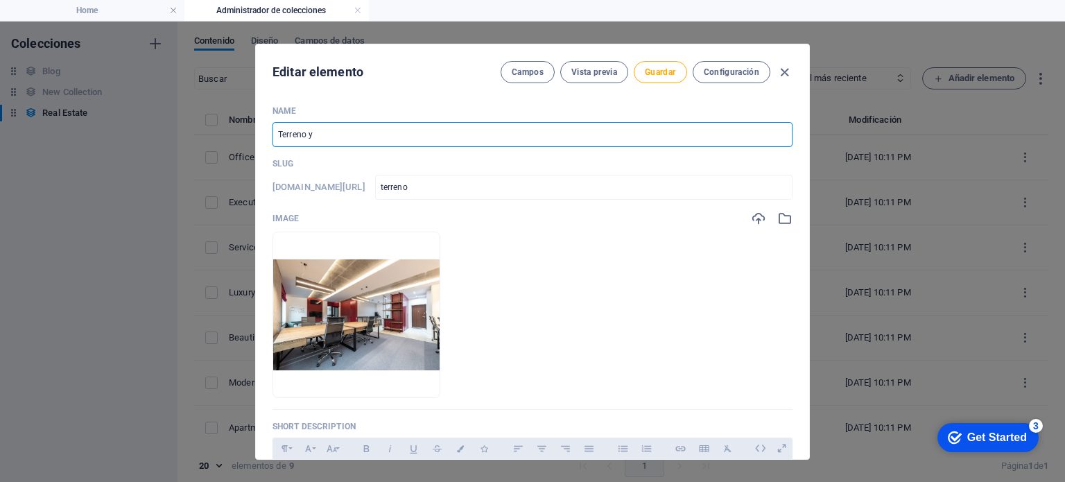
type input "terreno-y"
type input "Terreno y C"
type input "terreno-y-c"
type input "Terreno y Co"
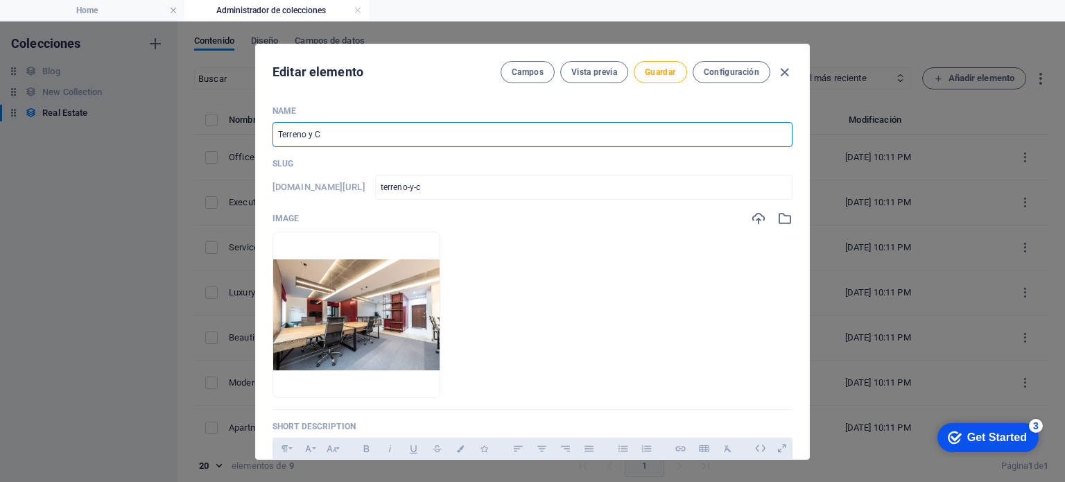
type input "terreno-y-co"
type input "Terreno y Con"
type input "terreno-y-con"
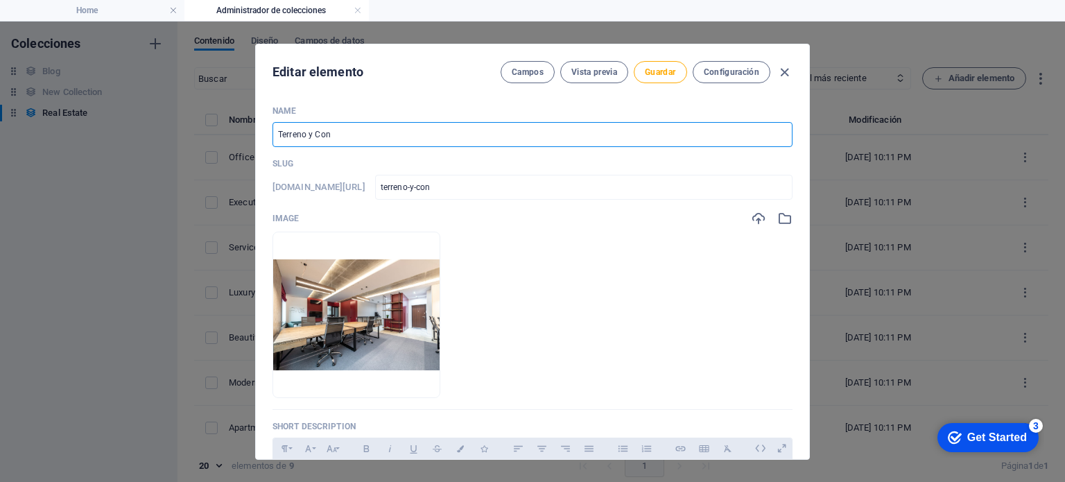
type input "Terreno y Cons"
type input "terreno-y-cons"
type input "Terreno y Const"
type input "terreno-y-const"
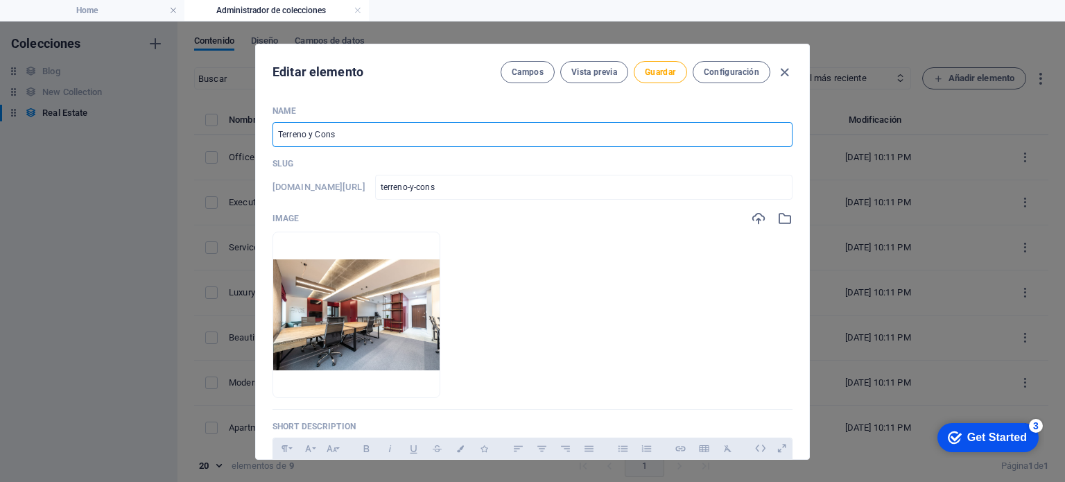
type input "terreno-y-const"
type input "Terreno y Constr"
type input "terreno-y-constr"
type input "Terreno y Constru"
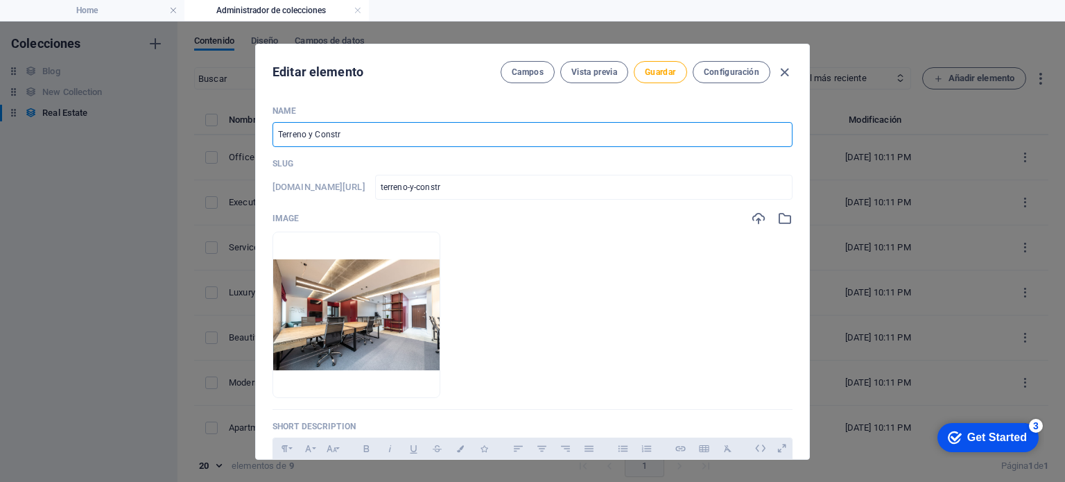
type input "terreno-y-constru"
type input "Terreno y Construc"
type input "terreno-y-construc"
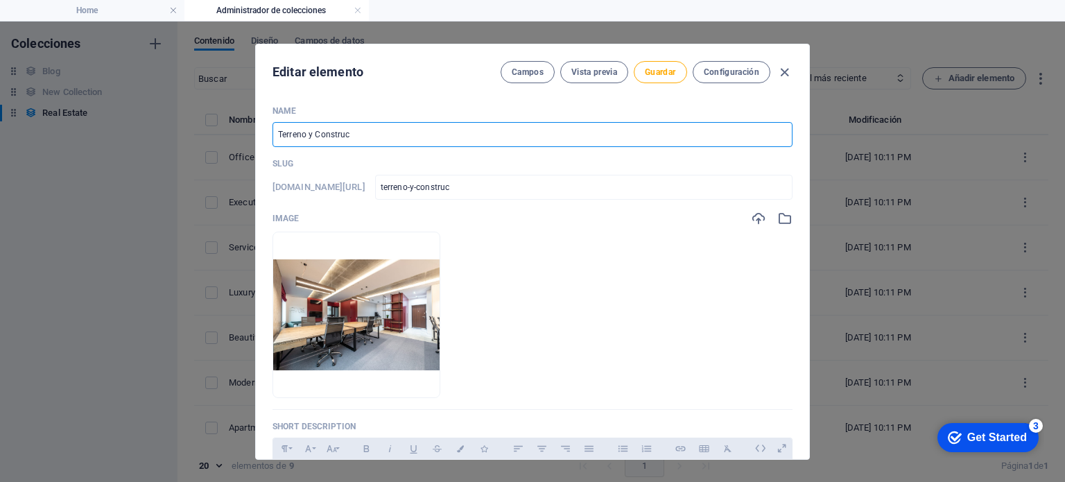
type input "Terreno y Construcc"
type input "terreno-y-construcc"
type input "Terreno y Construcci"
type input "terreno-y-construcci"
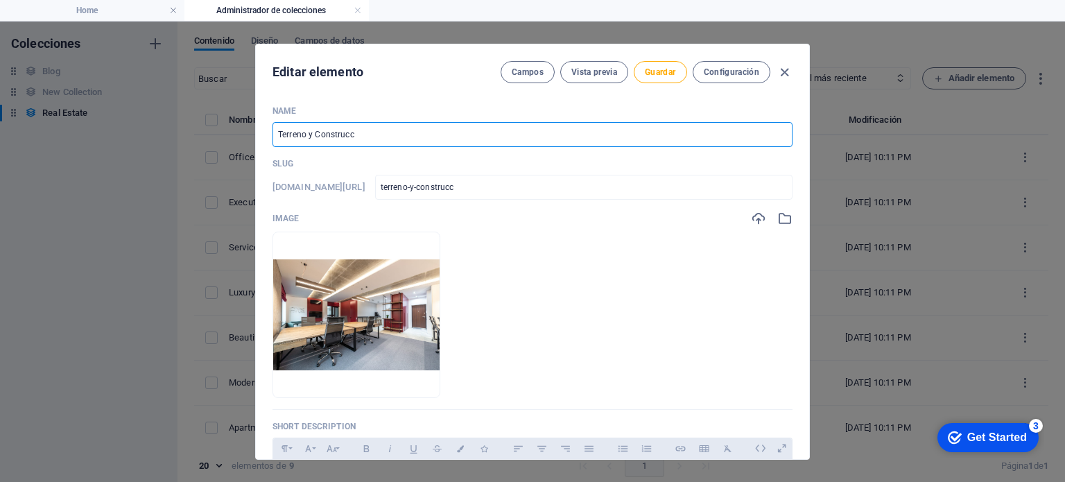
type input "terreno-y-construcci"
type input "Terreno y Construccio"
type input "terreno-y-construccio"
type input "Terreno y Construccion"
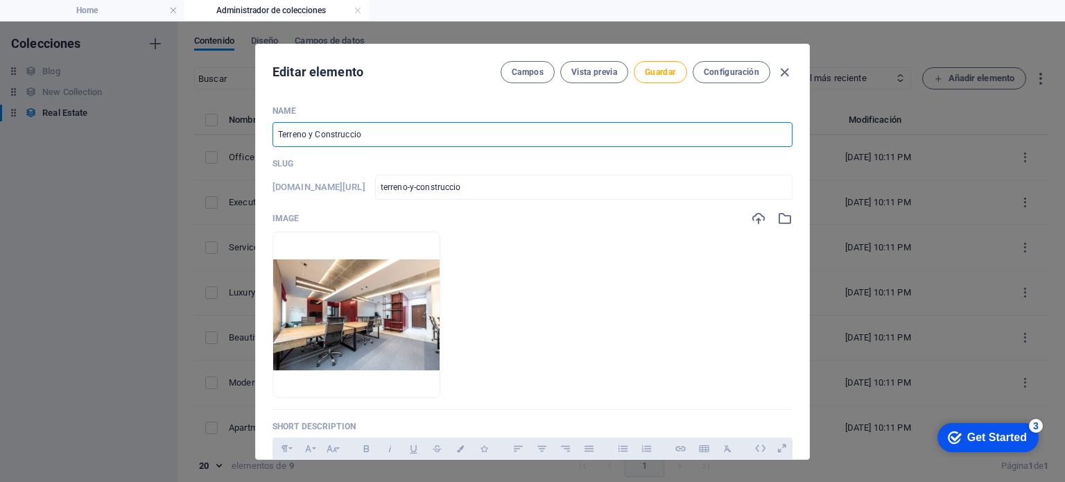
type input "terreno-y-construccion"
type input "Terreno y Construccione"
type input "terreno-y-construccione"
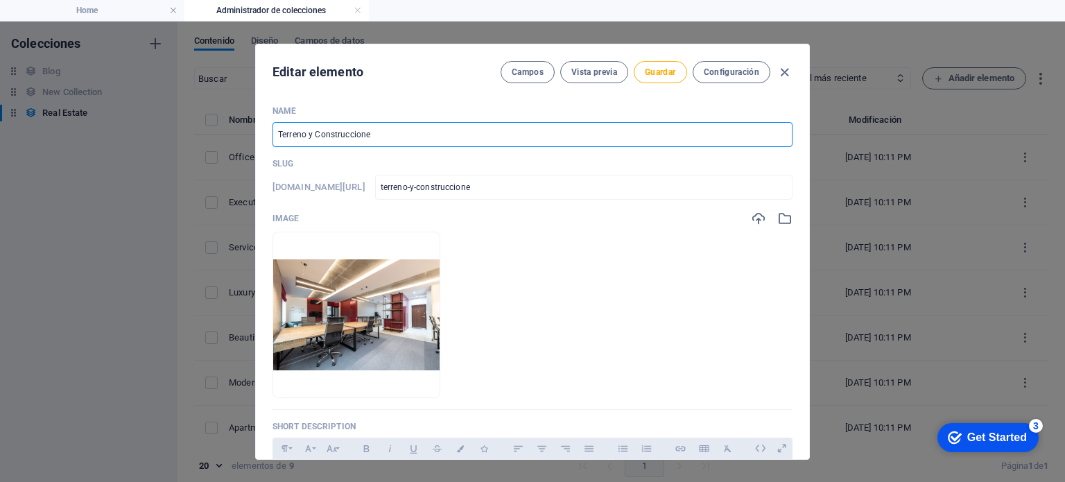
type input "Terreno y Construcciones"
type input "terreno-y-construcciones"
type input "Terreno y Construcciones p"
type input "terreno-y-construcciones-p"
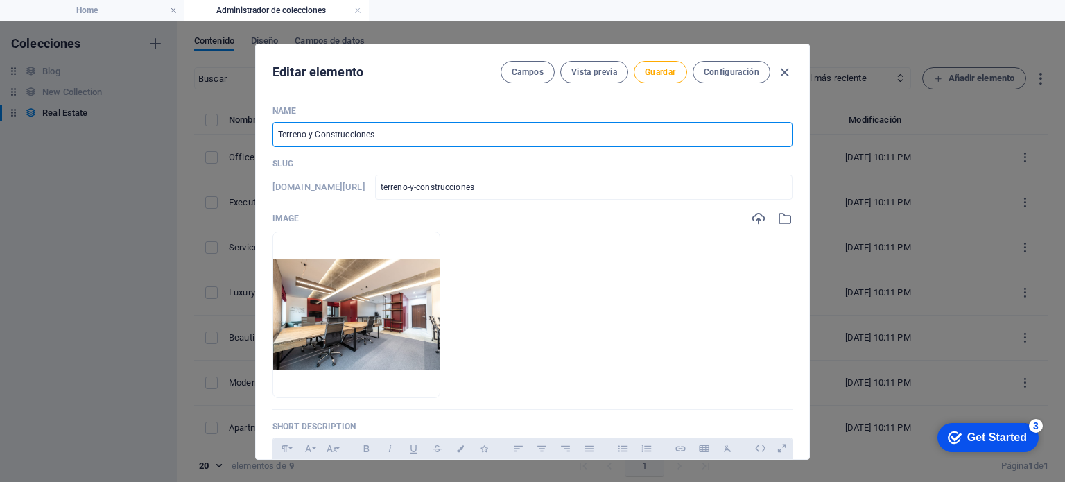
type input "terreno-y-construcciones-p"
type input "Terreno y Construcciones pa"
type input "terreno-y-construcciones-pa"
type input "Terreno y Construcciones par"
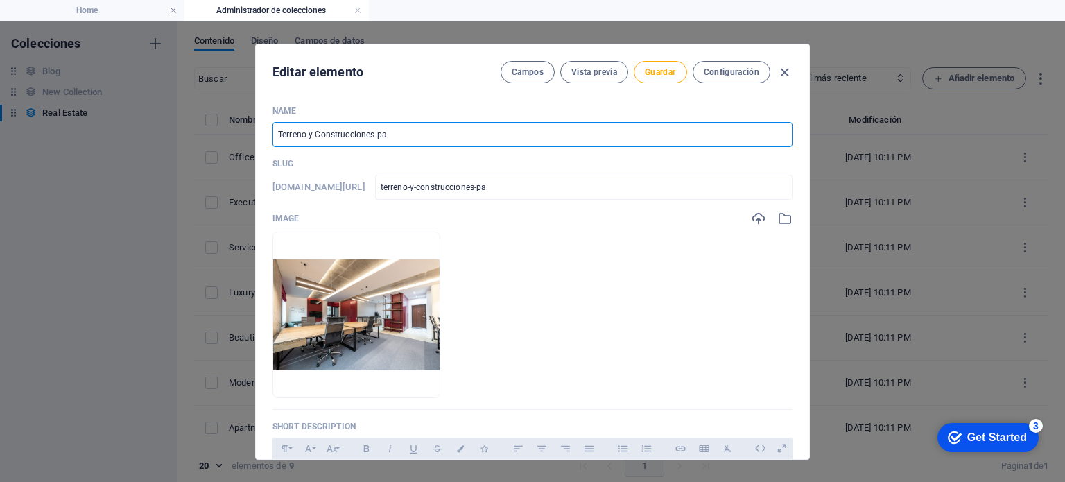
type input "terreno-y-construcciones-par"
type input "Terreno y Construcciones para"
type input "terreno-y-construcciones-para"
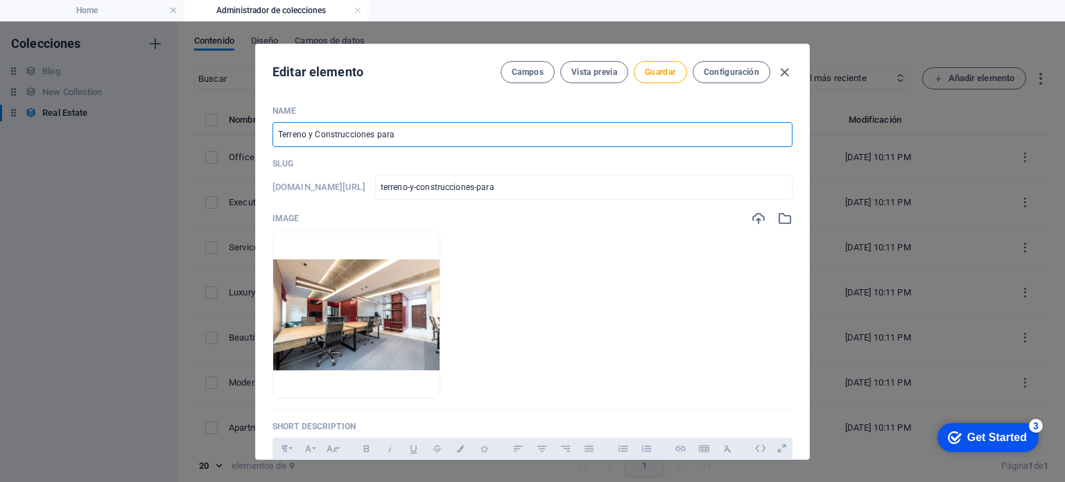
type input "Terreno y Construcciones para V"
type input "terreno-y-construcciones-para-v"
type input "Terreno y Construcciones para Ve"
type input "terreno-y-construcciones-para-ve"
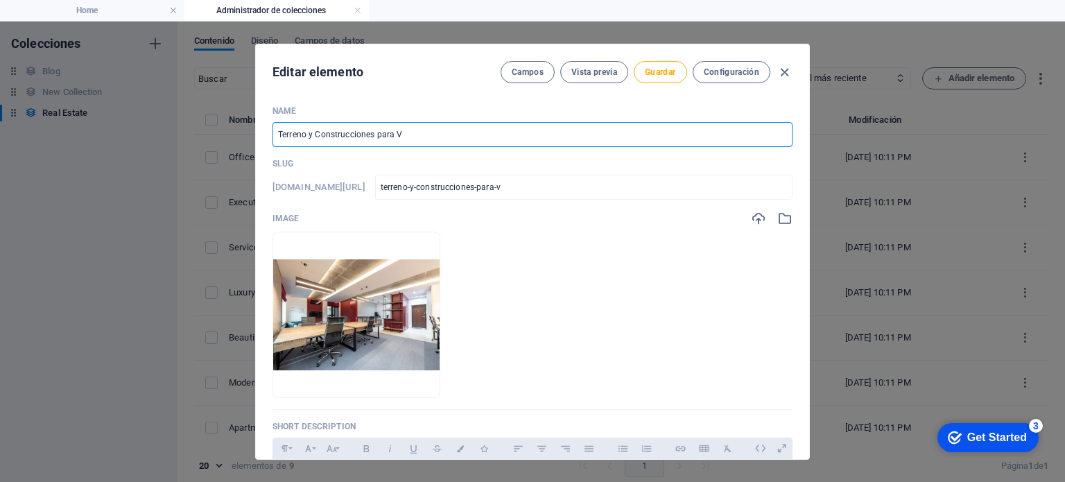
type input "terreno-y-construcciones-para-ve"
type input "Terreno y Construcciones para Ven"
type input "terreno-y-construcciones-para-ven"
type input "Terreno y Construcciones para Vent"
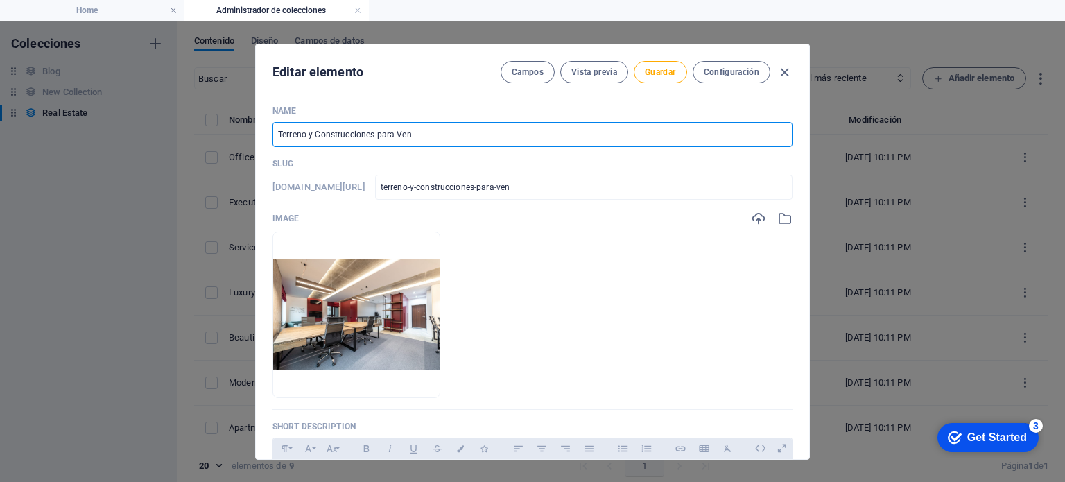
type input "terreno-y-construcciones-para-vent"
type input "Terreno y Construcciones para Venta"
type input "terreno-y-construcciones-para-venta"
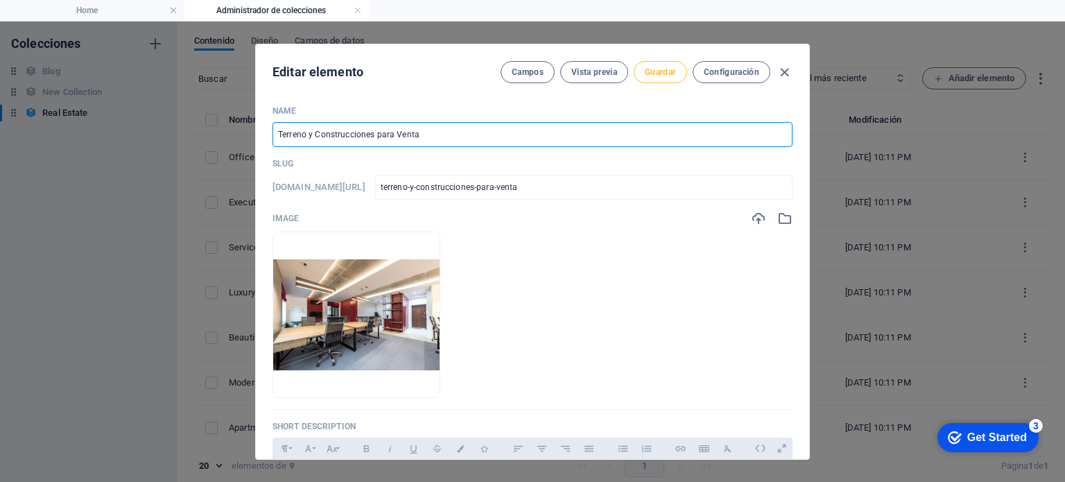
type input "Terreno y Construcciones para Venta"
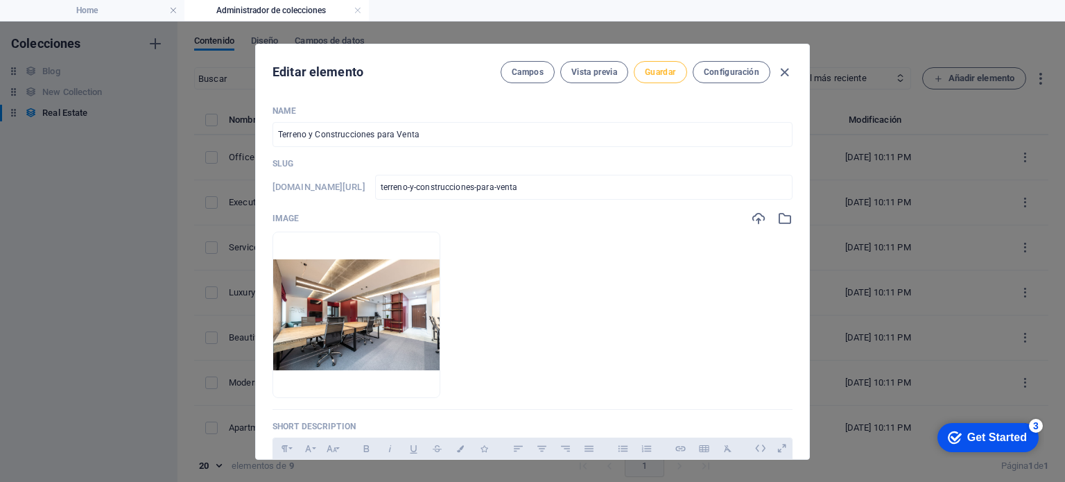
click at [664, 69] on span "Guardar" at bounding box center [660, 72] width 31 height 11
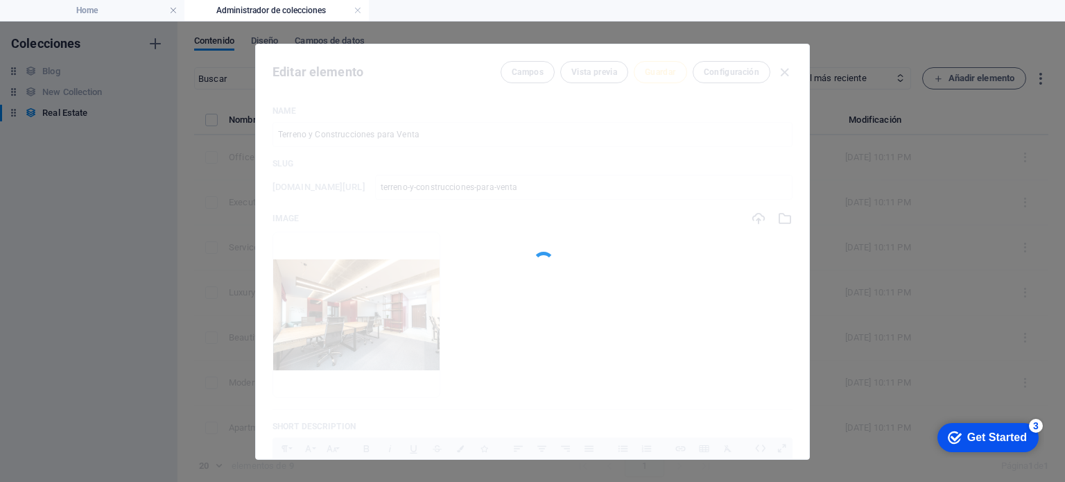
type input "terreno-y-construcciones-para-venta"
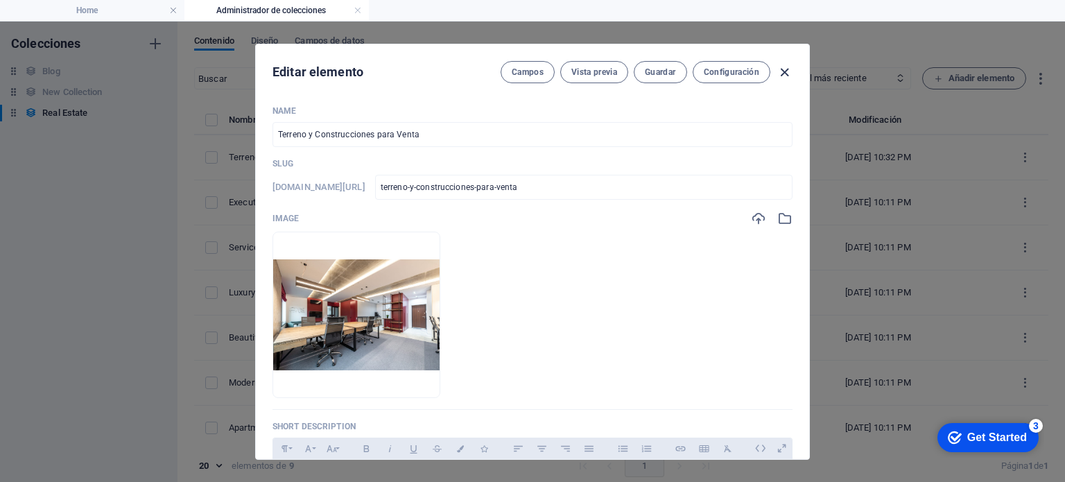
click at [787, 69] on icon "button" at bounding box center [785, 72] width 16 height 16
checkbox input "false"
type input "terreno-y-construcciones-para-venta"
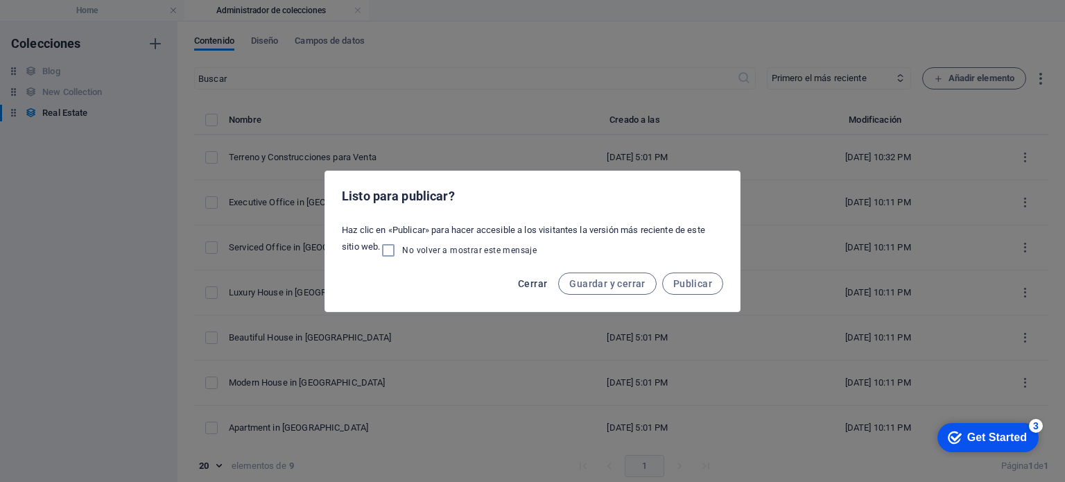
click at [531, 281] on span "Cerrar" at bounding box center [532, 283] width 29 height 11
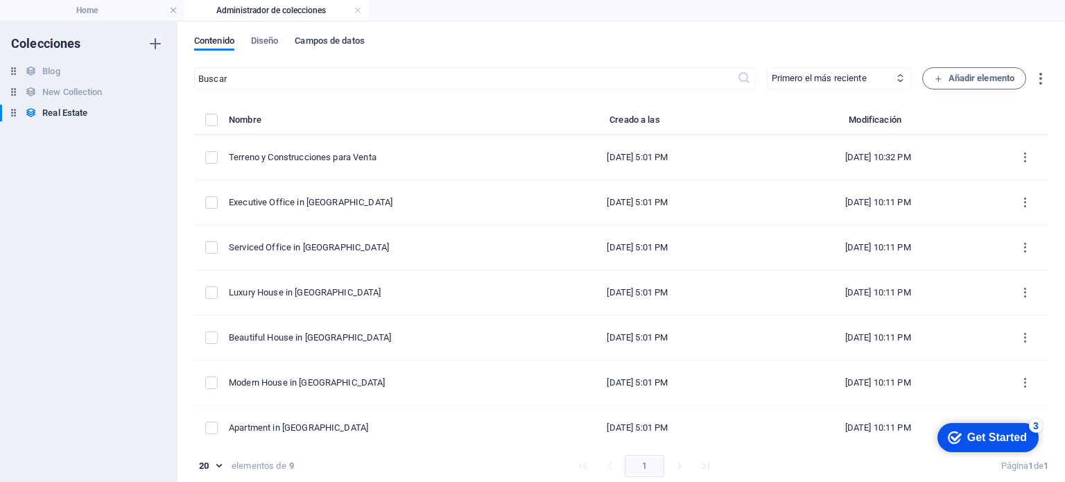
click at [321, 35] on span "Campos de datos" at bounding box center [329, 42] width 69 height 19
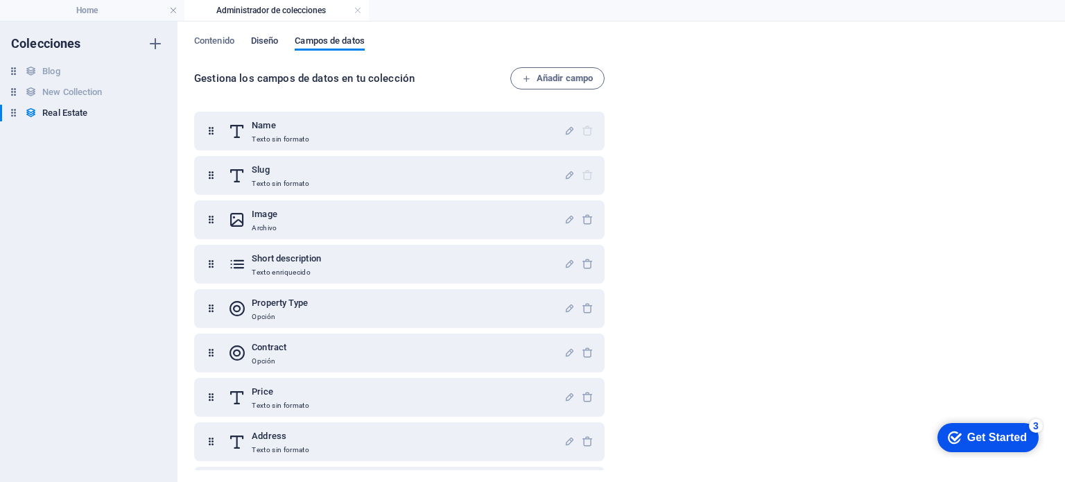
click at [263, 43] on span "Diseño" at bounding box center [265, 42] width 28 height 19
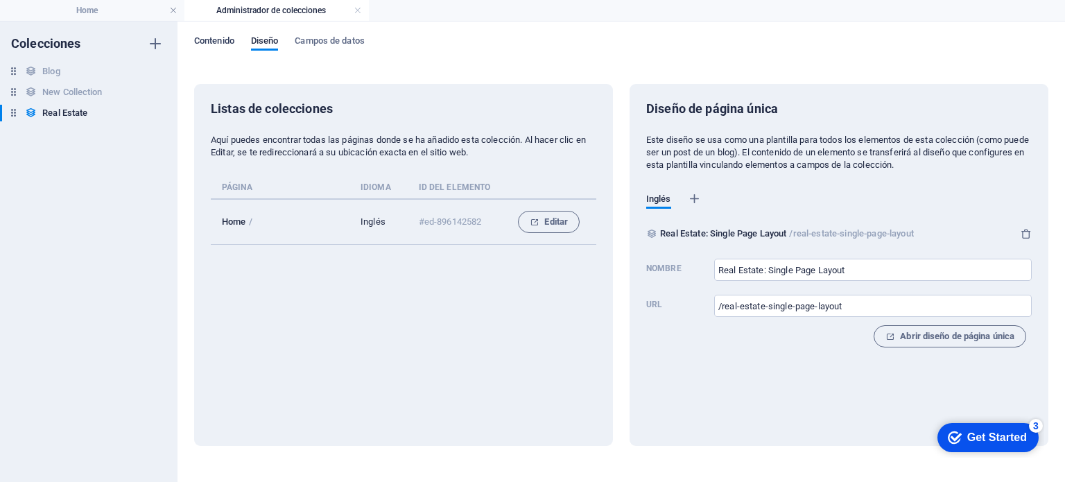
click at [205, 43] on span "Contenido" at bounding box center [214, 42] width 40 height 19
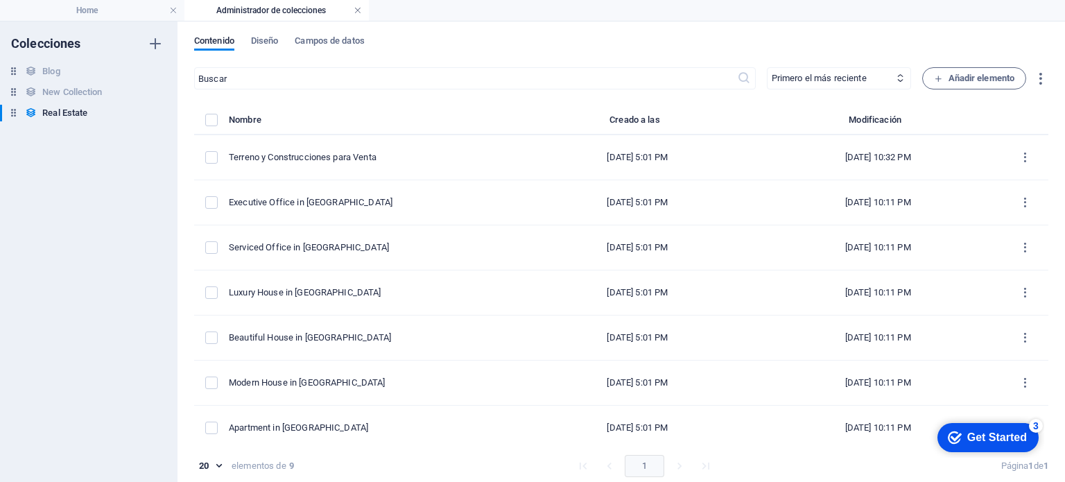
click at [355, 10] on link at bounding box center [358, 10] width 8 height 13
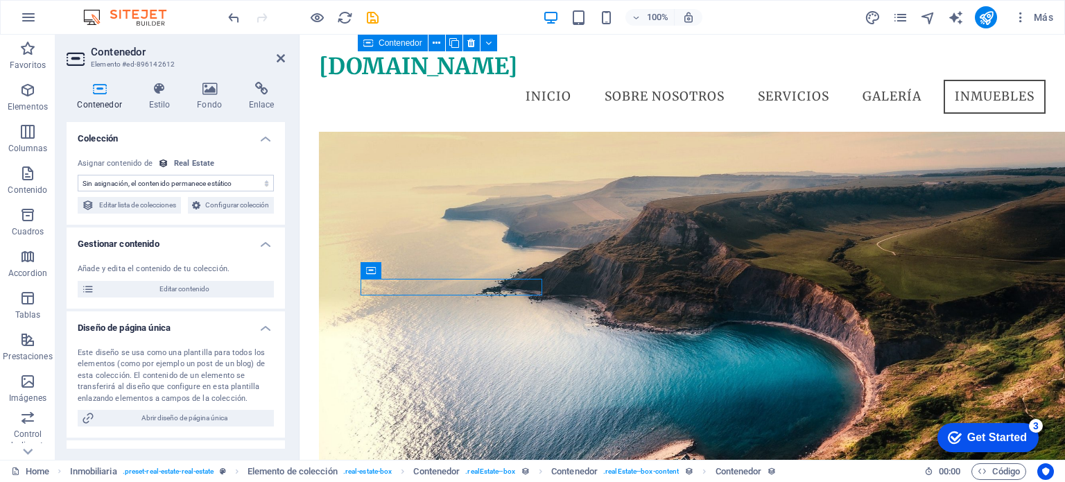
click at [358, 11] on div at bounding box center [302, 17] width 155 height 22
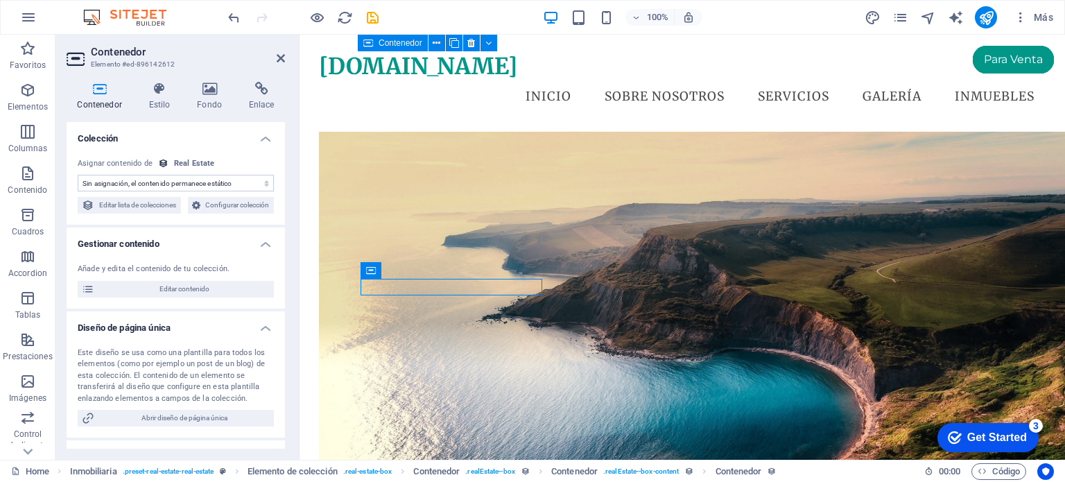
scroll to position [2023, 0]
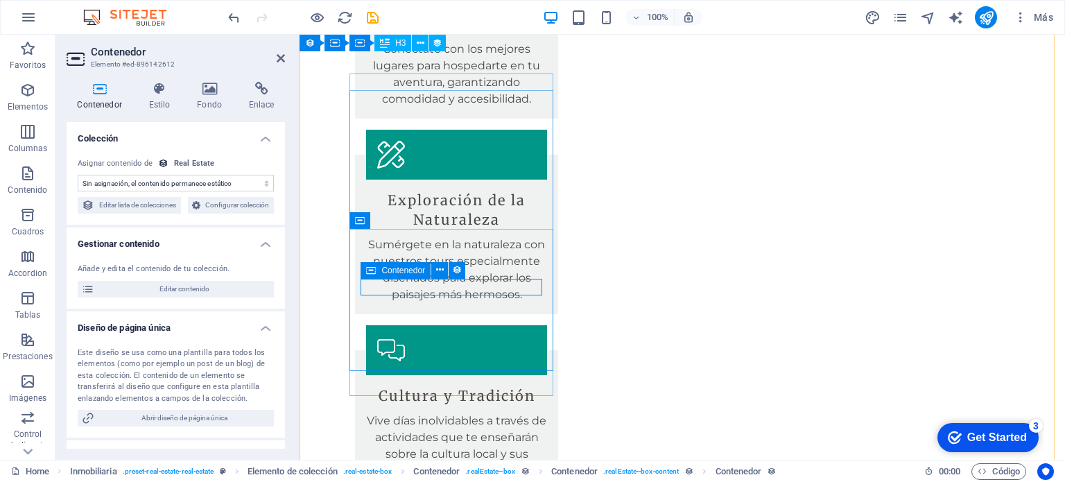
click at [416, 271] on span "Contenedor" at bounding box center [403, 270] width 44 height 8
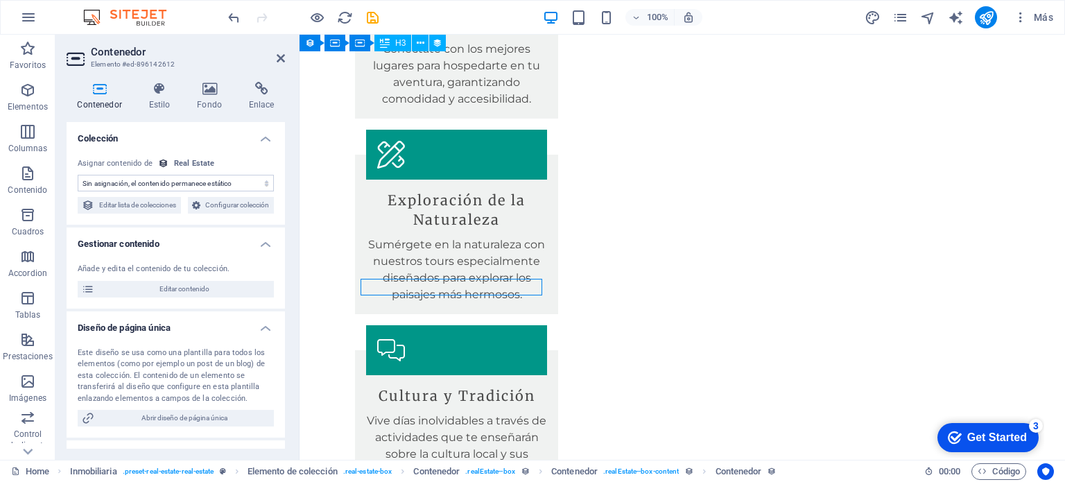
click at [247, 180] on select "Sin asignación, el contenido permanece estático Creado a las (Fecha) Actualizad…" at bounding box center [176, 183] width 196 height 17
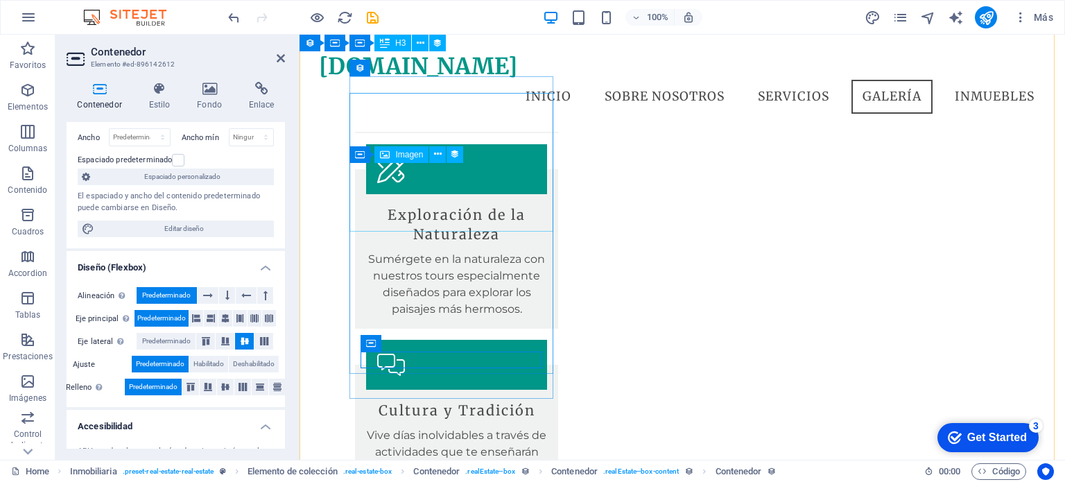
scroll to position [1814, 0]
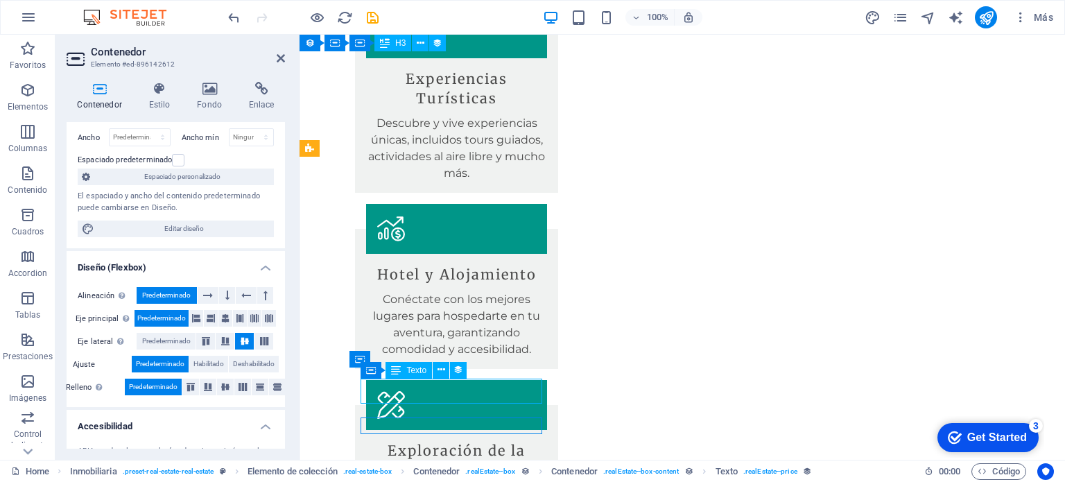
scroll to position [2211, 0]
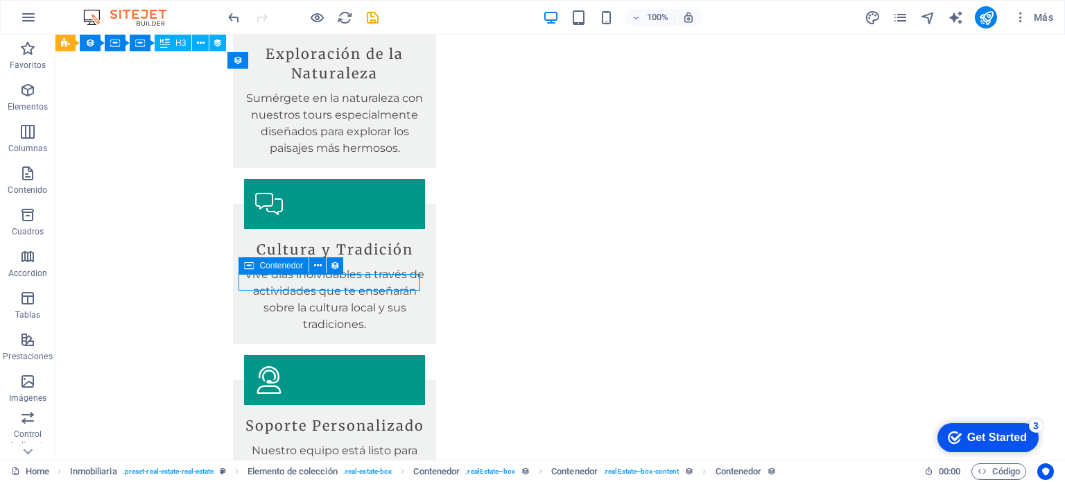
click at [285, 259] on div "Contenedor" at bounding box center [274, 265] width 70 height 17
click at [319, 268] on icon at bounding box center [318, 266] width 8 height 15
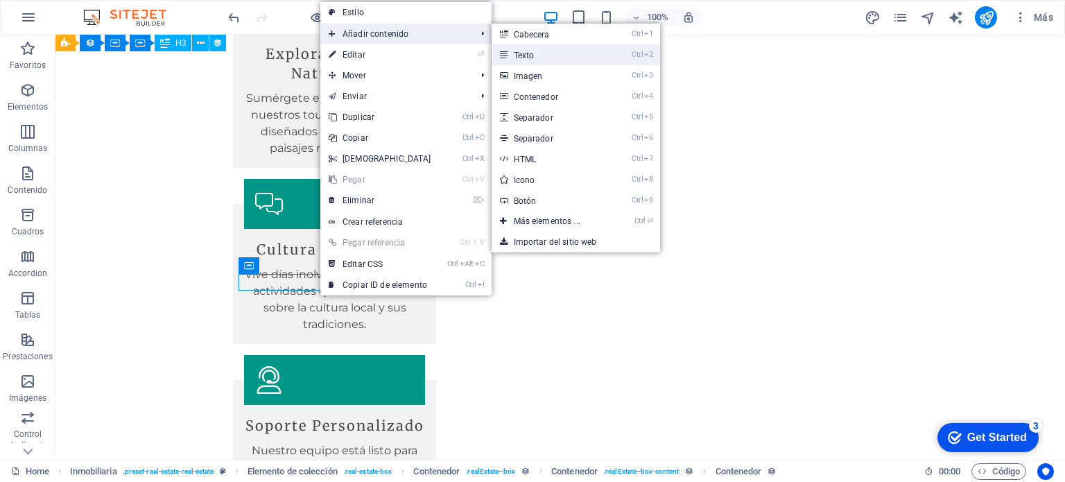
click at [522, 55] on link "Ctrl 2 Texto" at bounding box center [550, 54] width 117 height 21
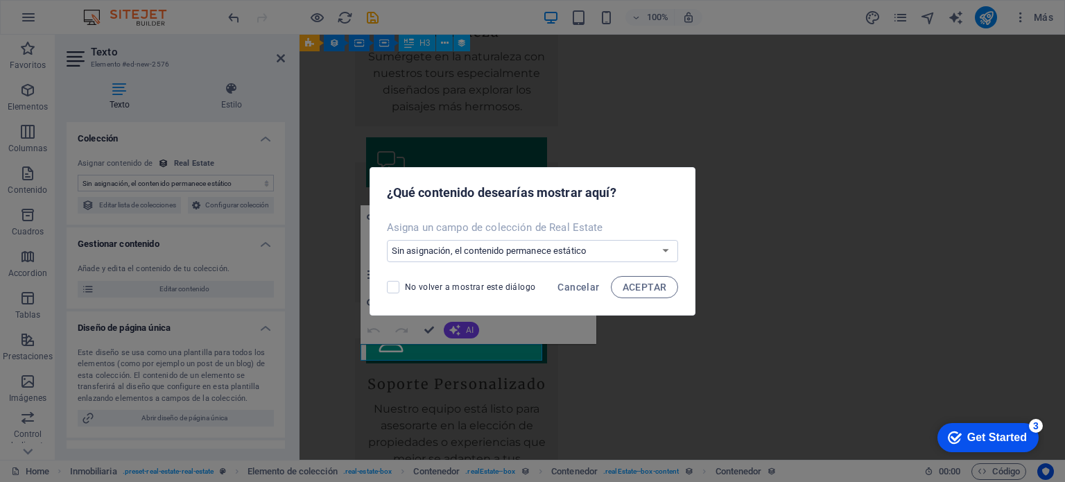
scroll to position [2028, 0]
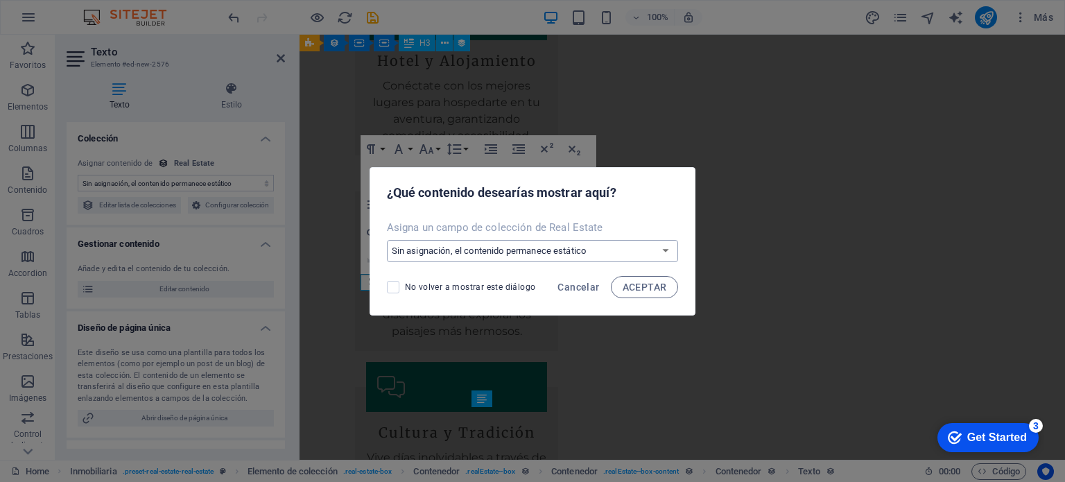
click at [568, 249] on select "Sin asignación, el contenido permanece estático Crear un campo nuevo Creado a l…" at bounding box center [533, 251] width 292 height 22
click at [614, 249] on select "Sin asignación, el contenido permanece estático Crear un campo nuevo Creado a l…" at bounding box center [533, 251] width 292 height 22
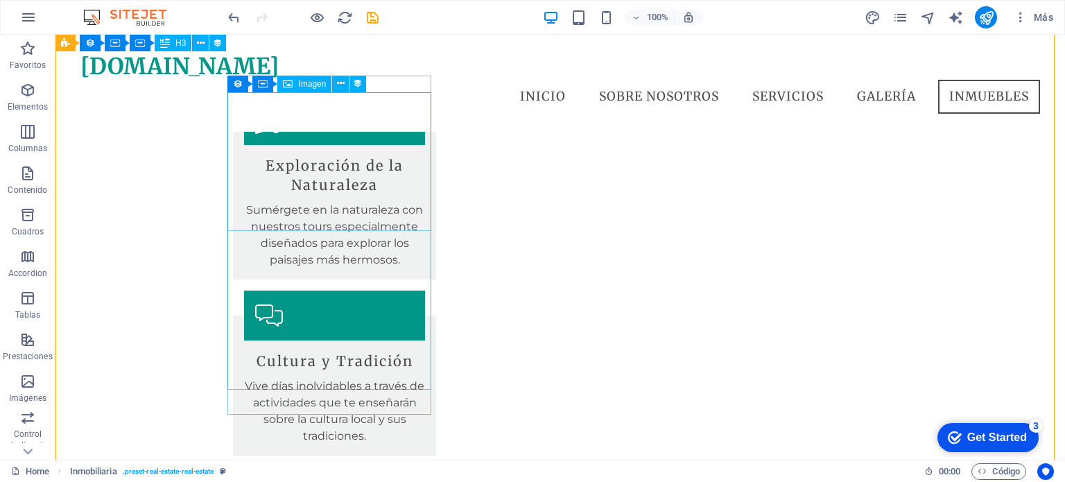
scroll to position [2071, 0]
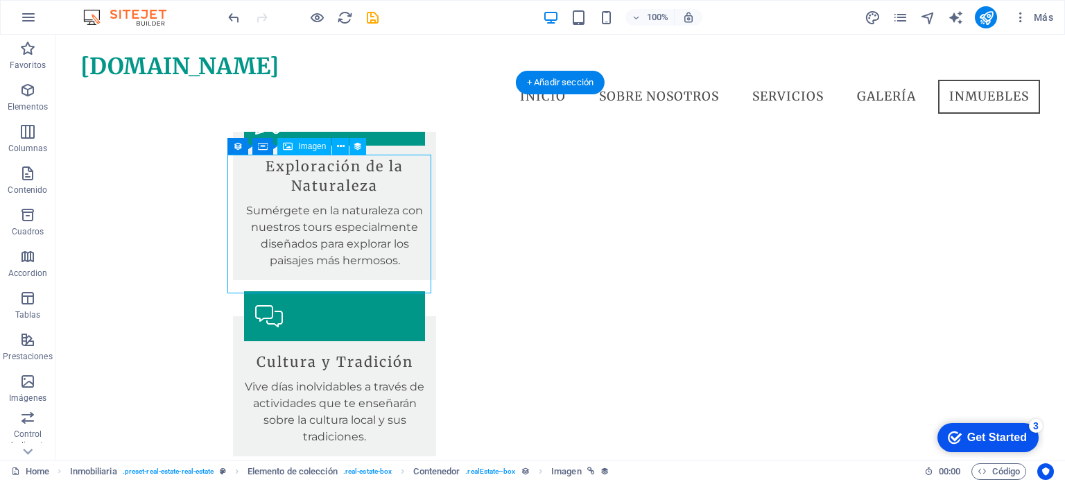
click at [310, 150] on span "Imagen" at bounding box center [312, 146] width 28 height 8
click at [303, 146] on span "Imagen" at bounding box center [312, 146] width 28 height 8
click at [307, 147] on span "Imagen" at bounding box center [312, 146] width 28 height 8
click at [305, 148] on span "Imagen" at bounding box center [312, 146] width 28 height 8
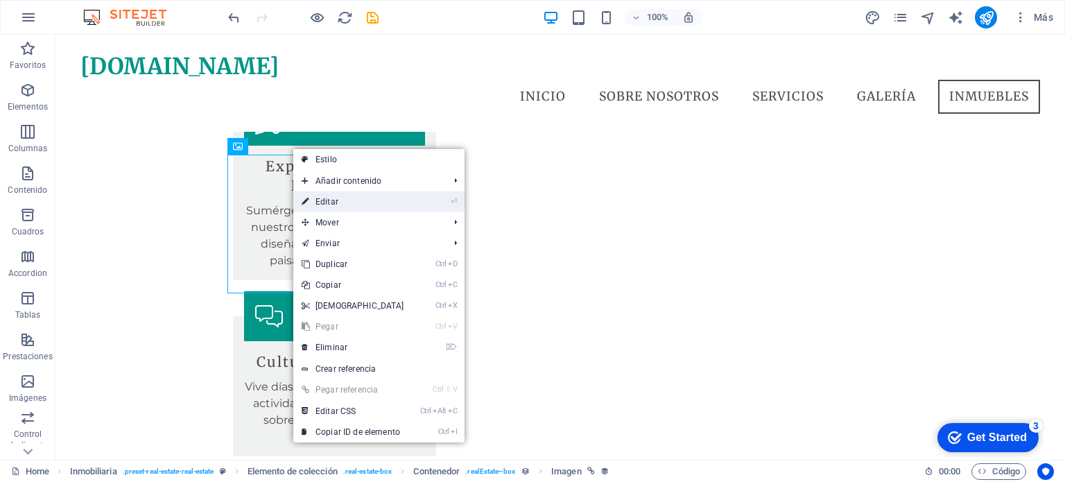
drag, startPoint x: 327, startPoint y: 200, endPoint x: 28, endPoint y: 165, distance: 300.9
click at [328, 200] on link "⏎ Editar" at bounding box center [352, 201] width 119 height 21
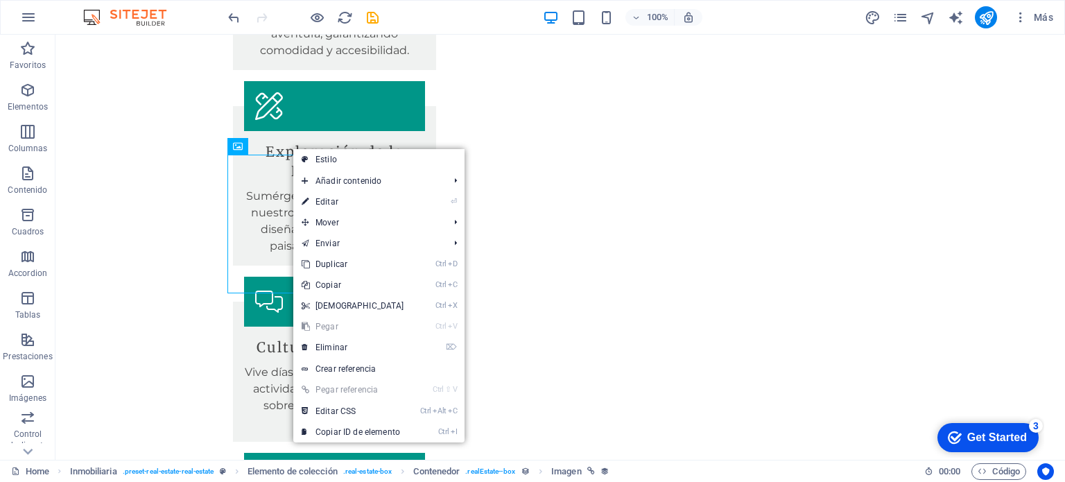
scroll to position [2080, 0]
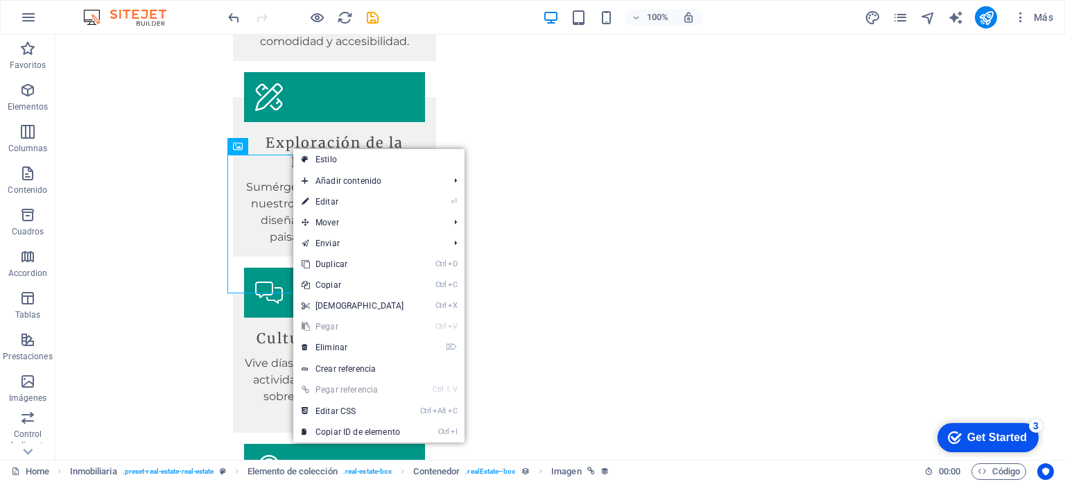
select select "image"
select select "px"
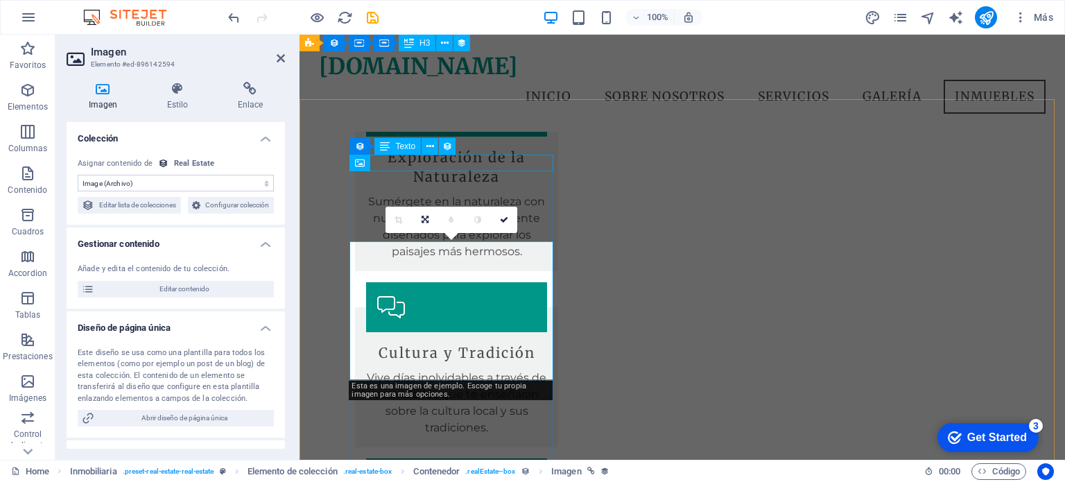
scroll to position [1872, 0]
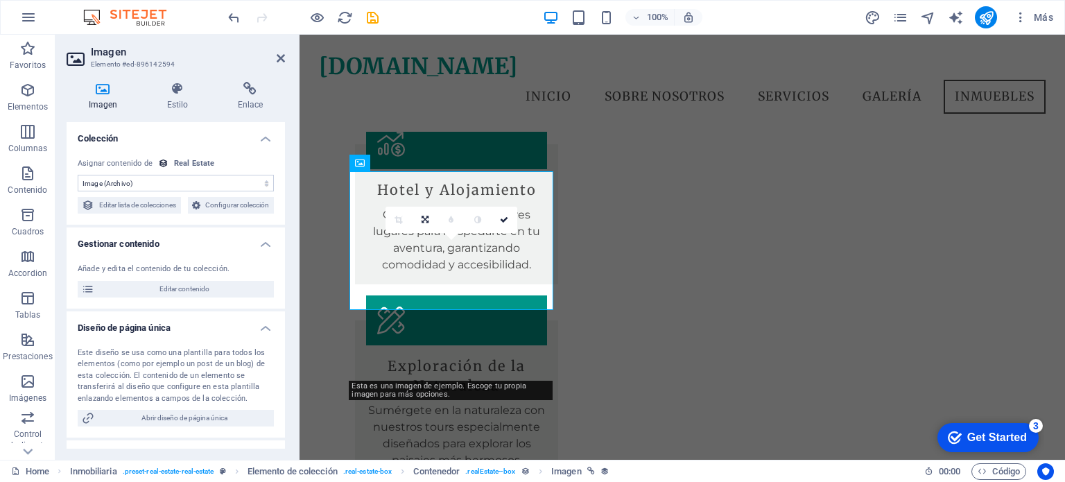
drag, startPoint x: 725, startPoint y: 245, endPoint x: 377, endPoint y: 218, distance: 349.1
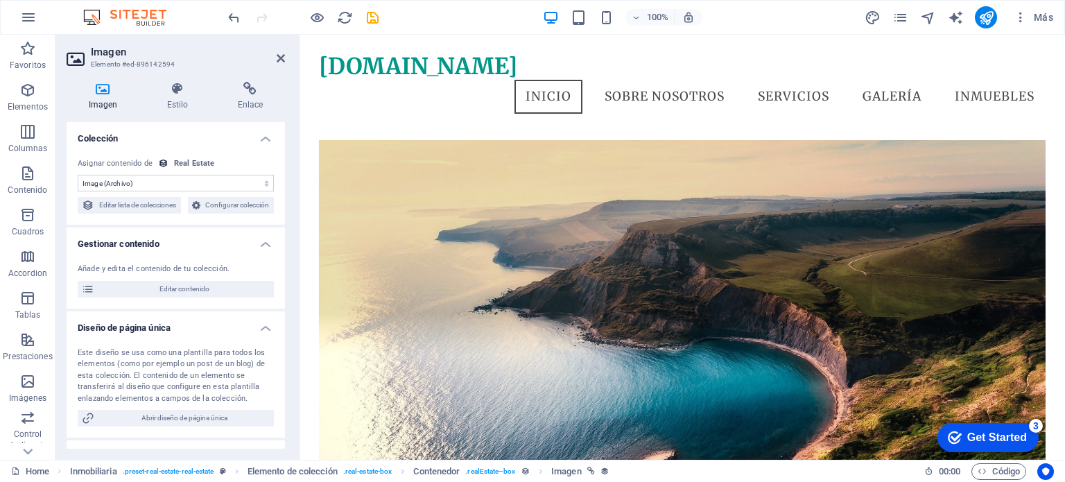
scroll to position [0, 0]
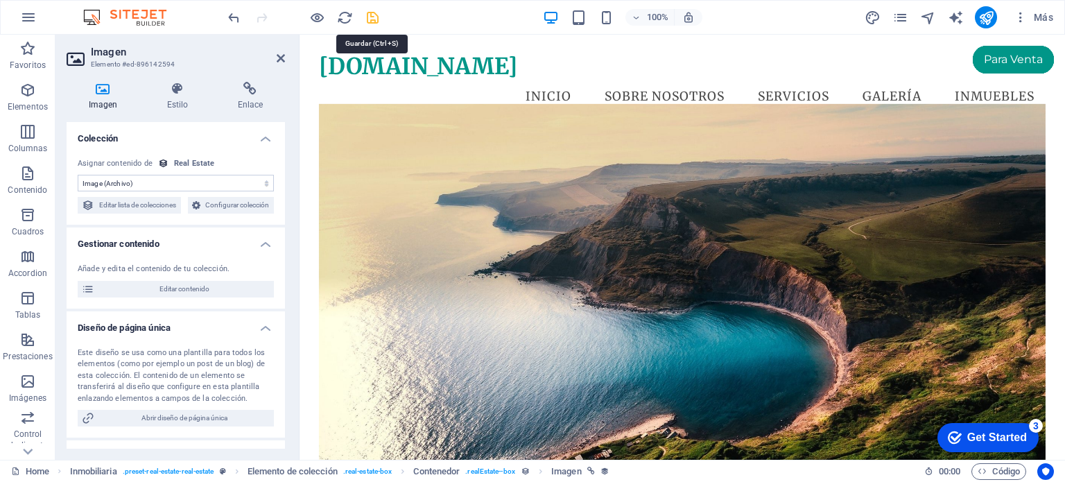
click at [372, 20] on icon "save" at bounding box center [373, 18] width 16 height 16
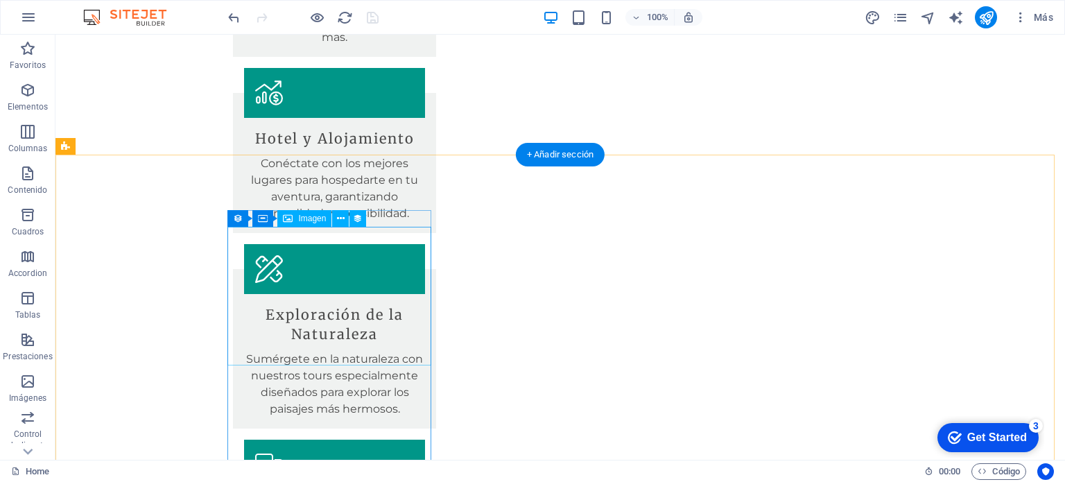
scroll to position [2150, 0]
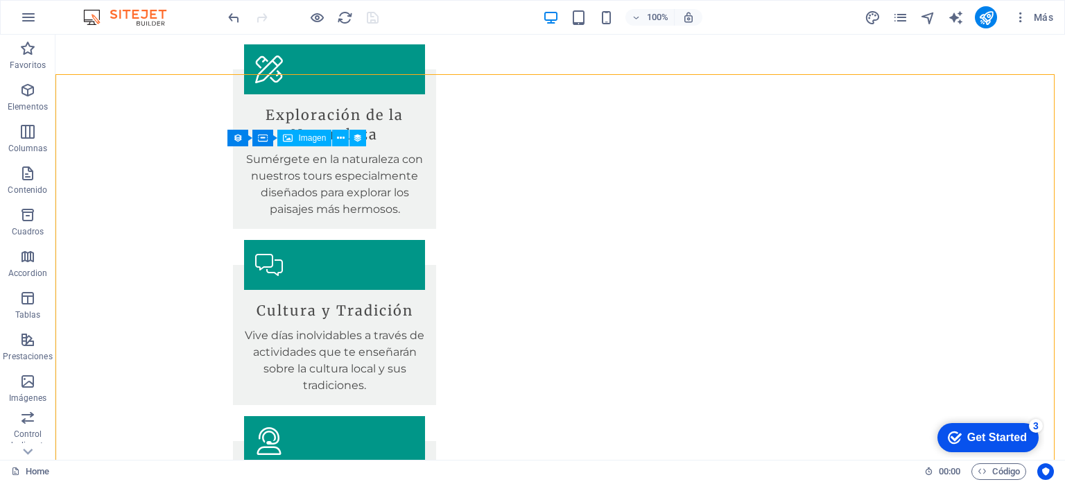
click at [308, 139] on span "Imagen" at bounding box center [312, 138] width 28 height 8
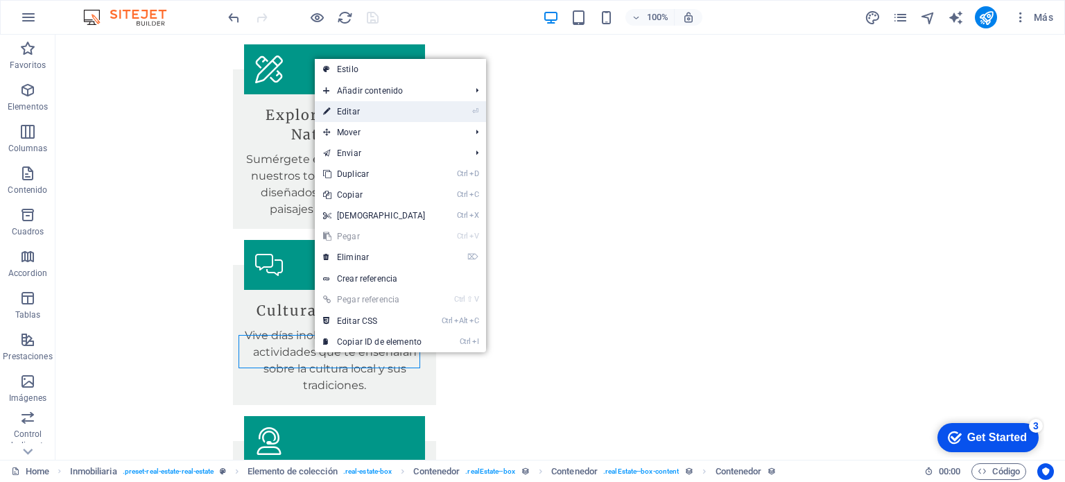
click at [362, 112] on link "⏎ Editar" at bounding box center [374, 111] width 119 height 21
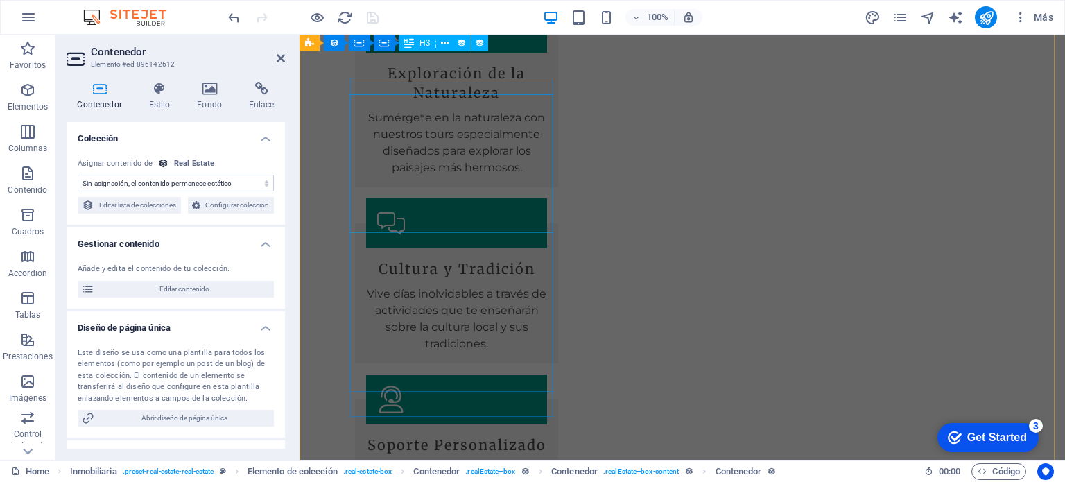
scroll to position [2089, 0]
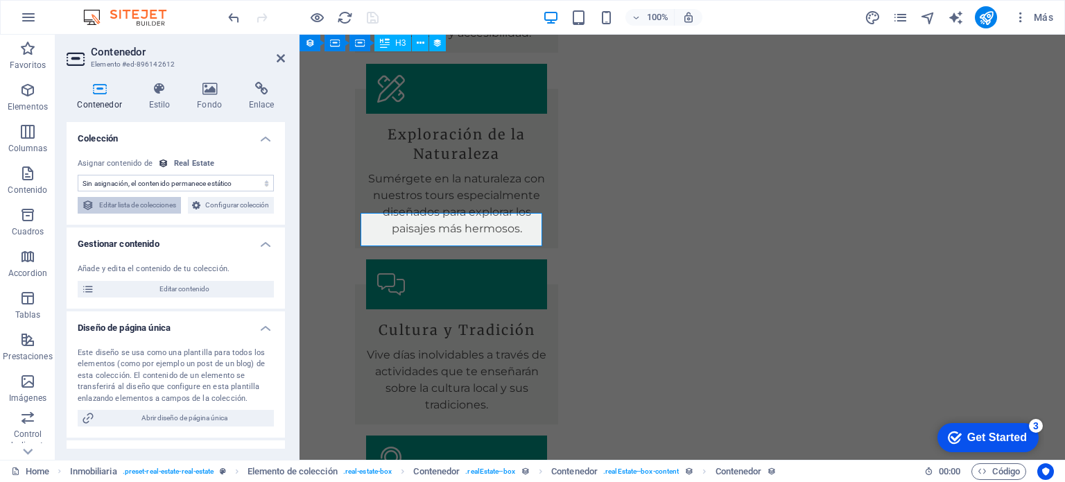
click at [177, 204] on span "Editar lista de colecciones" at bounding box center [137, 205] width 78 height 17
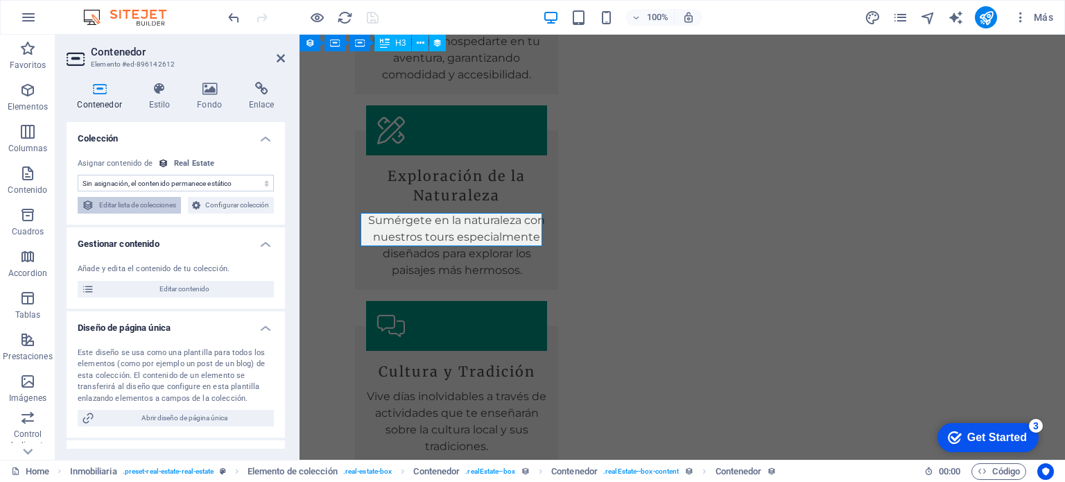
select select "68b5ccbe7849bdbde60c830c"
select select "createdAt_DESC"
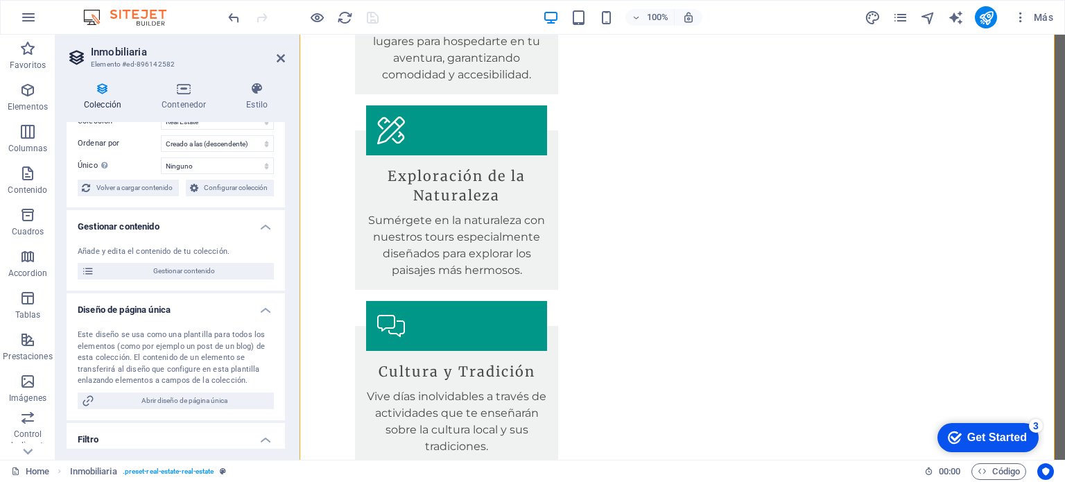
scroll to position [38, 0]
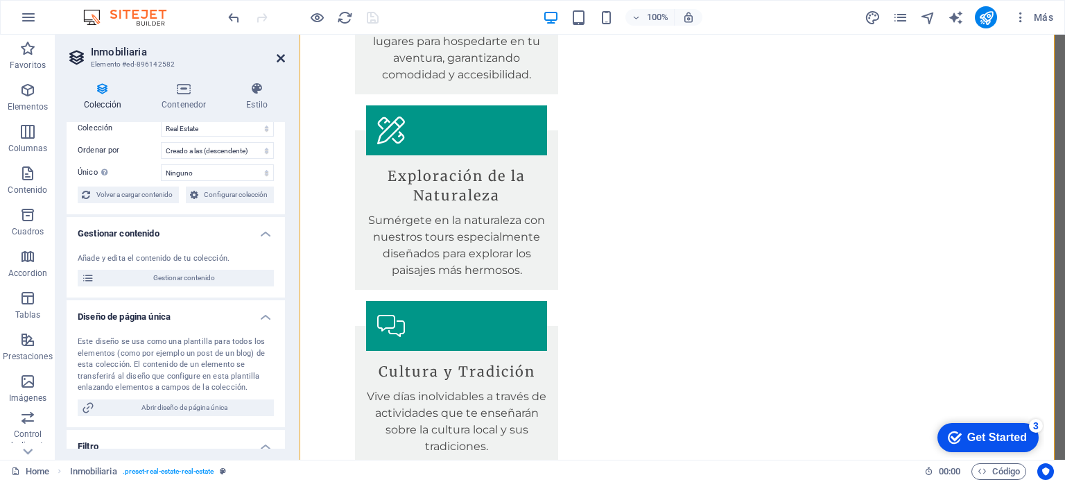
click at [279, 56] on icon at bounding box center [281, 58] width 8 height 11
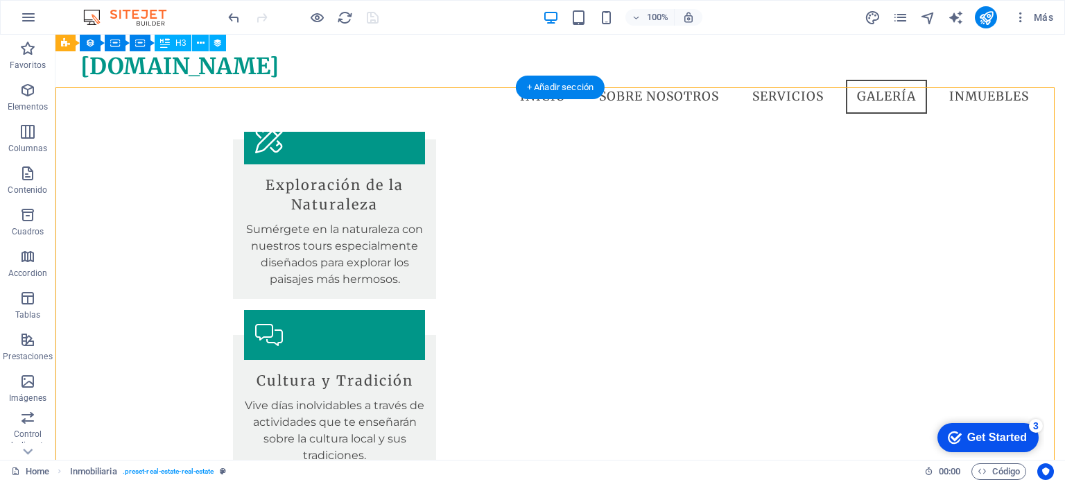
scroll to position [2010, 0]
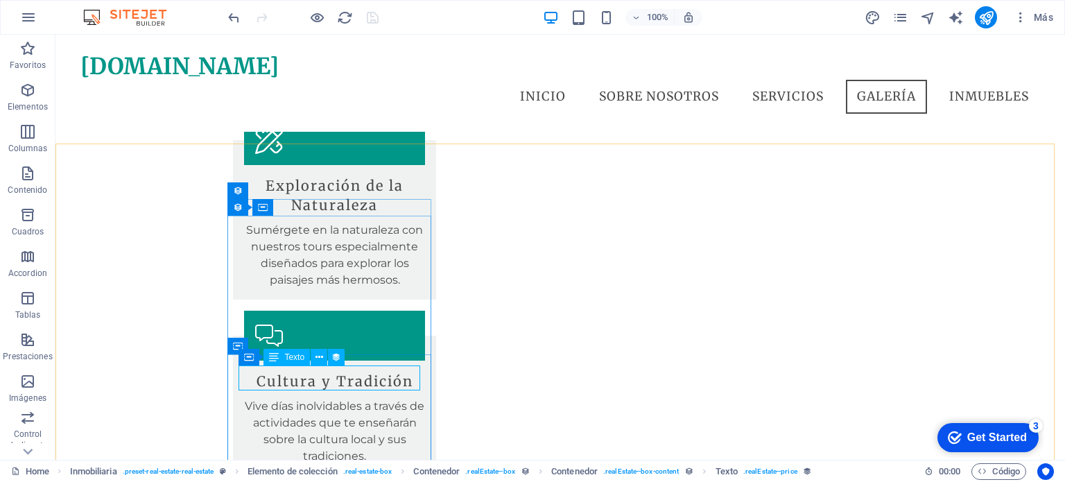
click at [293, 359] on span "Texto" at bounding box center [294, 357] width 20 height 8
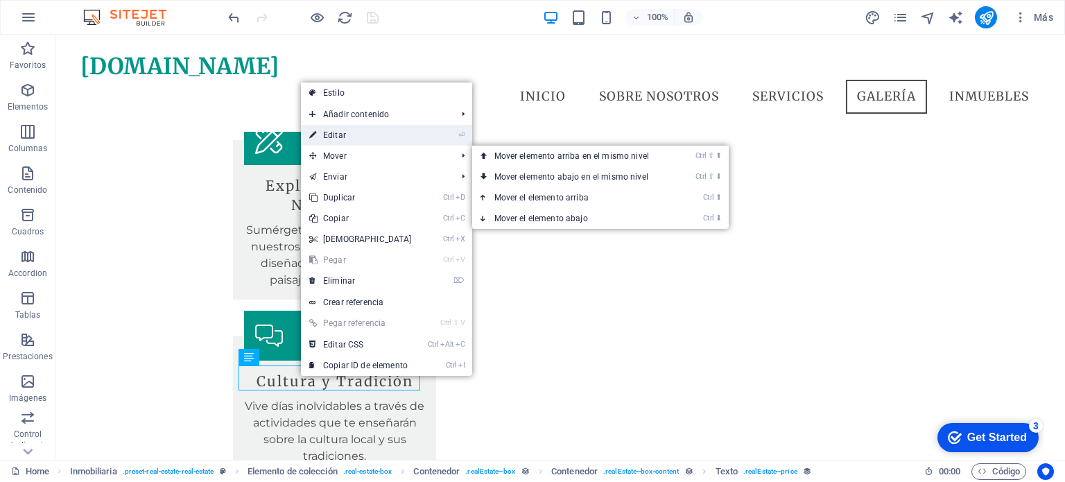
click at [352, 132] on link "⏎ Editar" at bounding box center [360, 135] width 119 height 21
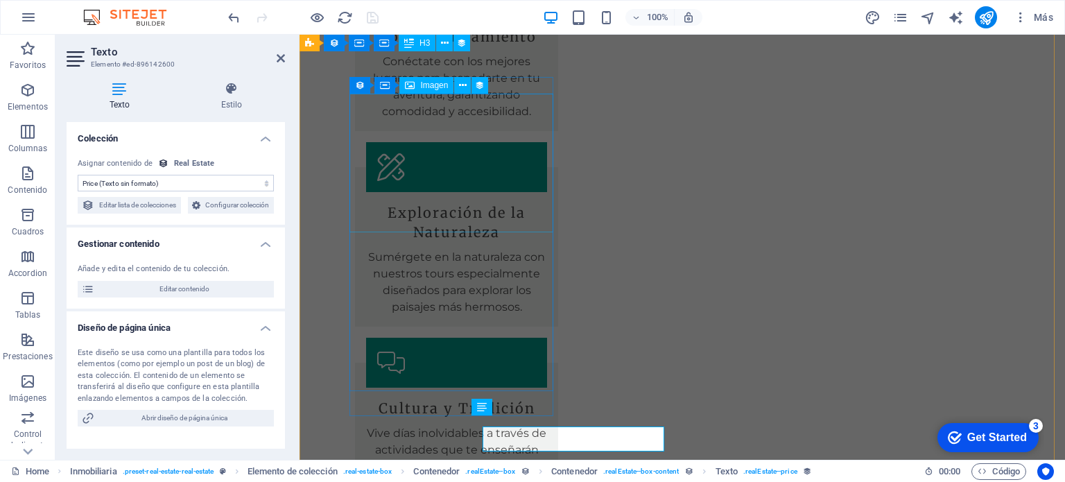
scroll to position [2019, 0]
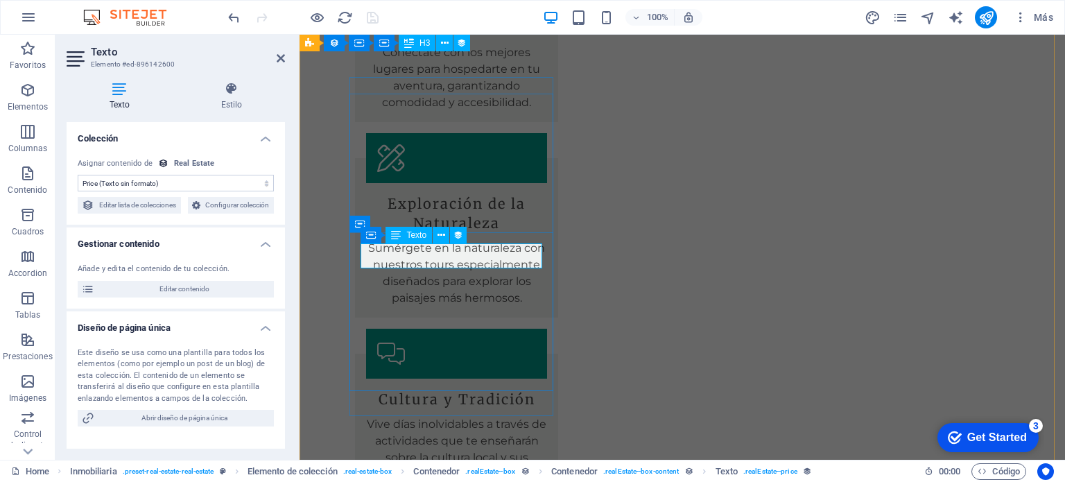
click at [402, 236] on div "Texto" at bounding box center [409, 235] width 46 height 17
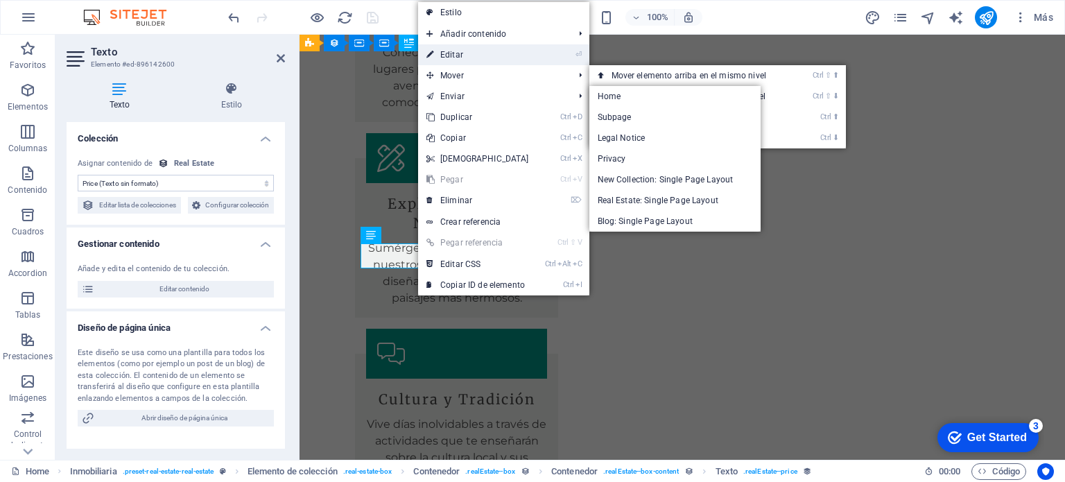
click at [467, 49] on link "⏎ Editar" at bounding box center [477, 54] width 119 height 21
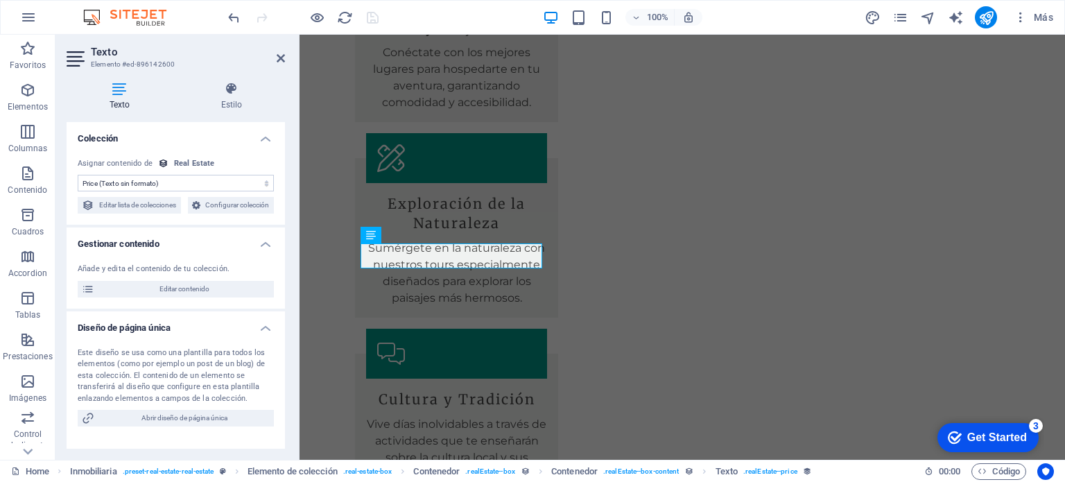
click at [261, 178] on select "Sin asignación, el contenido permanece estático Creado a las (Fecha) Actualizad…" at bounding box center [176, 183] width 196 height 17
select select "name"
click at [78, 175] on select "Sin asignación, el contenido permanece estático Creado a las (Fecha) Actualizad…" at bounding box center [176, 183] width 196 height 17
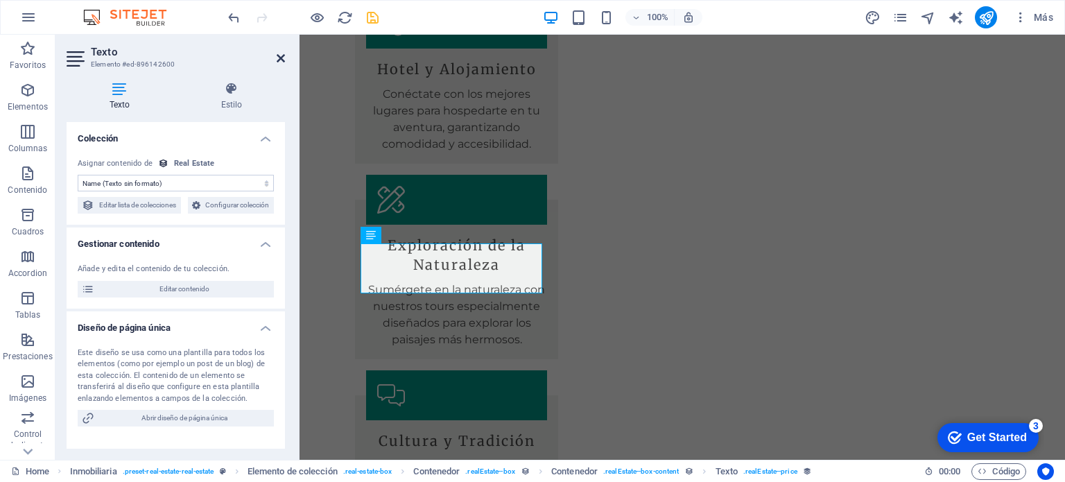
click at [281, 59] on icon at bounding box center [281, 58] width 8 height 11
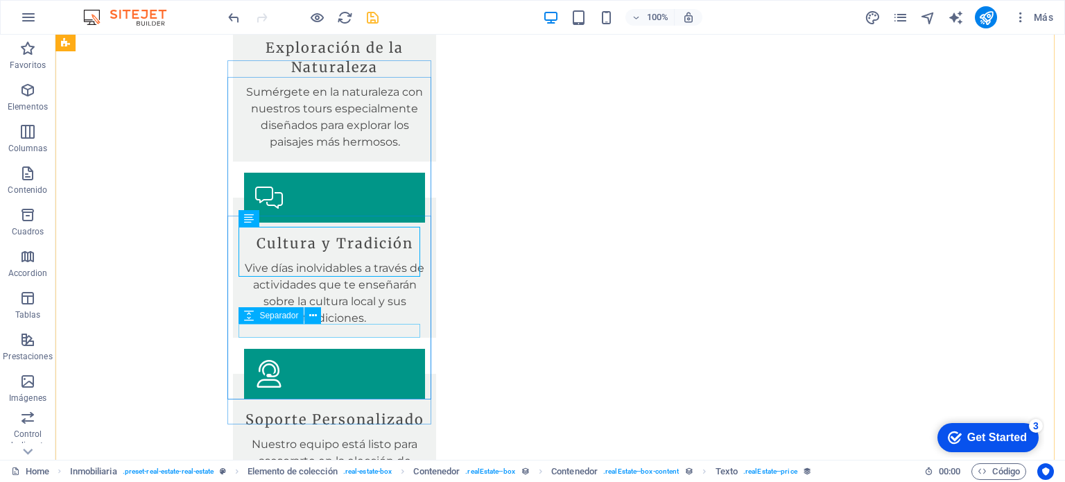
scroll to position [2219, 0]
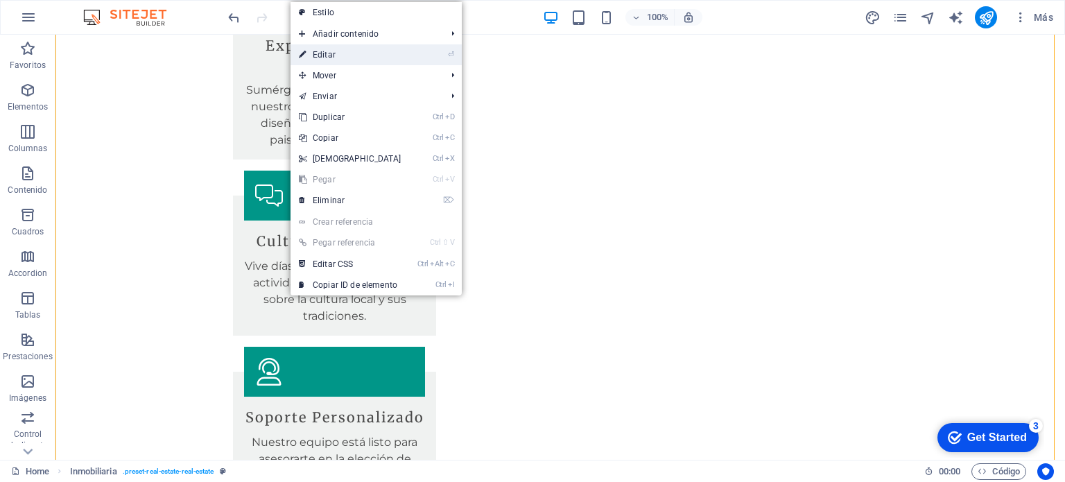
click at [338, 53] on link "⏎ Editar" at bounding box center [350, 54] width 119 height 21
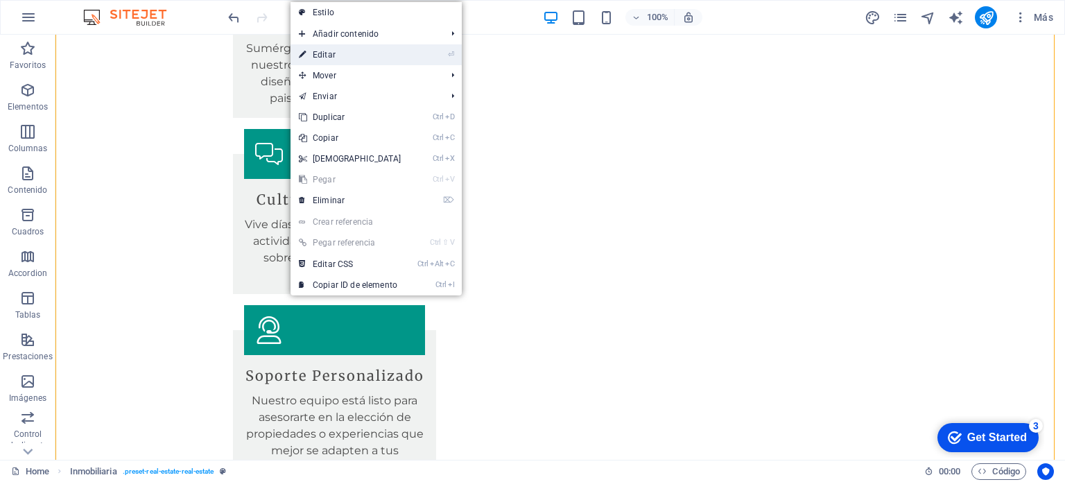
scroll to position [2036, 0]
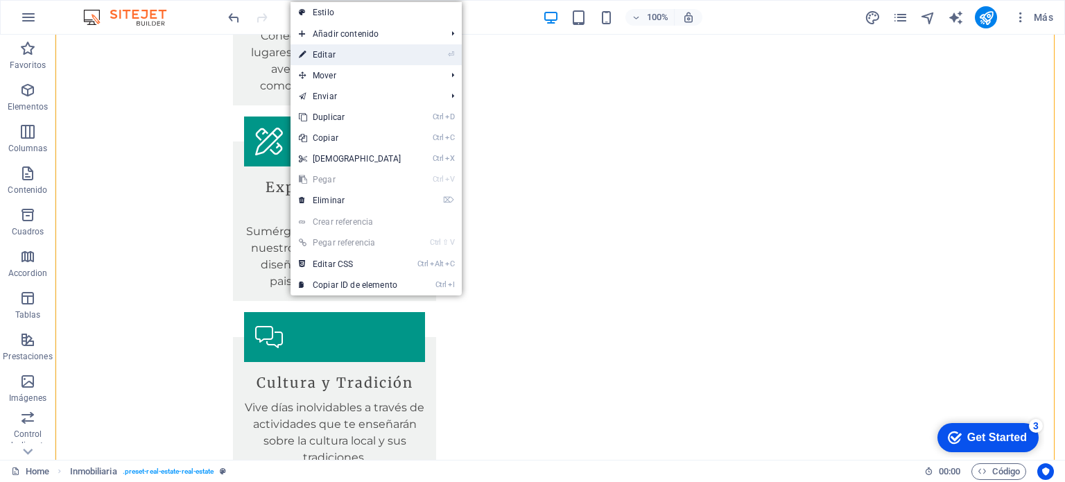
select select "68b5ccbe7849bdbde60c830c"
select select "createdAt_DESC"
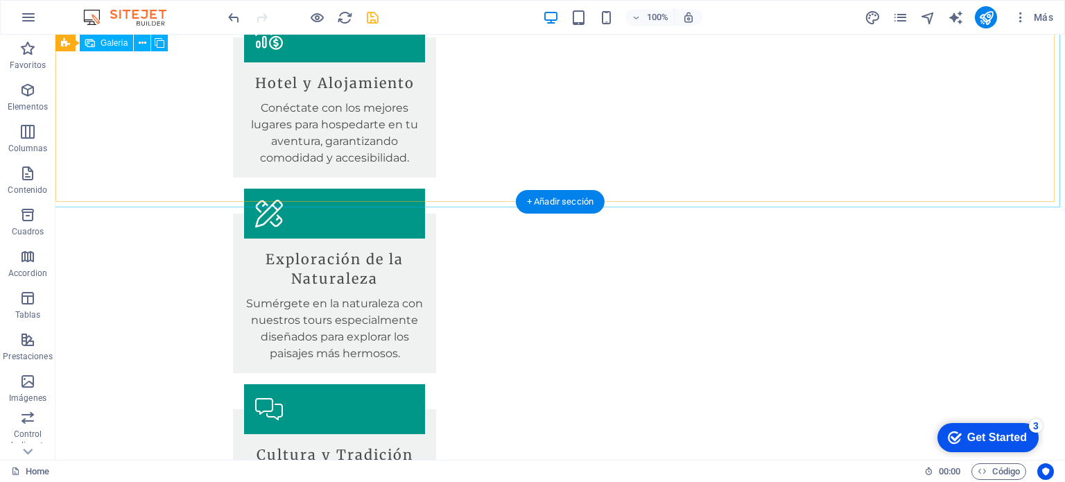
scroll to position [2054, 0]
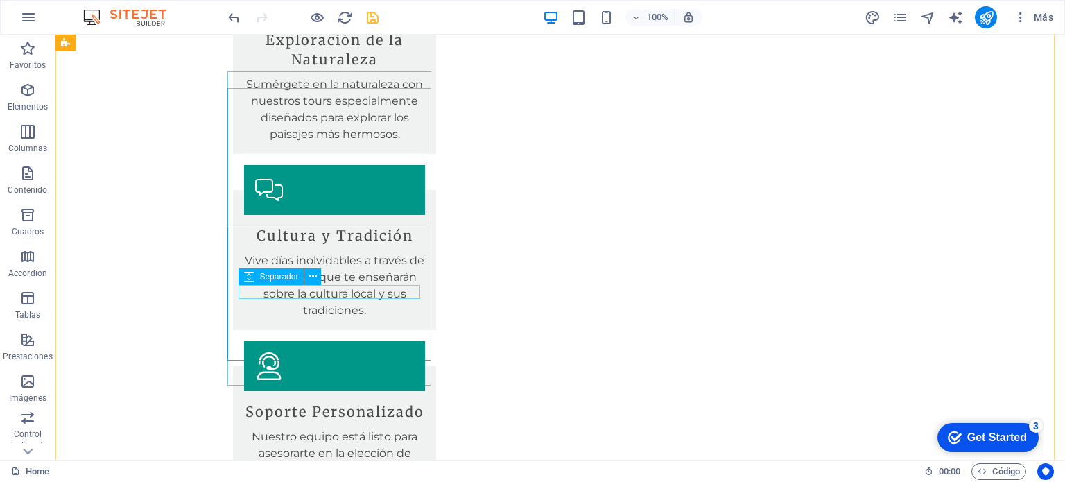
scroll to position [2262, 0]
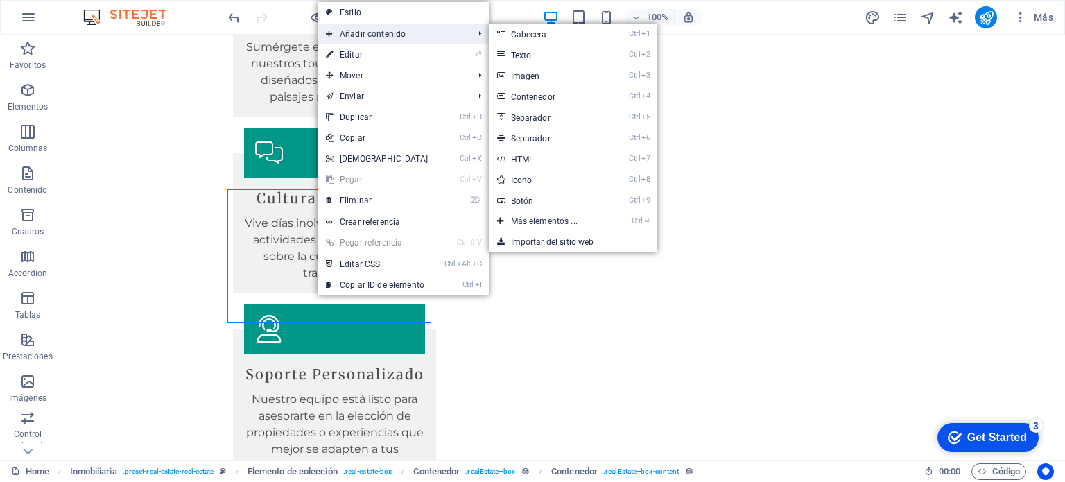
click at [377, 33] on span "Añadir contenido" at bounding box center [393, 34] width 150 height 21
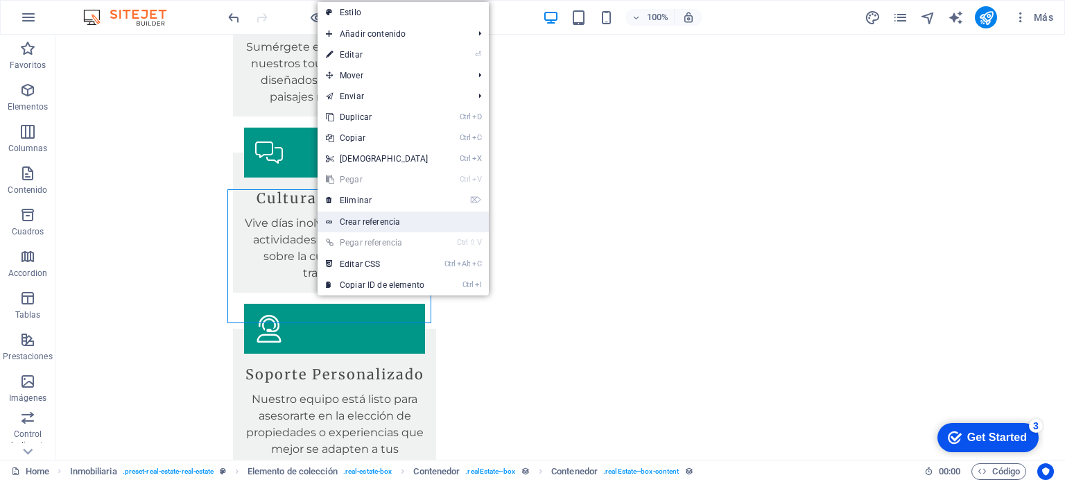
click at [361, 218] on link "Crear referencia" at bounding box center [403, 222] width 171 height 21
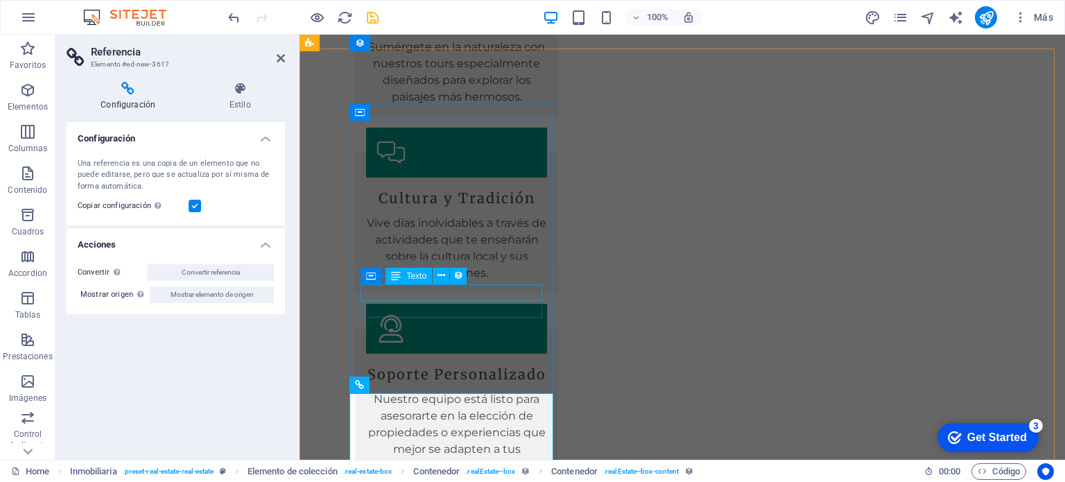
scroll to position [2079, 0]
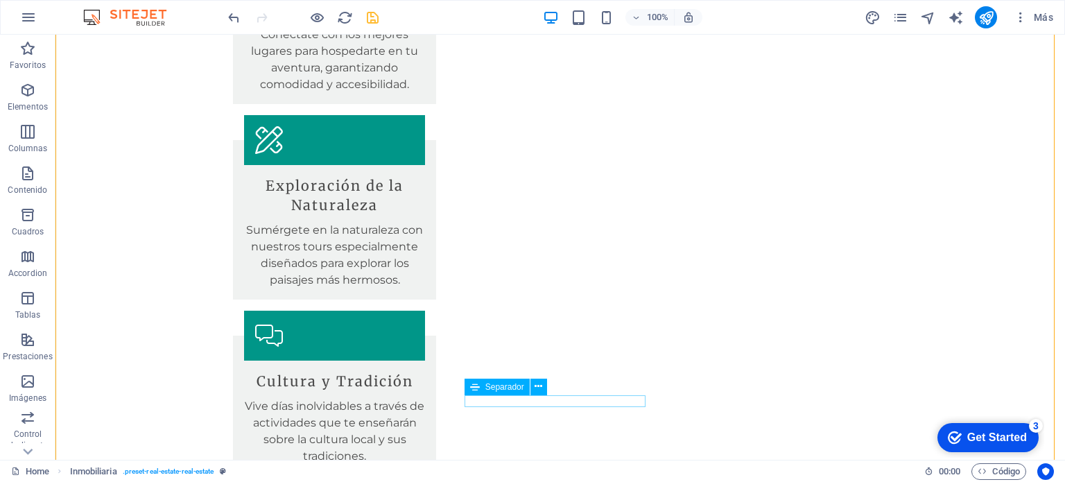
scroll to position [2262, 0]
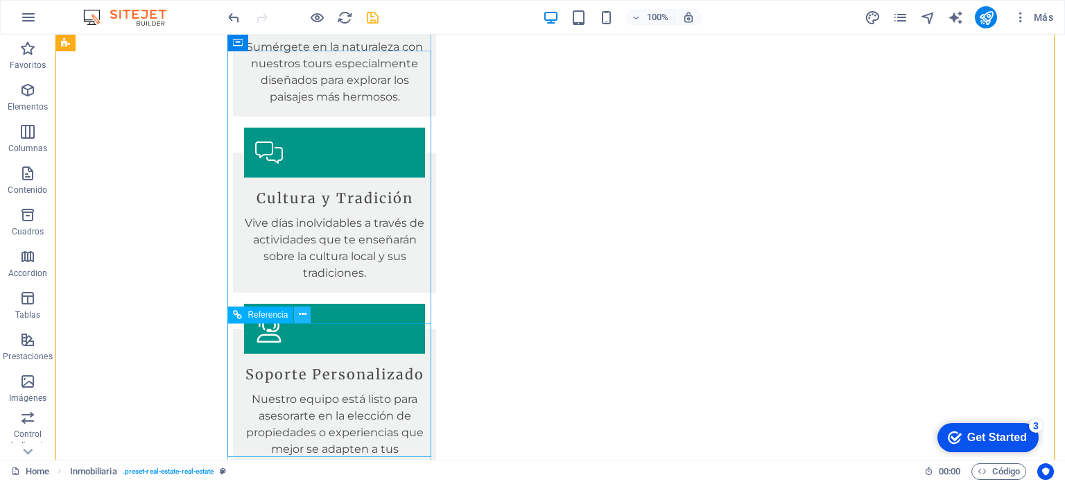
click at [301, 314] on icon at bounding box center [303, 314] width 8 height 15
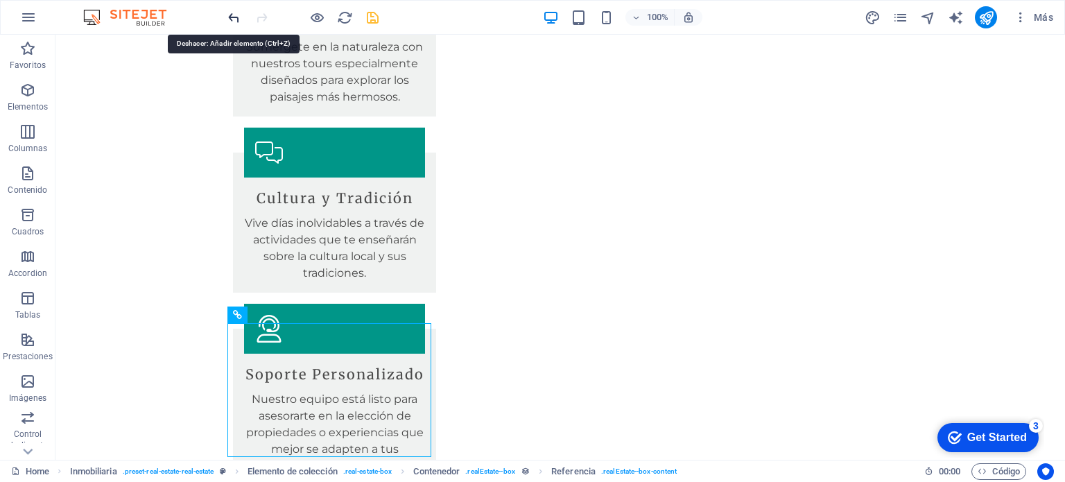
click at [237, 18] on icon "undo" at bounding box center [234, 18] width 16 height 16
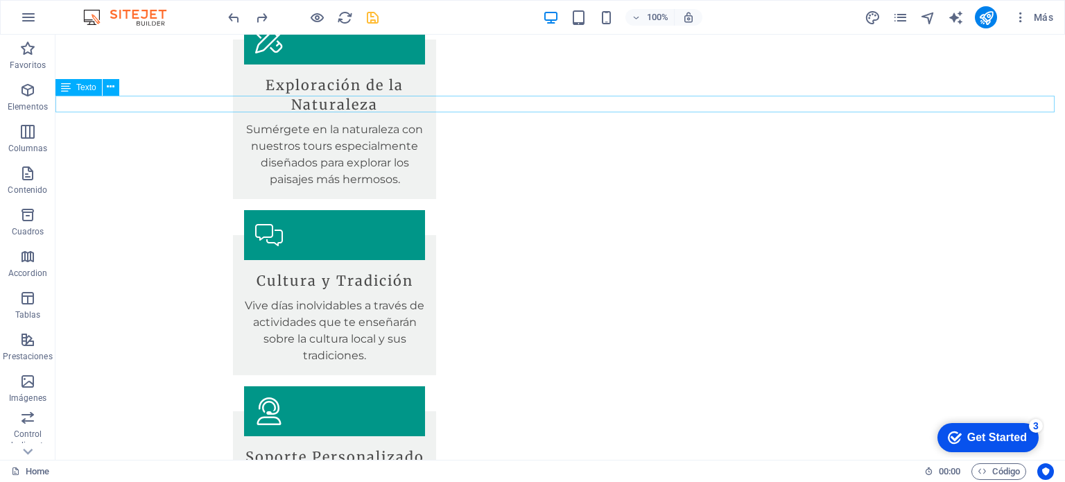
scroll to position [2193, 0]
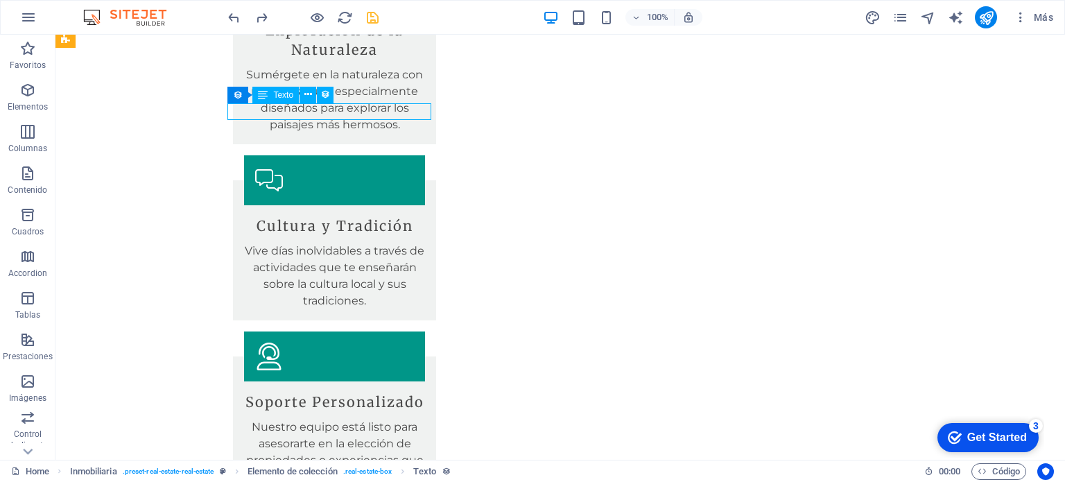
click at [278, 96] on span "Texto" at bounding box center [283, 95] width 20 height 8
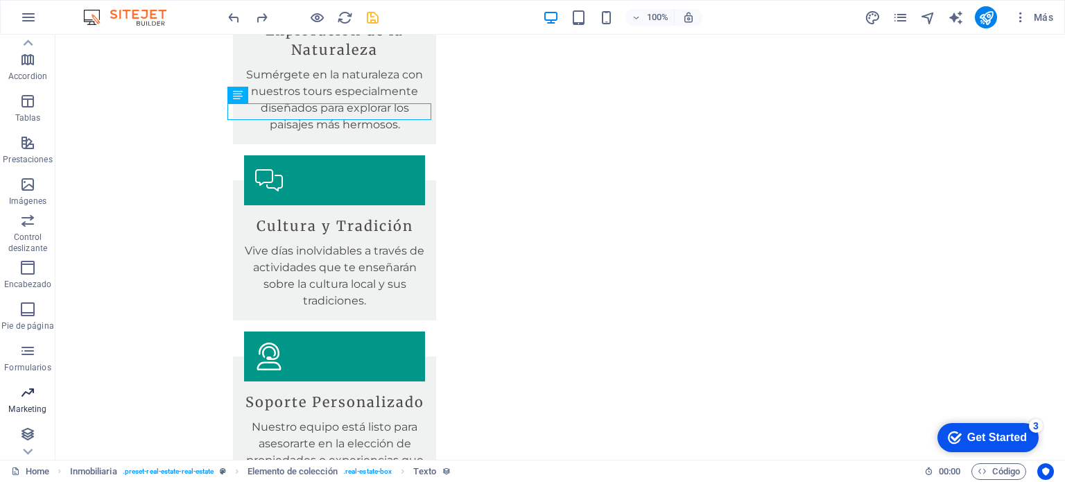
scroll to position [198, 0]
click at [986, 432] on div "Get Started" at bounding box center [997, 437] width 60 height 12
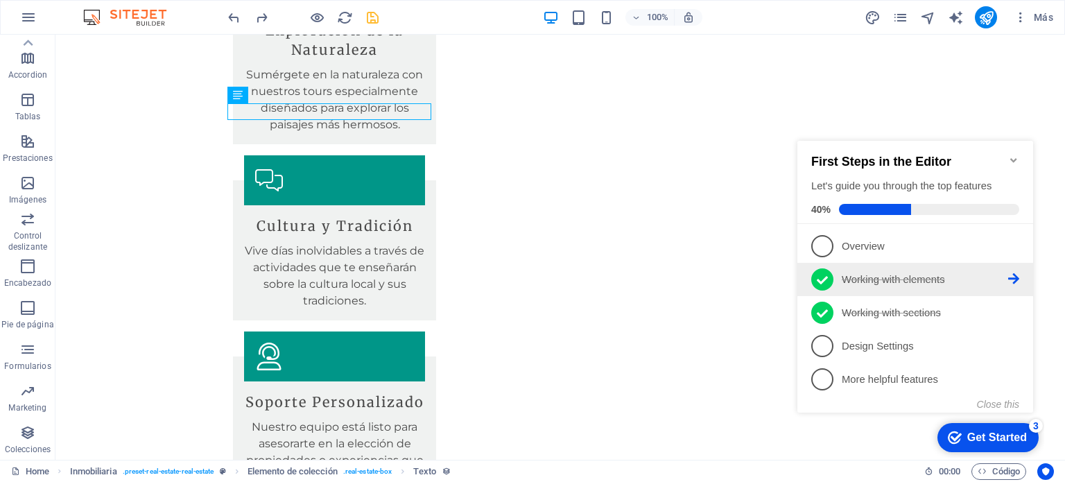
click at [821, 277] on icon at bounding box center [822, 280] width 11 height 21
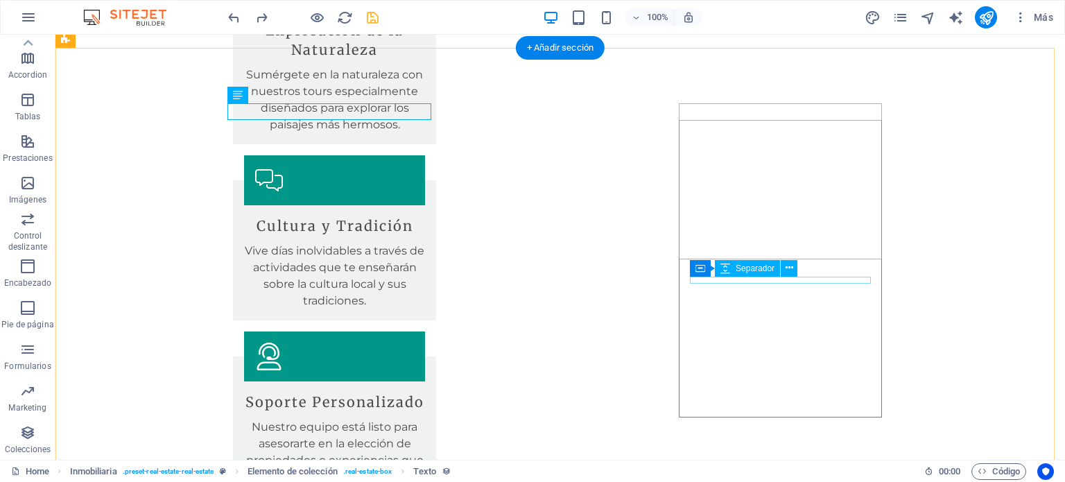
scroll to position [0, 0]
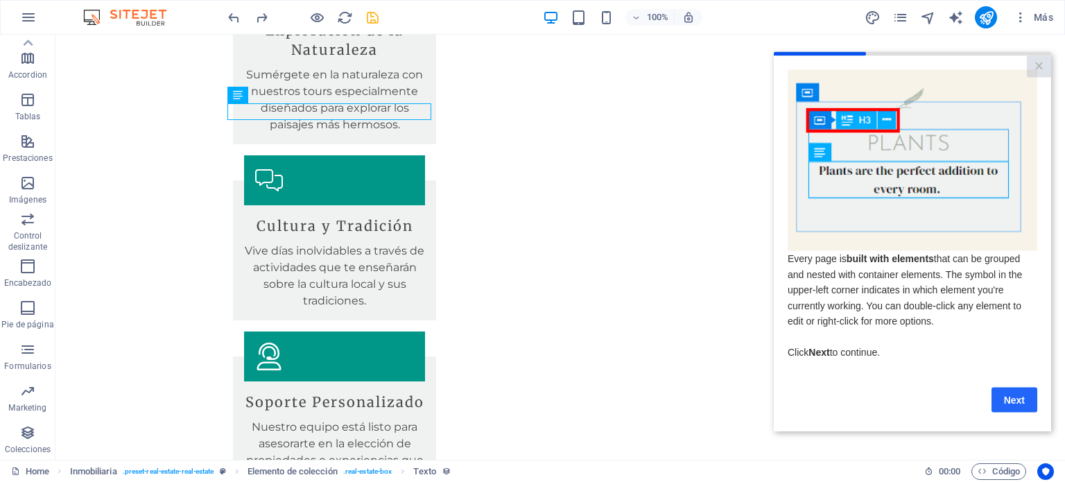
click at [1008, 399] on link "Next" at bounding box center [1015, 399] width 46 height 25
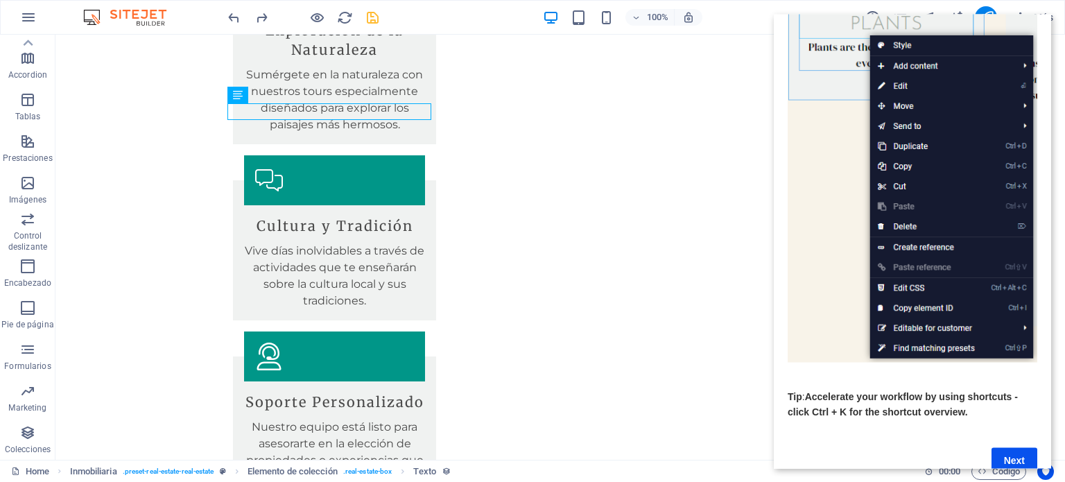
scroll to position [139, 0]
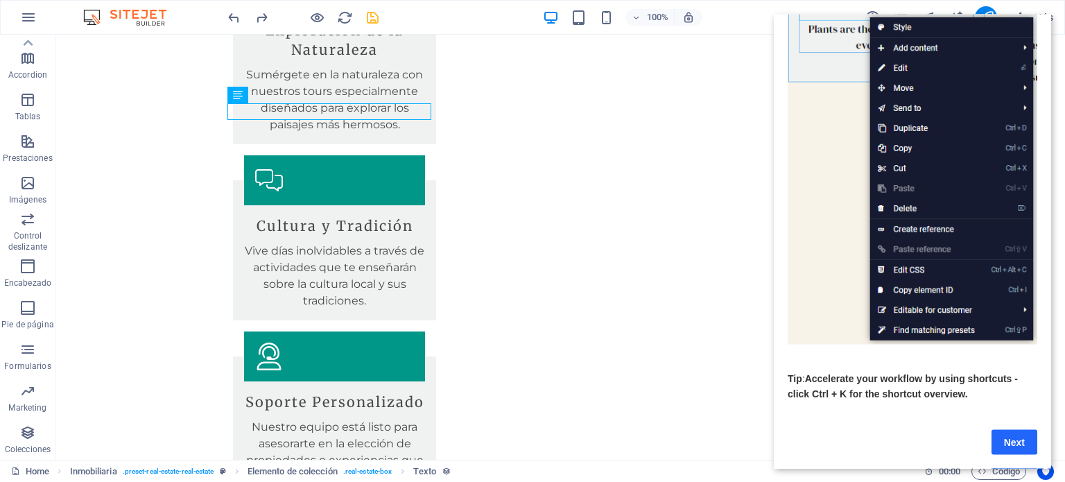
click at [1012, 432] on link "Next" at bounding box center [1015, 441] width 46 height 25
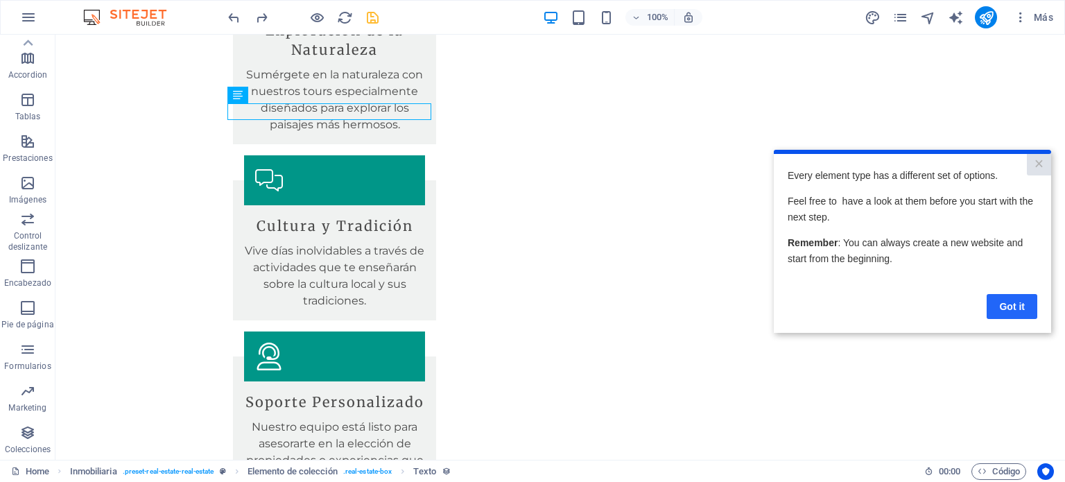
click at [1007, 307] on link "Got it" at bounding box center [1012, 305] width 51 height 25
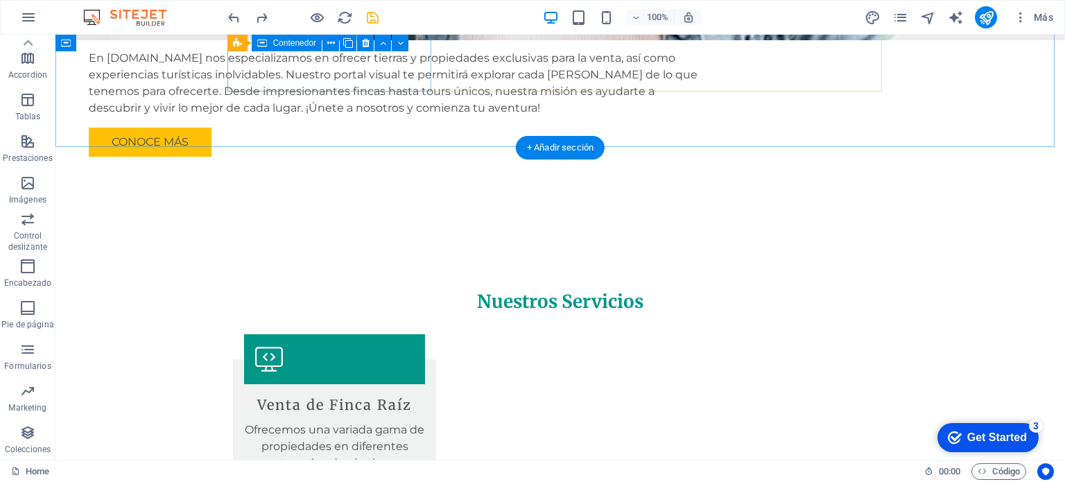
scroll to position [1361, 0]
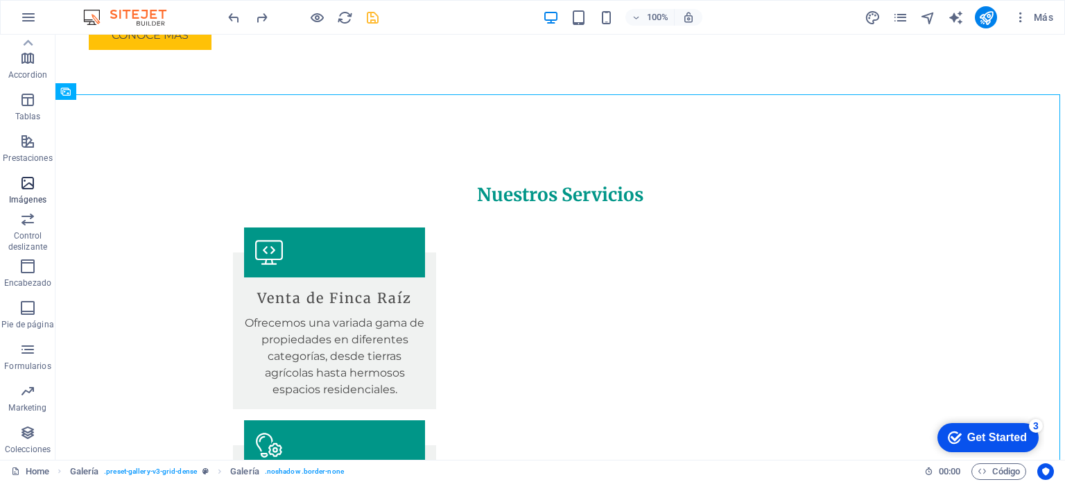
click at [33, 181] on icon "button" at bounding box center [27, 183] width 17 height 17
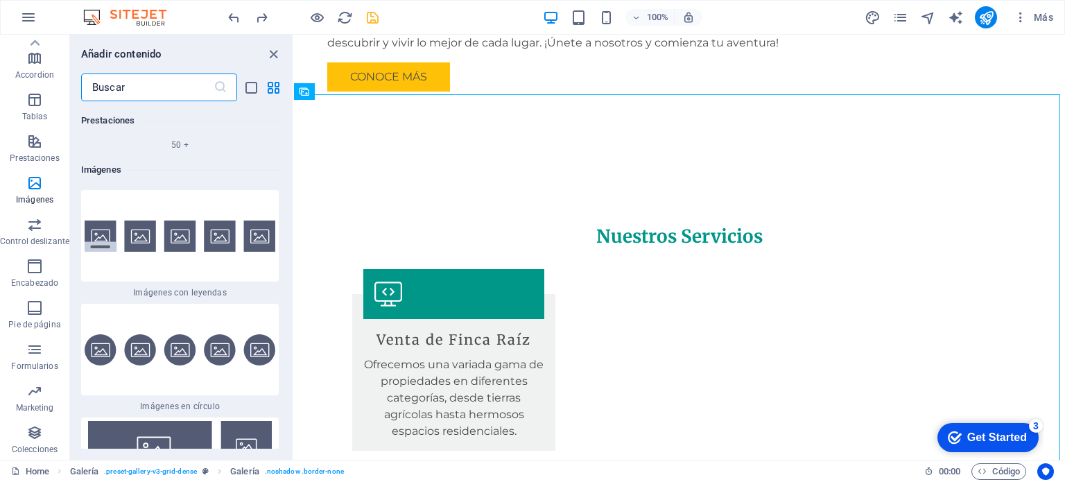
scroll to position [13953, 0]
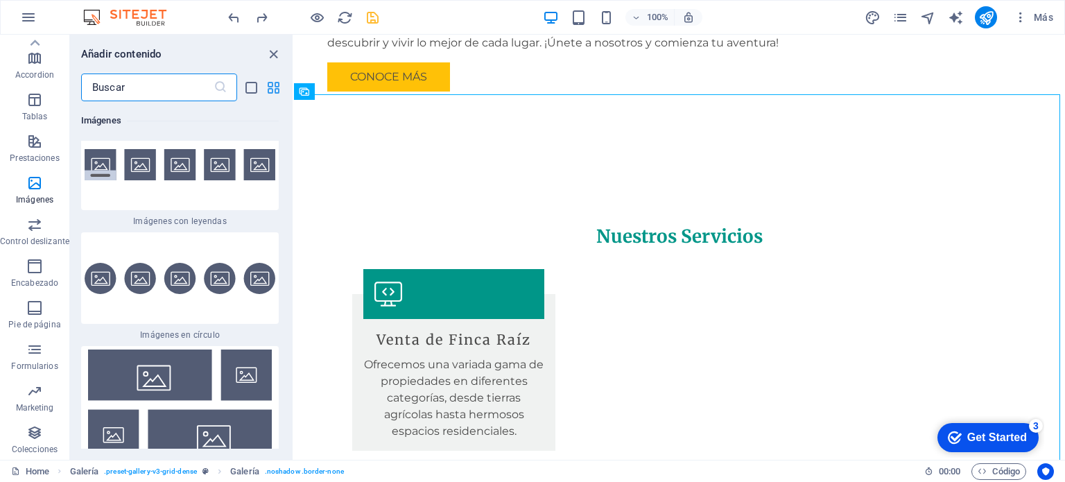
click at [270, 85] on icon "grid-view" at bounding box center [274, 88] width 16 height 16
click at [107, 180] on img at bounding box center [180, 164] width 191 height 31
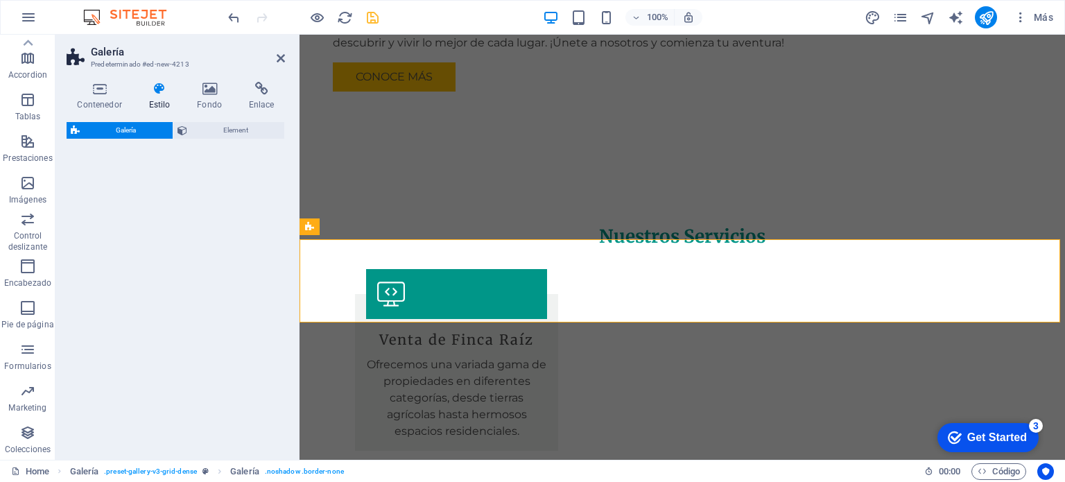
scroll to position [1818, 0]
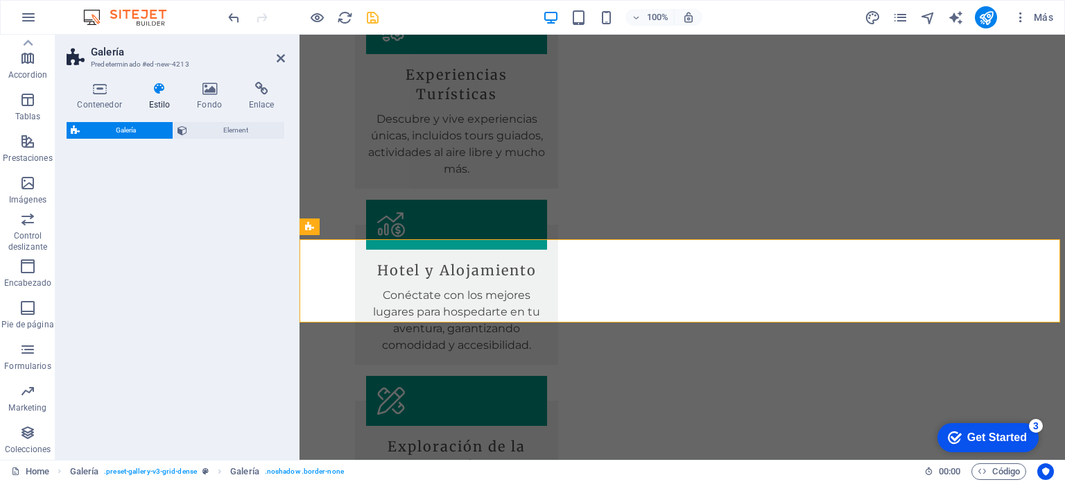
select select "rem"
select select "preset-gallery-v3-captions"
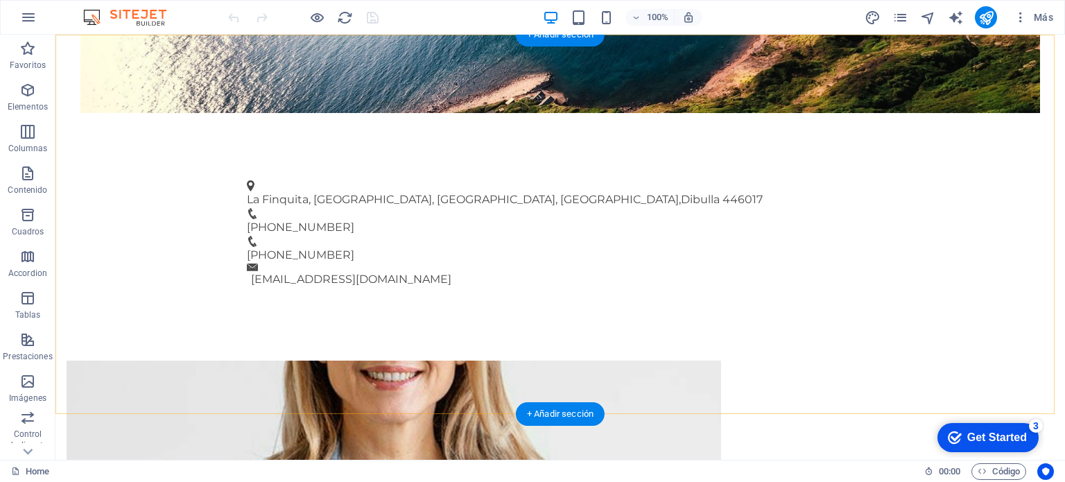
scroll to position [555, 0]
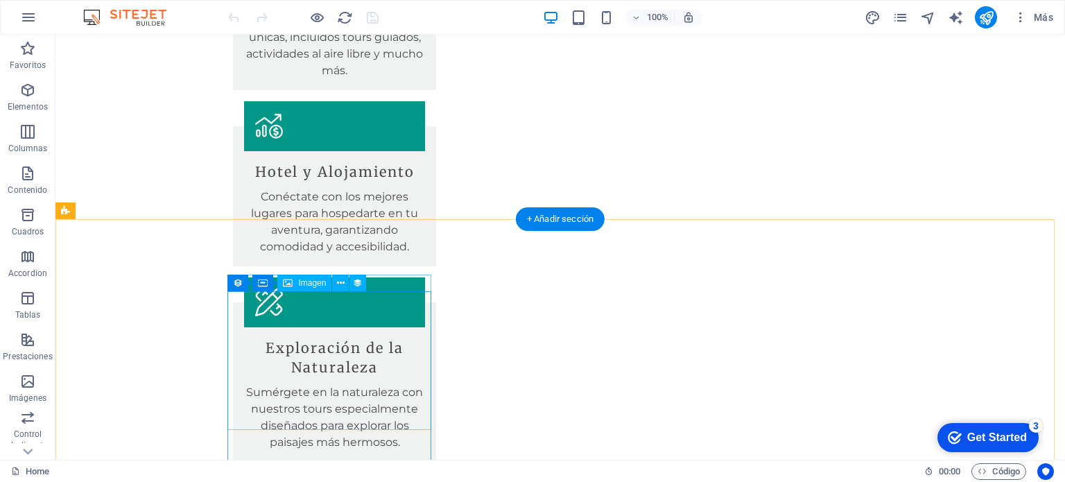
scroll to position [2011, 0]
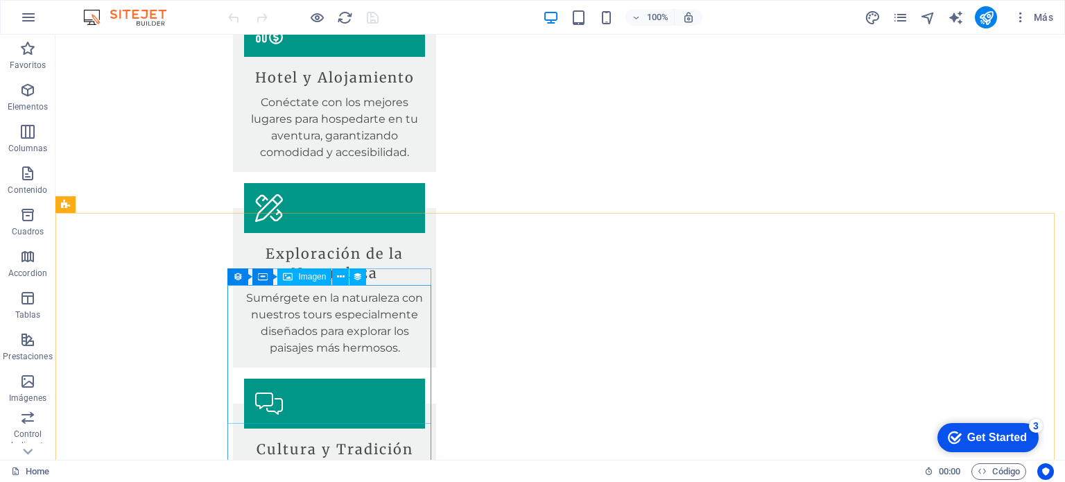
click at [307, 277] on span "Imagen" at bounding box center [312, 277] width 28 height 8
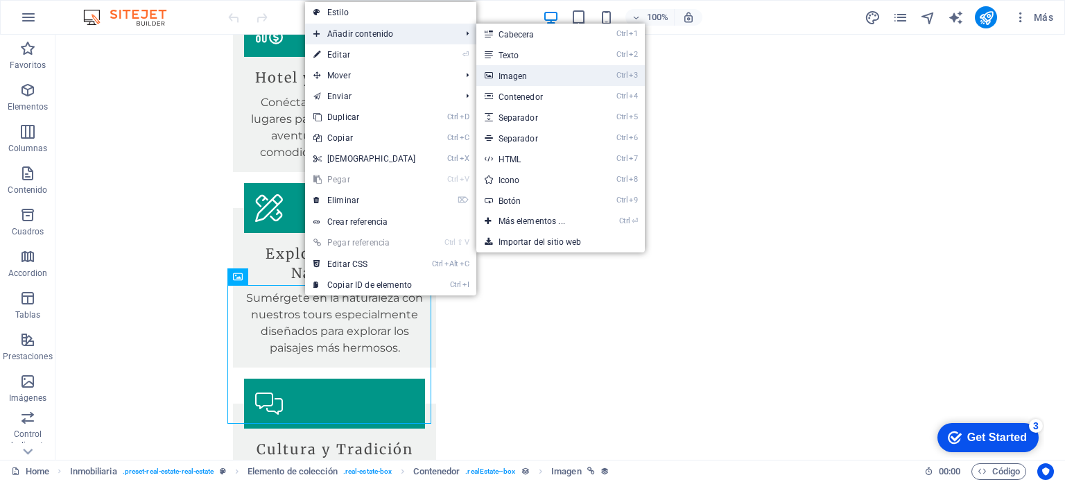
click at [511, 72] on link "Ctrl 3 Imagen" at bounding box center [534, 75] width 117 height 21
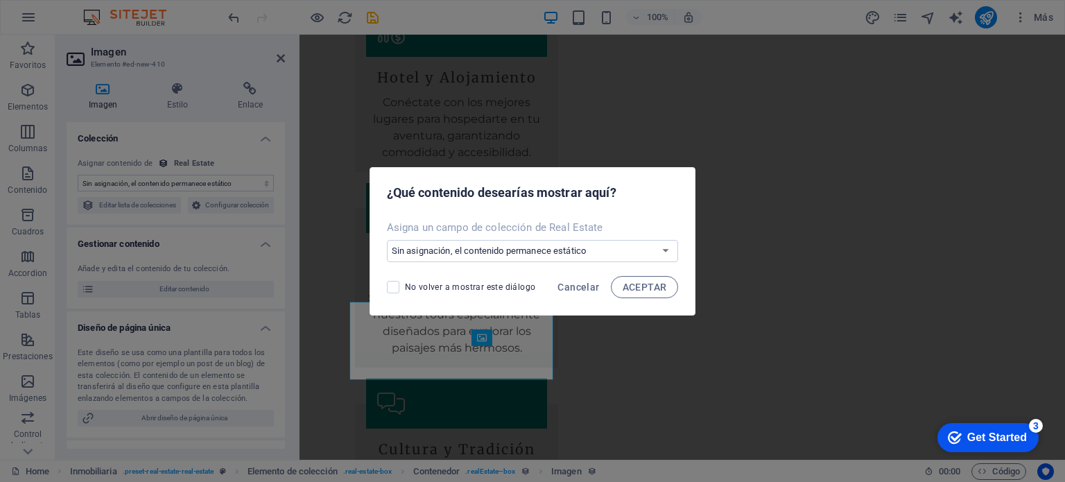
scroll to position [1950, 0]
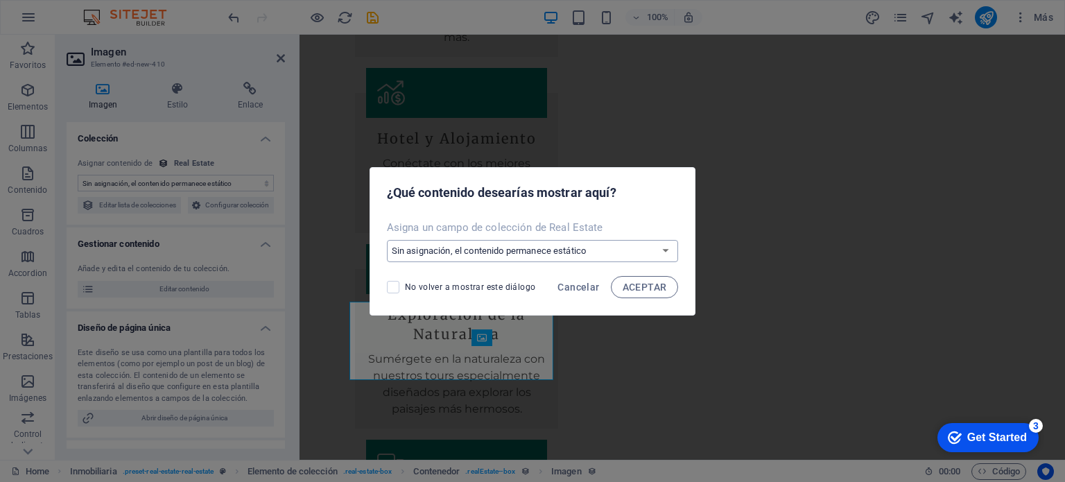
click at [547, 246] on select "Sin asignación, el contenido permanece estático Crear un campo nuevo Creado a l…" at bounding box center [533, 251] width 292 height 22
select select "image"
click at [388, 240] on select "Sin asignación, el contenido permanece estático Crear un campo nuevo Creado a l…" at bounding box center [533, 251] width 292 height 22
click at [626, 277] on button "ACEPTAR" at bounding box center [645, 287] width 68 height 22
select select "image"
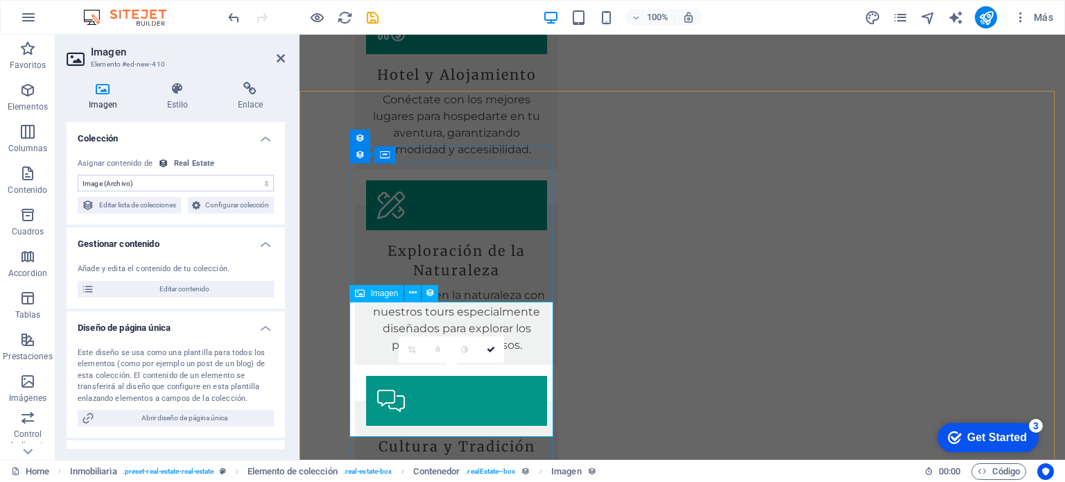
scroll to position [2019, 0]
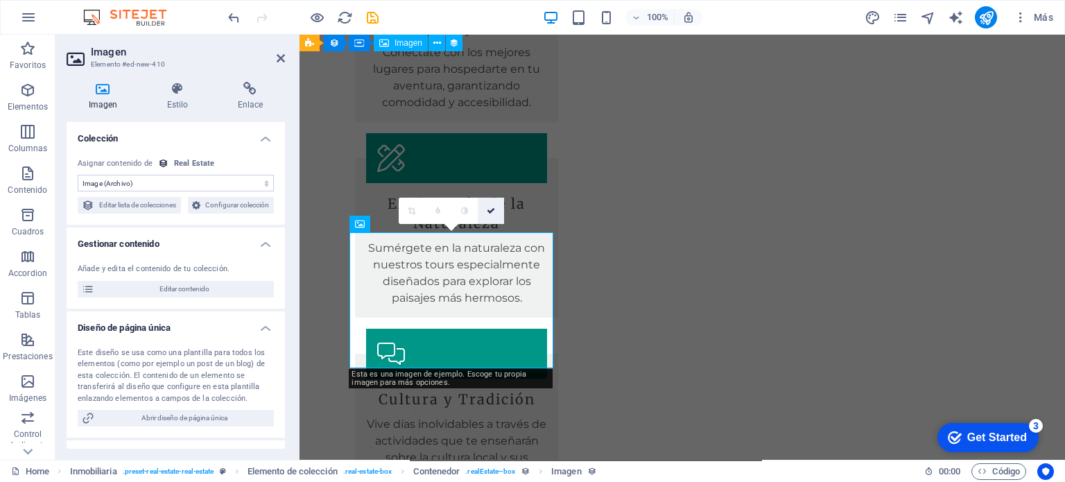
click at [494, 209] on icon at bounding box center [491, 211] width 8 height 8
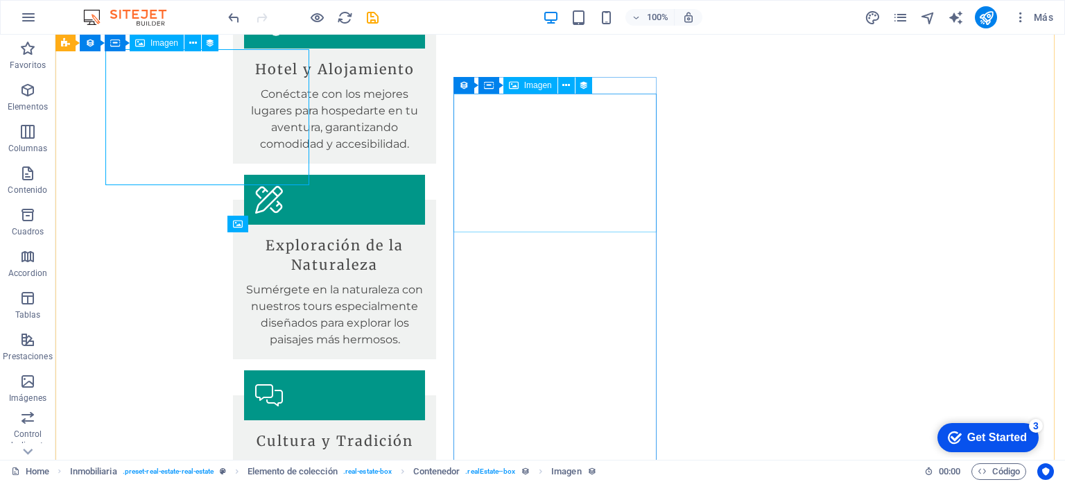
scroll to position [2202, 0]
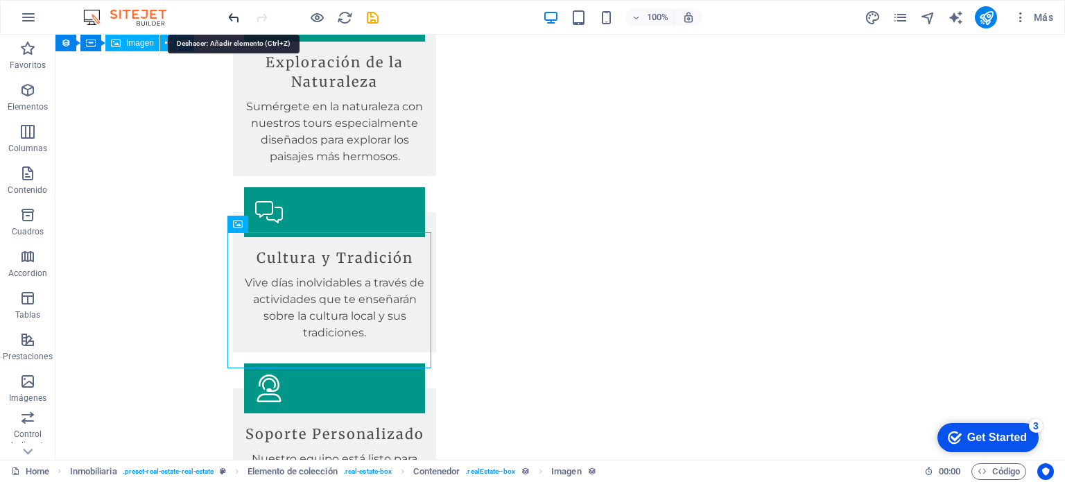
click at [230, 13] on icon "undo" at bounding box center [234, 18] width 16 height 16
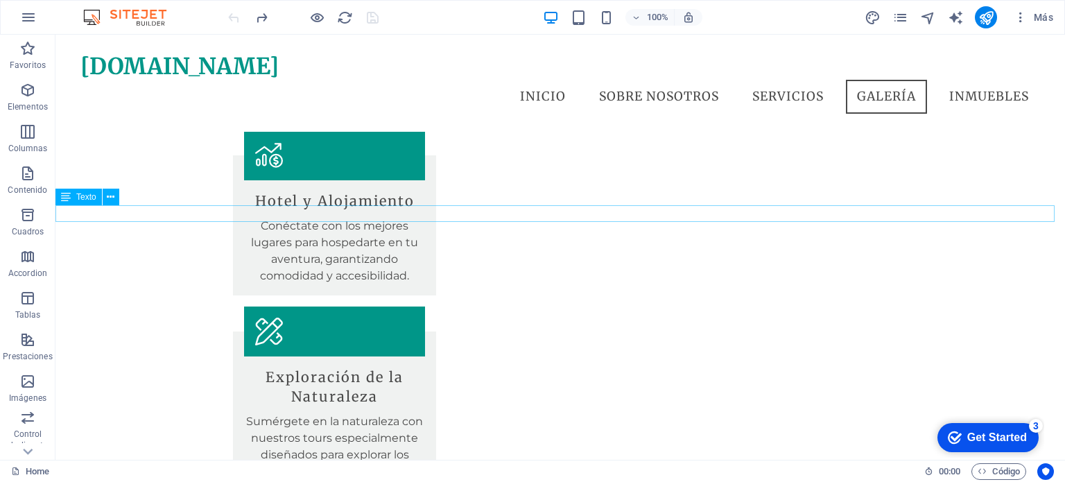
scroll to position [1786, 0]
